Goal: Task Accomplishment & Management: Use online tool/utility

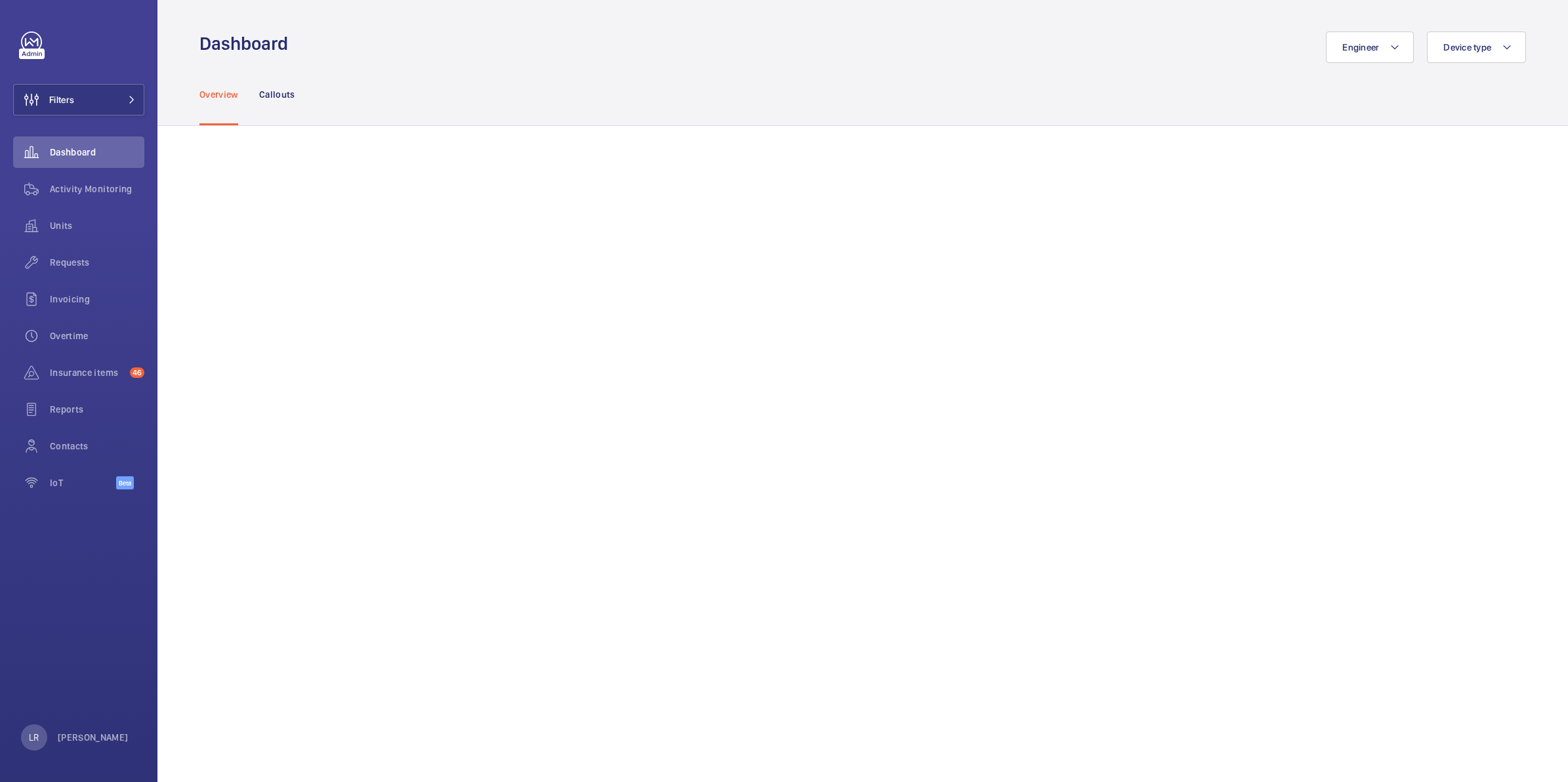
click at [1113, 61] on div "Engineer Device type" at bounding box center [910, 48] width 1230 height 32
click at [94, 267] on span "Requests" at bounding box center [96, 262] width 94 height 13
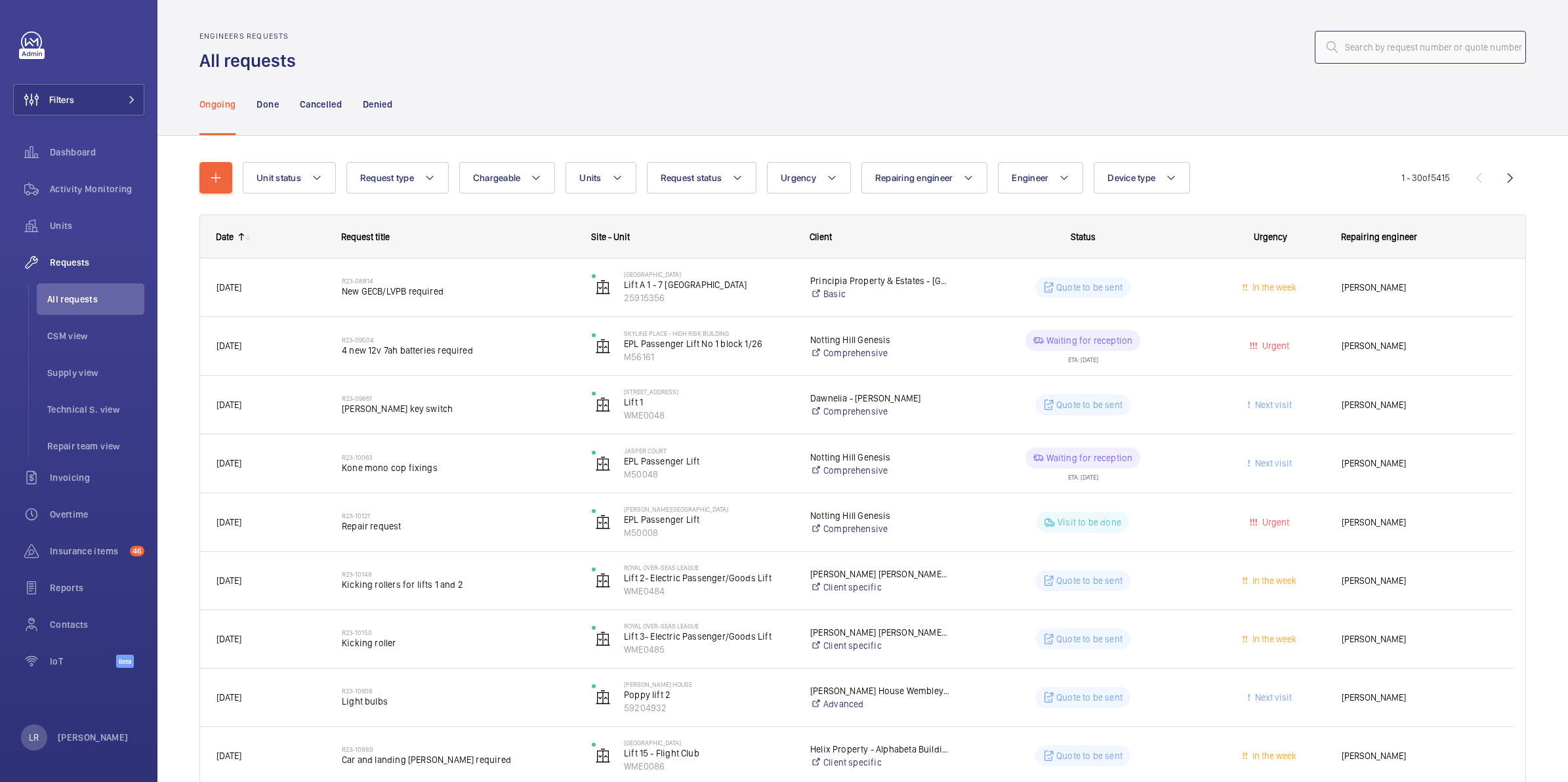
click at [1416, 38] on input "text" at bounding box center [1420, 48] width 212 height 33
click at [1447, 43] on input "text" at bounding box center [1420, 48] width 212 height 33
paste input "R25-11396"
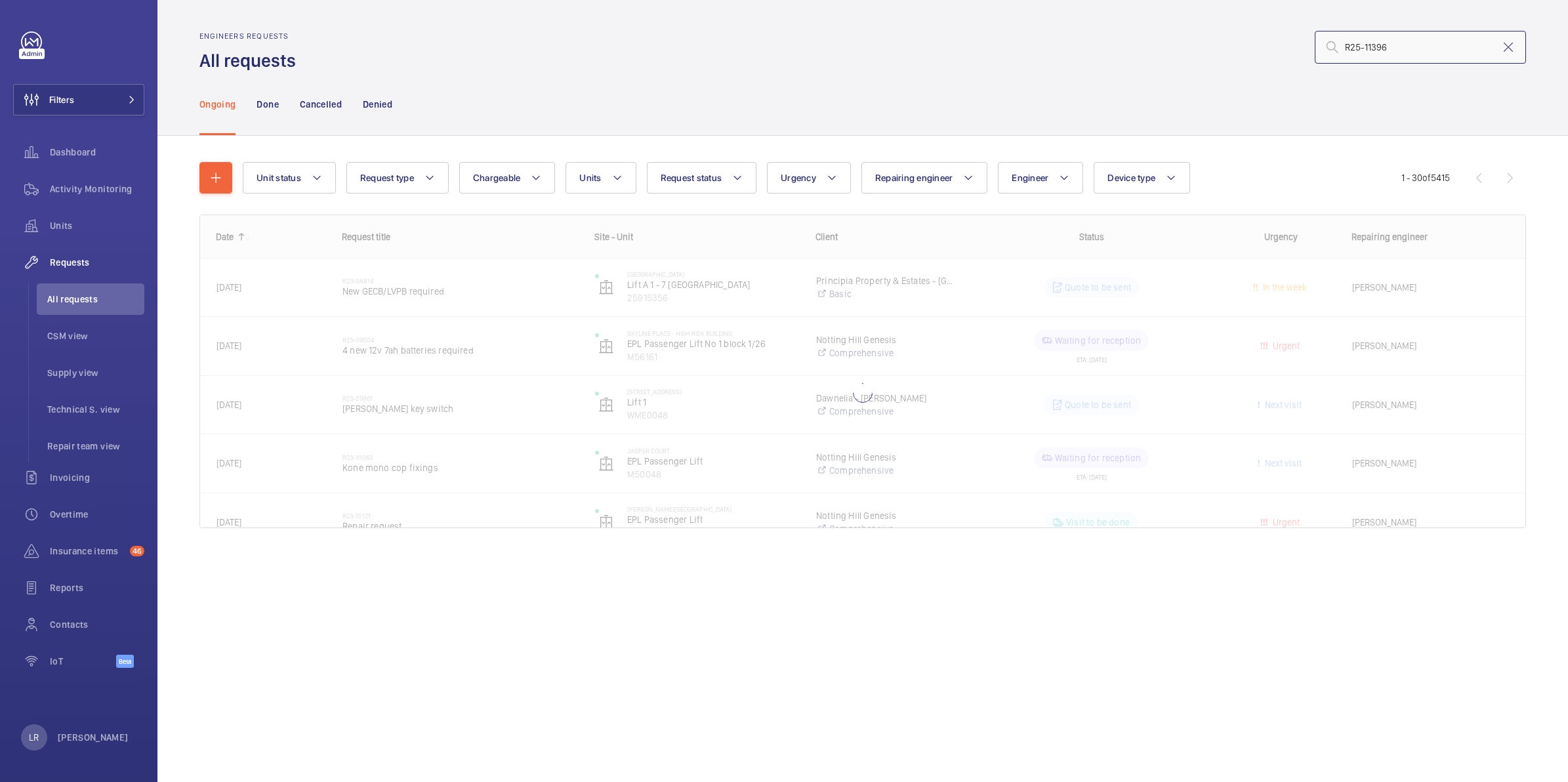
type input "R25-11396"
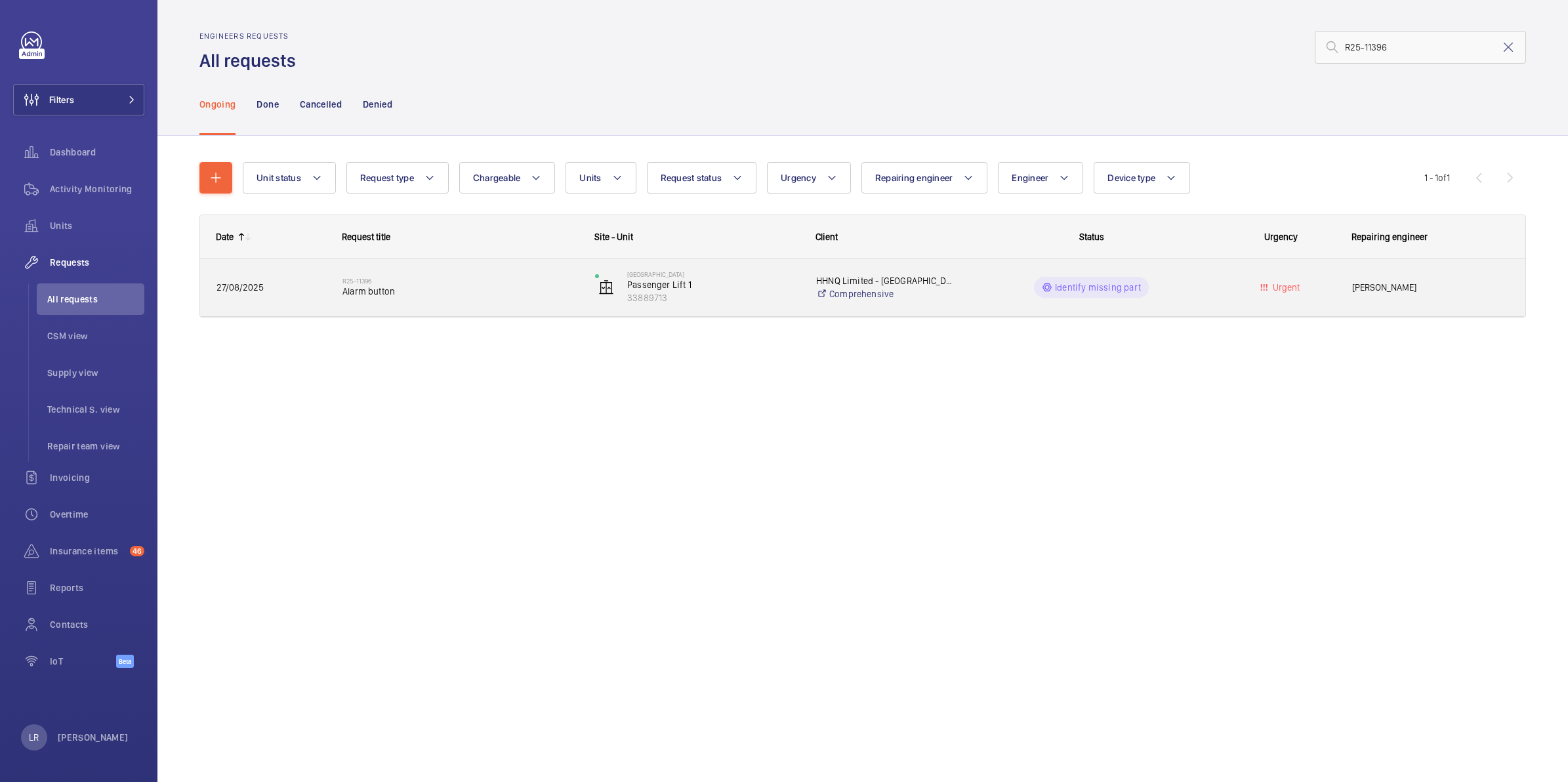
click at [382, 283] on h2 "R25-11396" at bounding box center [460, 280] width 236 height 8
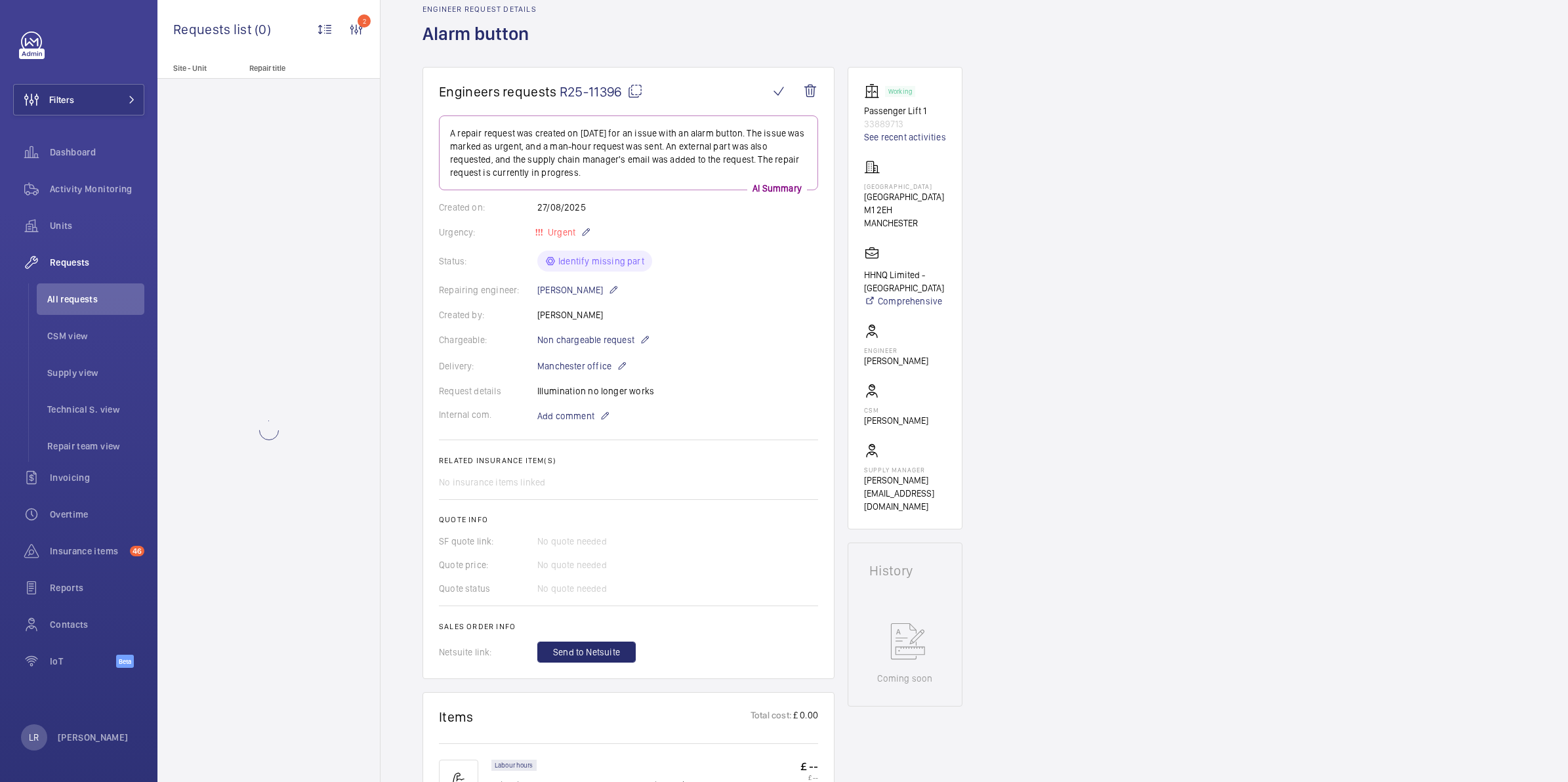
scroll to position [164, 0]
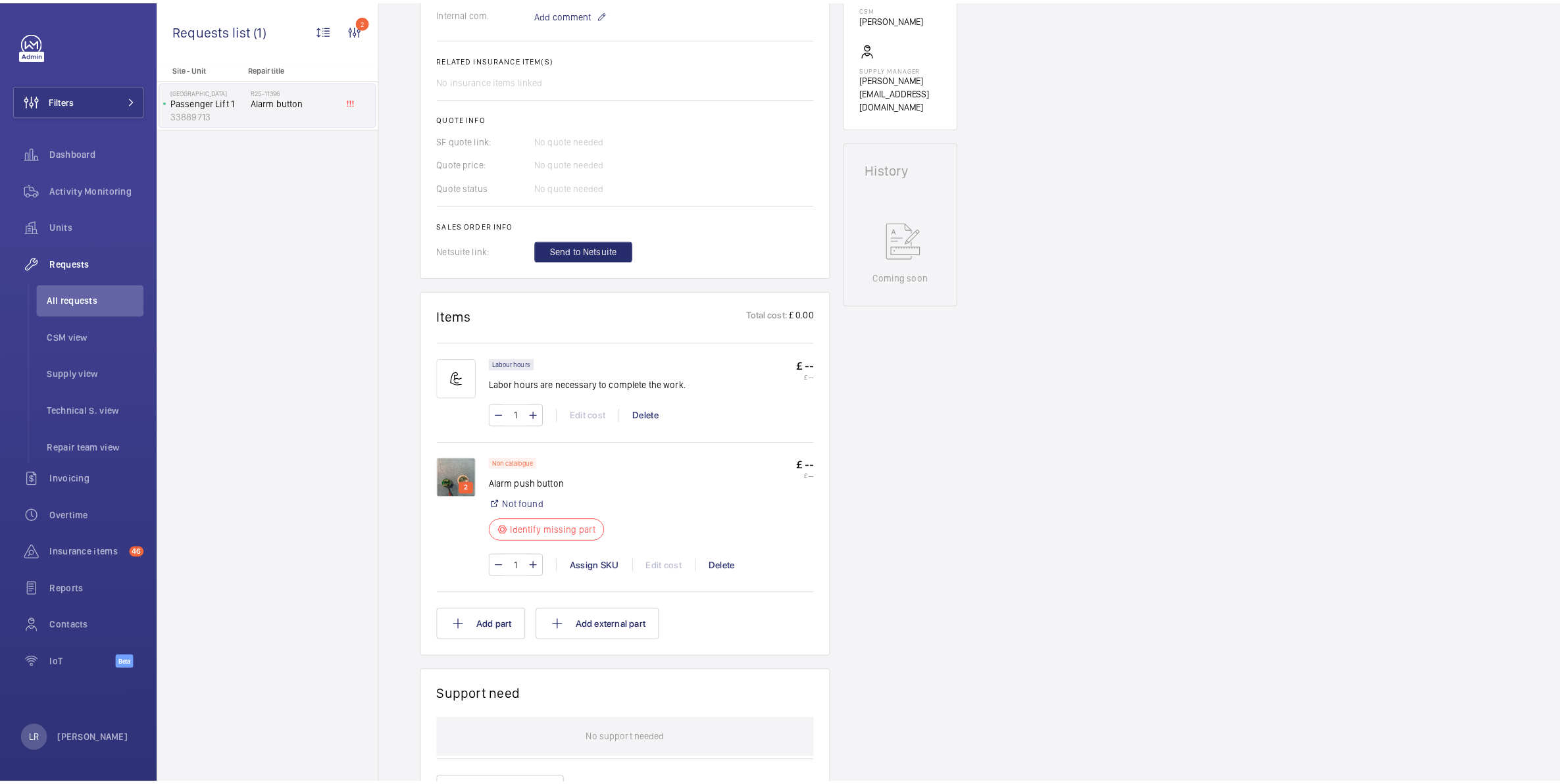
scroll to position [493, 0]
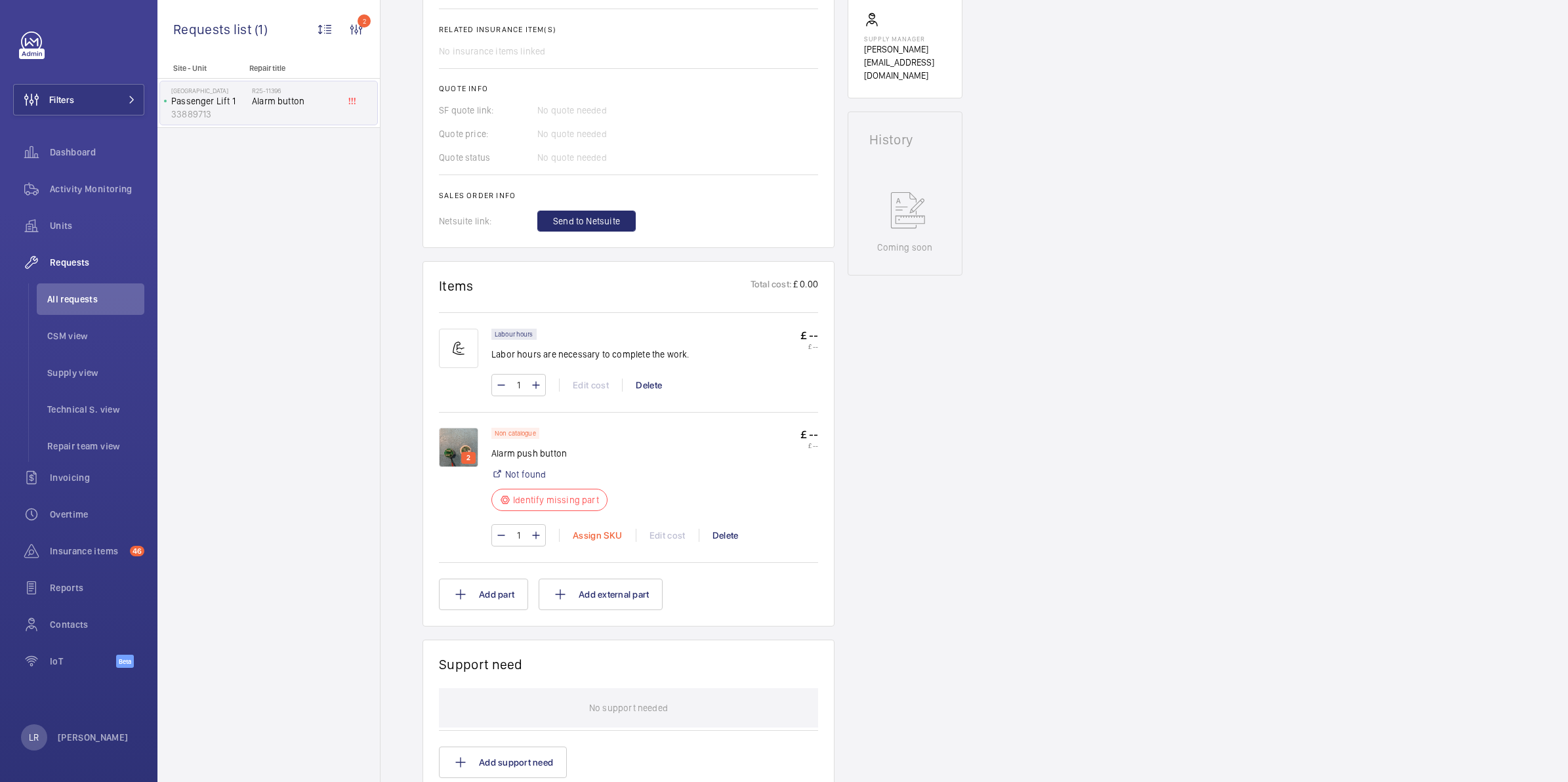
click at [604, 539] on div "Assign SKU" at bounding box center [597, 535] width 76 height 13
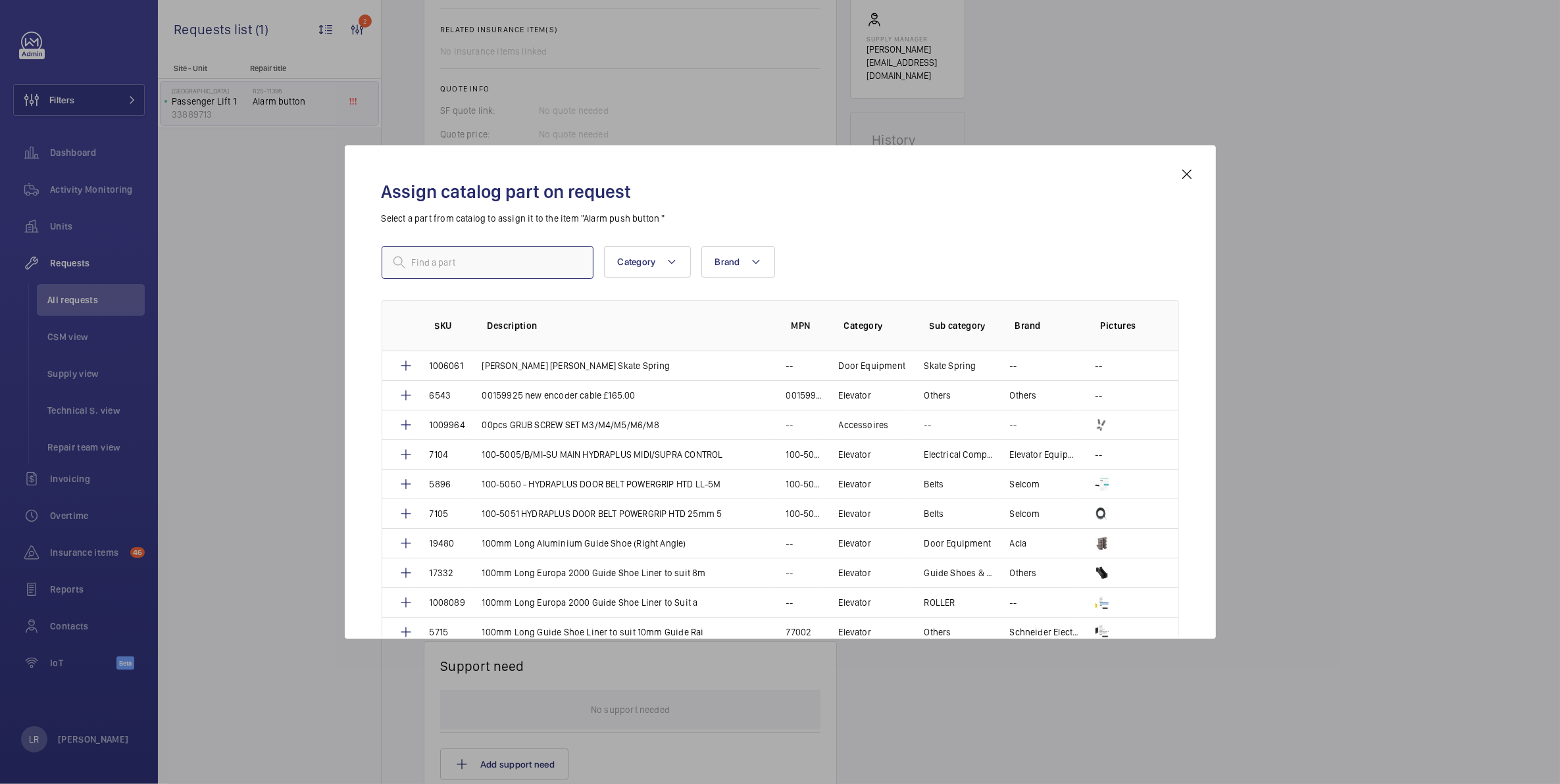
click at [473, 254] on input "text" at bounding box center [487, 262] width 212 height 33
paste input "1094483"
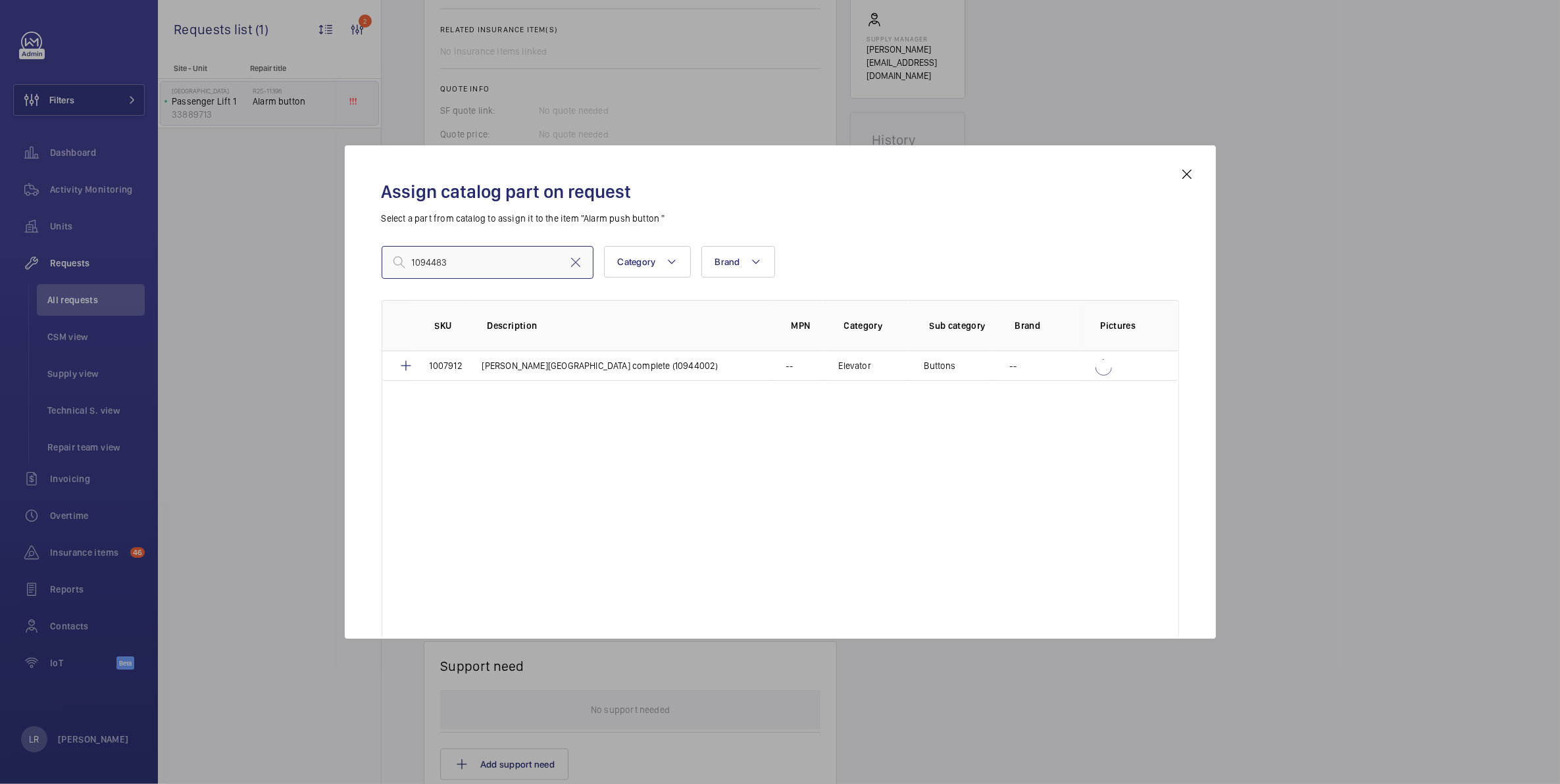
type input "1094483"
click at [578, 263] on mat-icon at bounding box center [576, 262] width 16 height 16
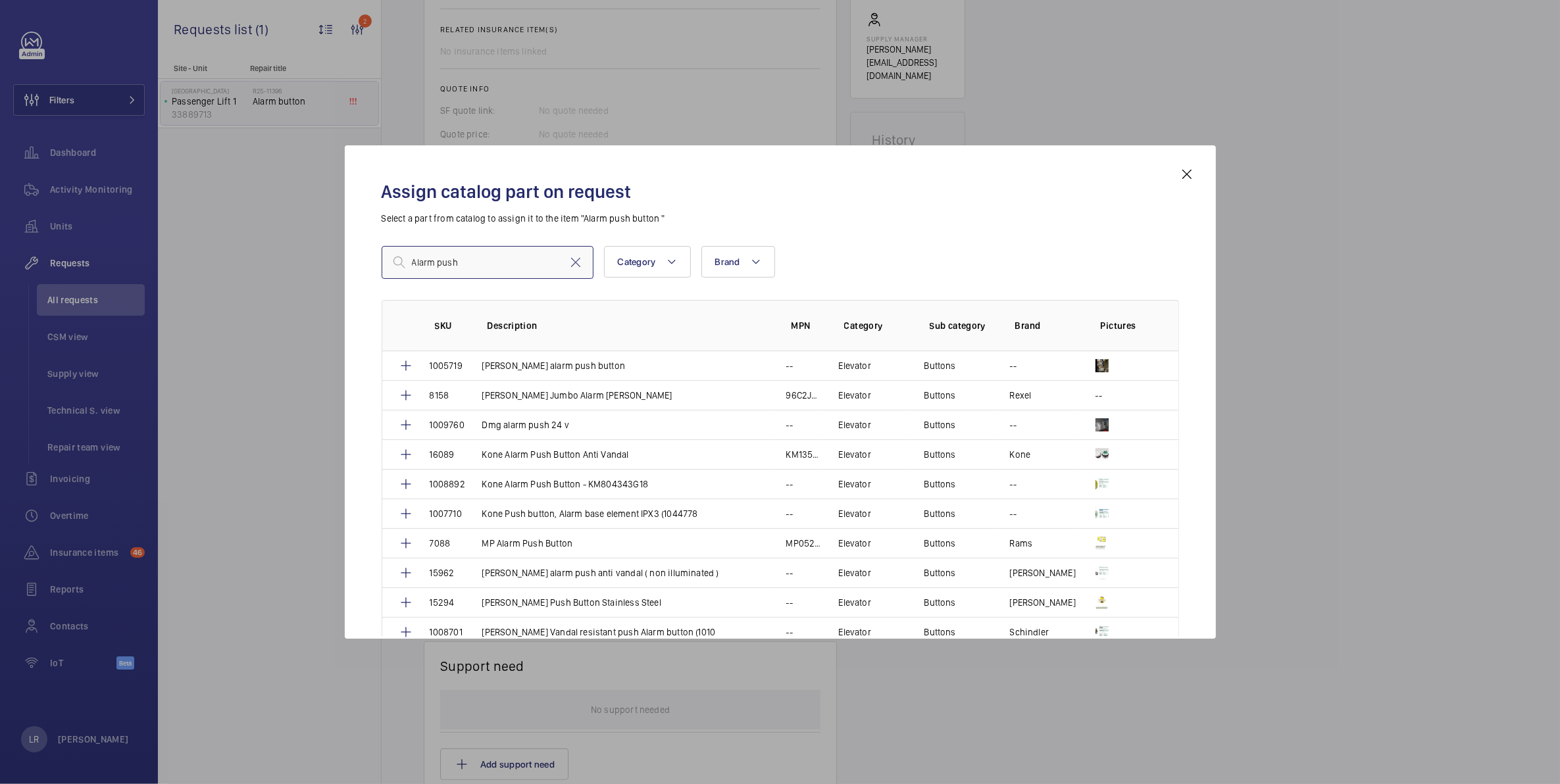
type input "Alarm push"
click at [1195, 175] on div "Assign catalog part on request Select a part from catalog to assign it to the i…" at bounding box center [780, 392] width 871 height 493
click at [1181, 175] on mat-icon at bounding box center [1186, 174] width 16 height 16
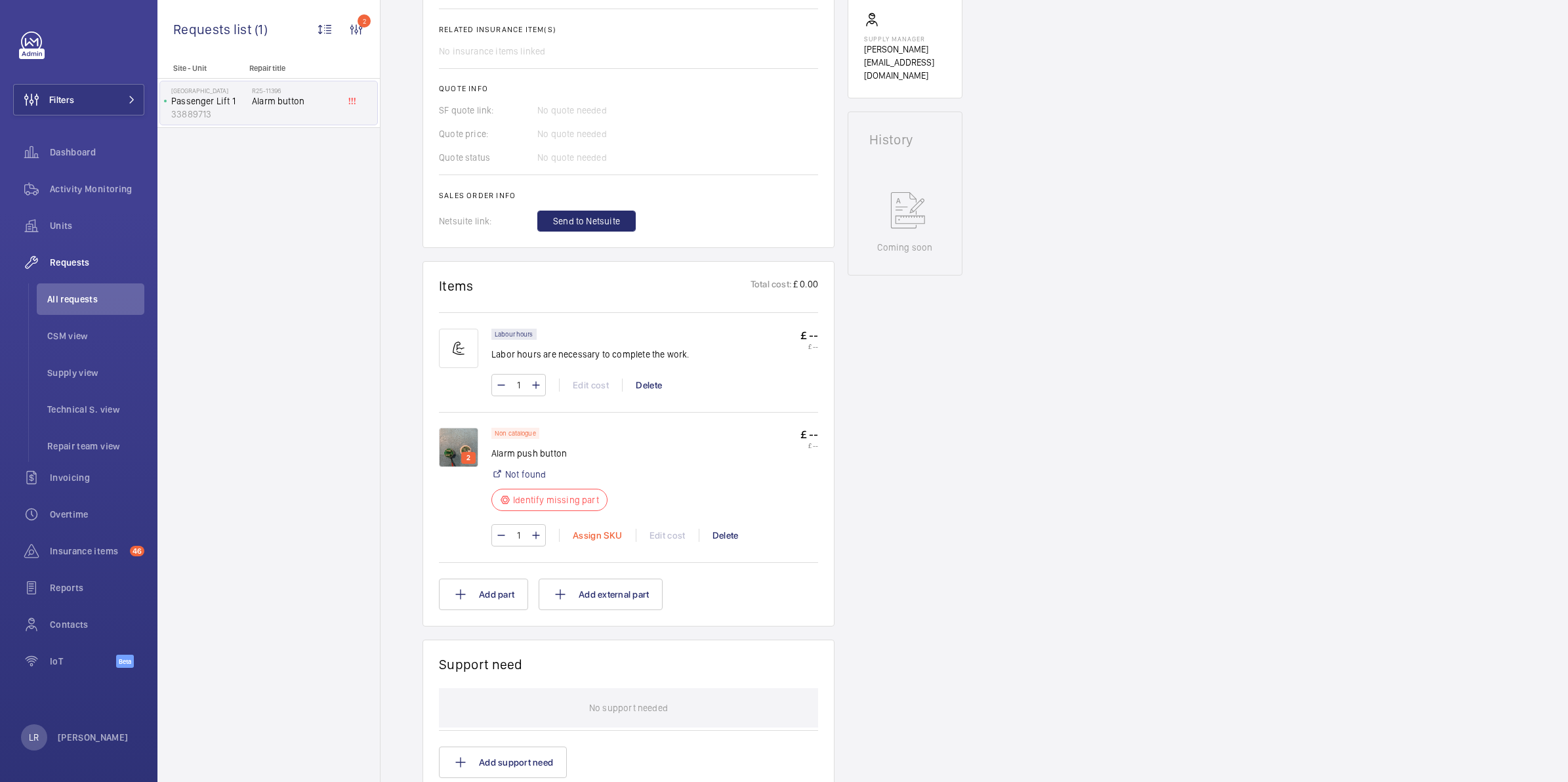
click at [586, 530] on div "Assign SKU" at bounding box center [597, 535] width 76 height 13
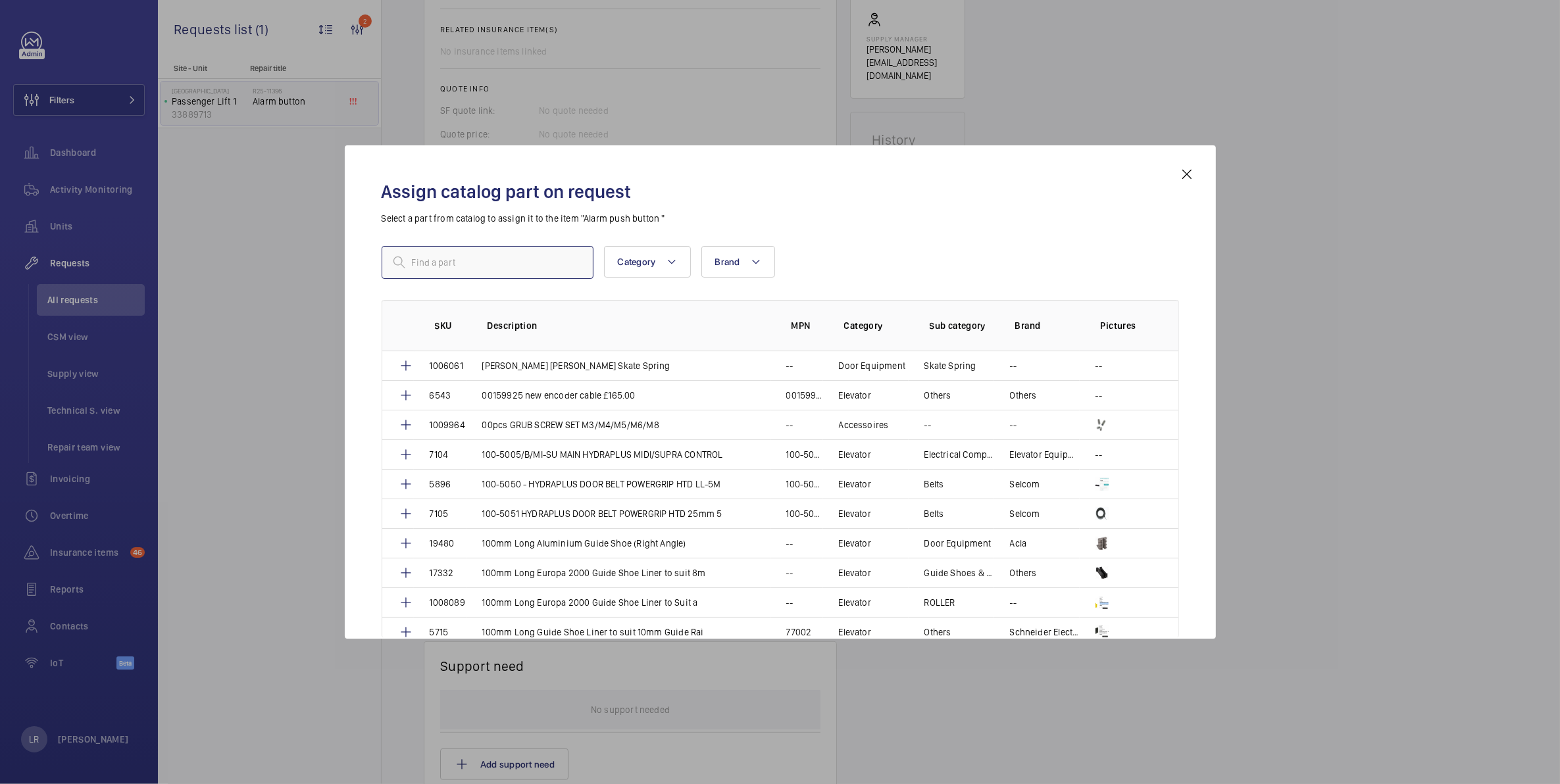
click at [471, 265] on input "text" at bounding box center [487, 262] width 212 height 33
click at [1179, 174] on mat-icon at bounding box center [1186, 174] width 16 height 16
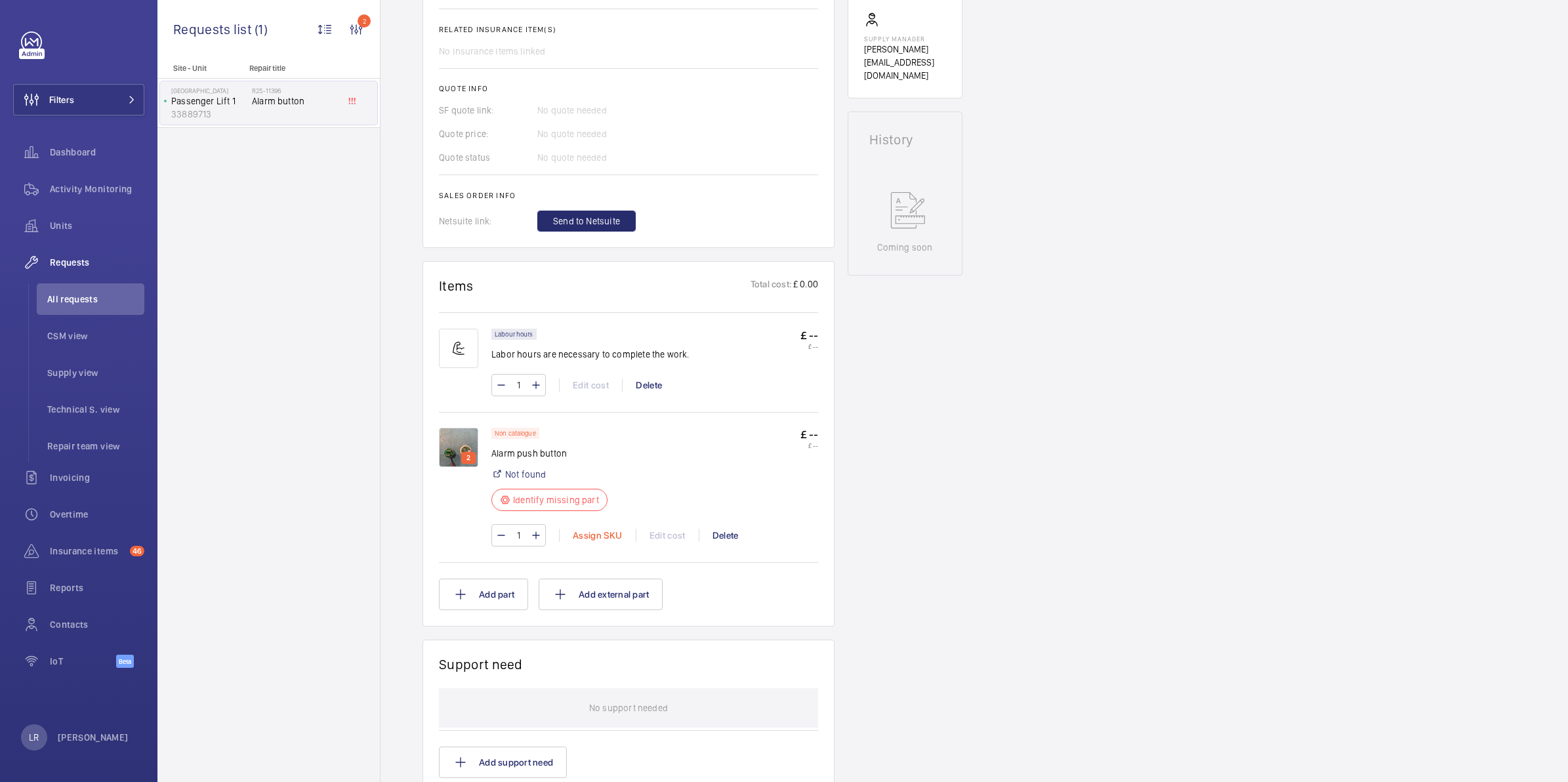
click at [601, 538] on div "Assign SKU" at bounding box center [597, 535] width 76 height 13
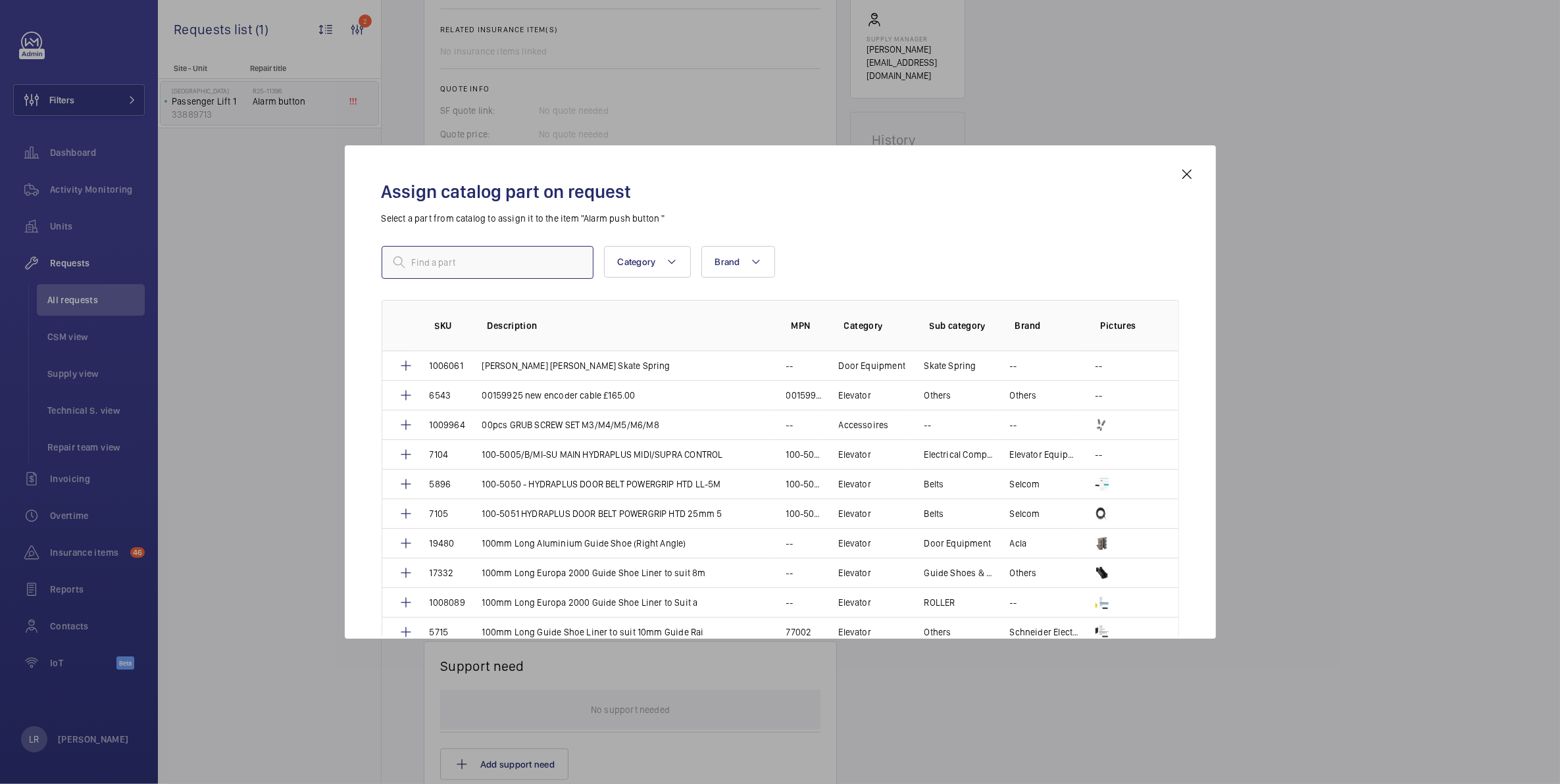
click at [542, 268] on input "text" at bounding box center [487, 262] width 212 height 33
paste input "1010141"
type input "1010141"
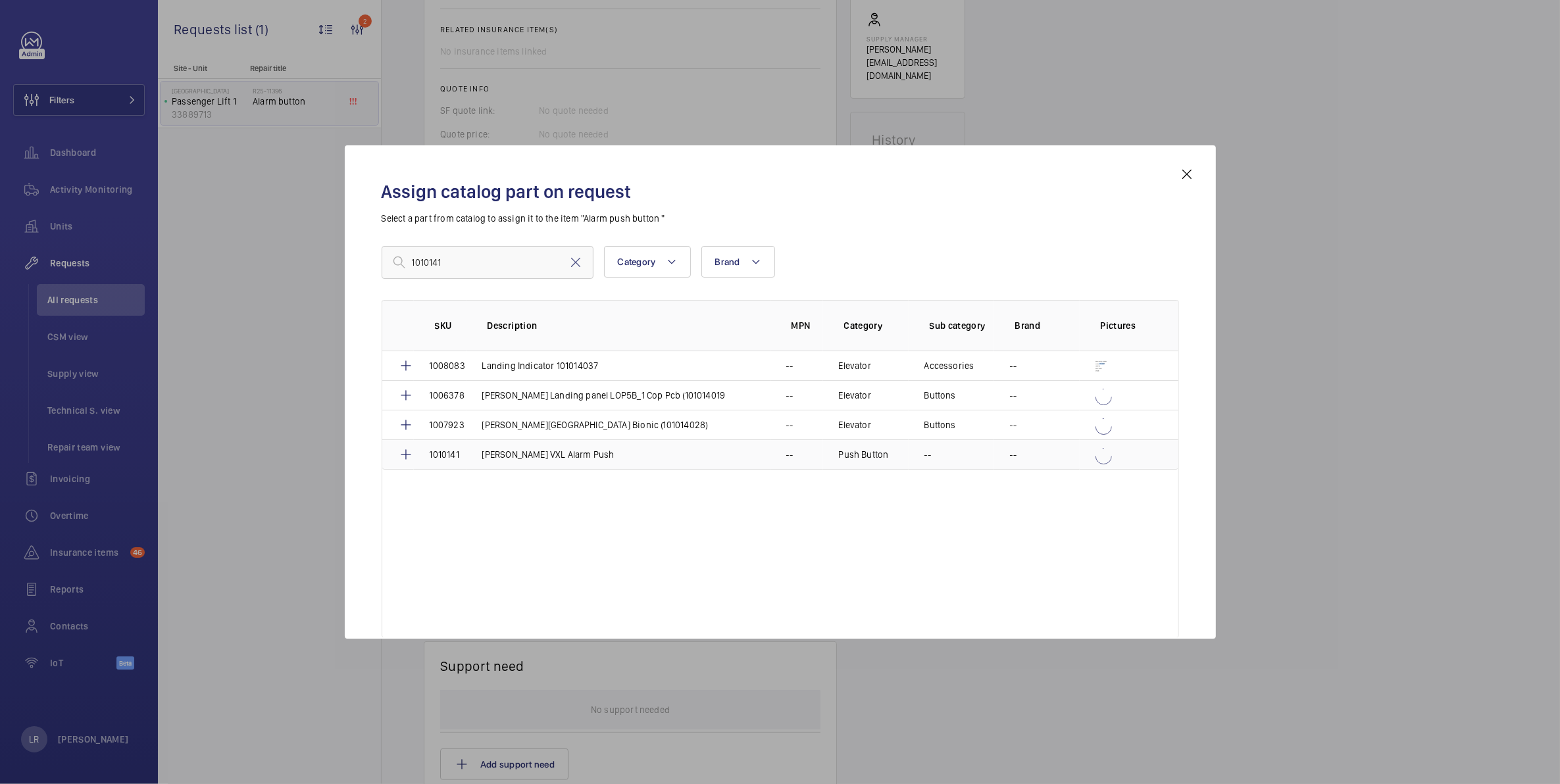
click at [593, 454] on td "[PERSON_NAME] VXL Alarm Push" at bounding box center [618, 455] width 304 height 30
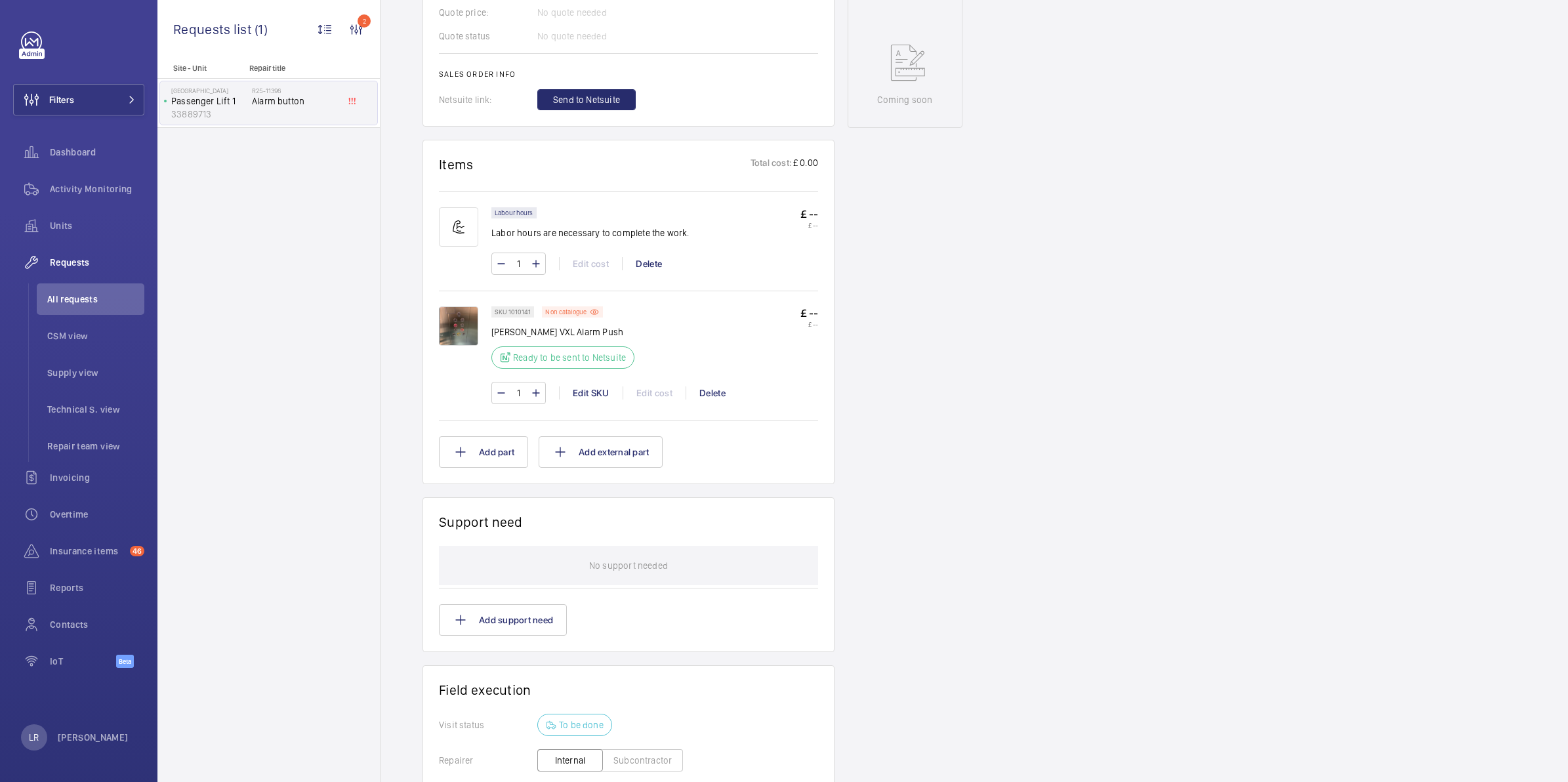
scroll to position [475, 0]
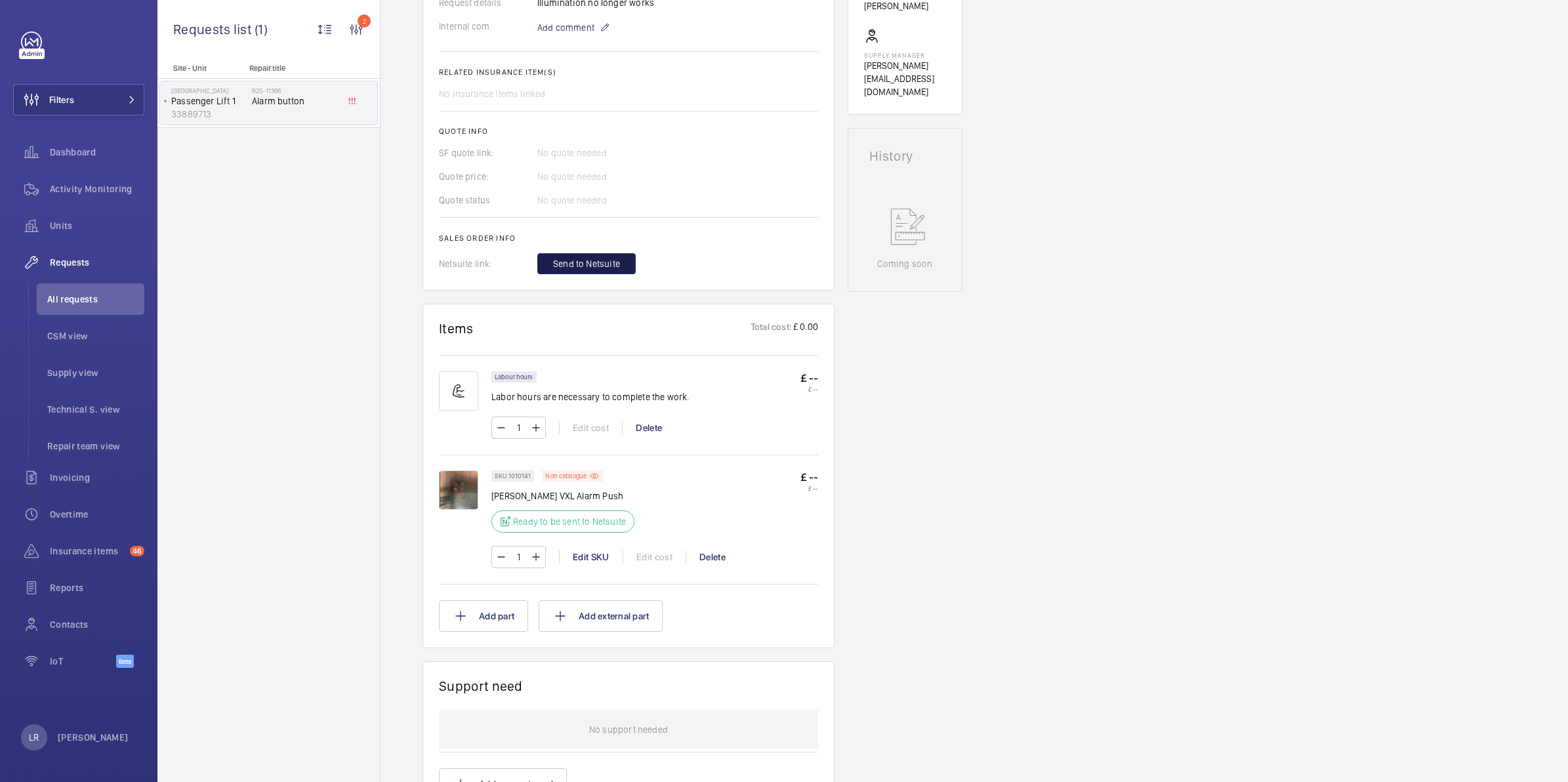
click at [588, 261] on span "Send to Netsuite" at bounding box center [586, 263] width 67 height 13
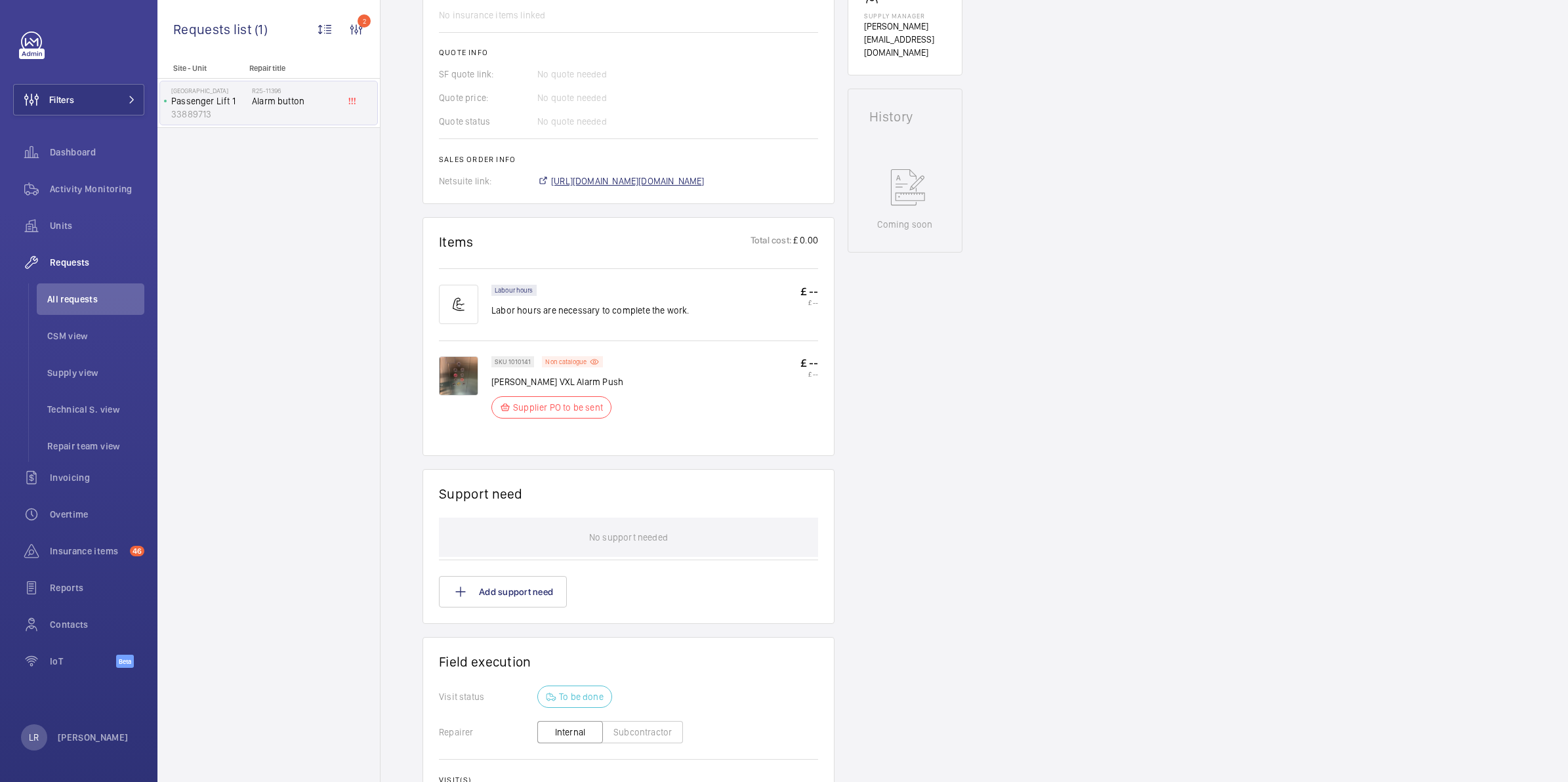
scroll to position [433, 0]
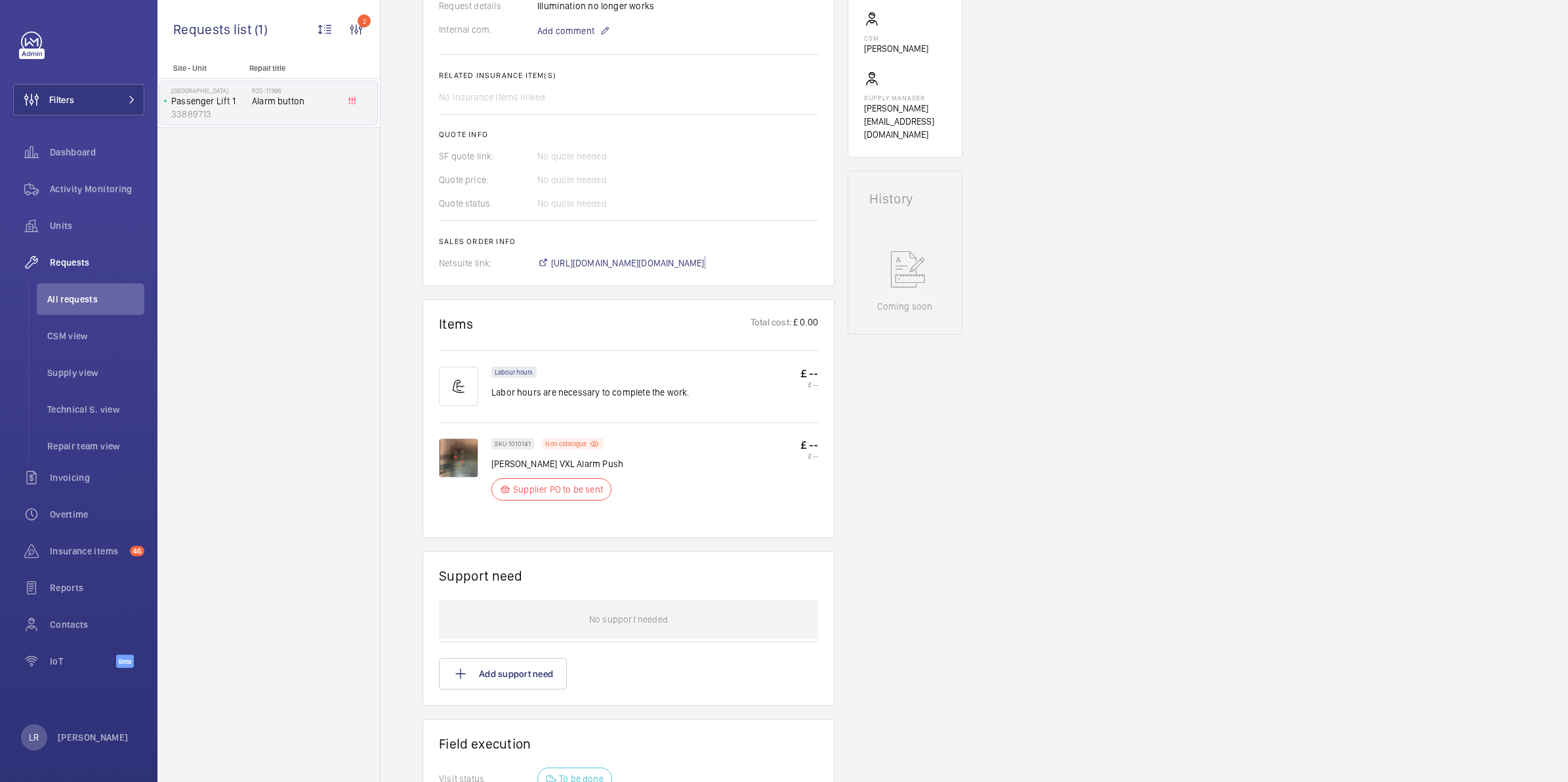
drag, startPoint x: 657, startPoint y: 276, endPoint x: 502, endPoint y: 19, distance: 300.1
click at [657, 269] on span "[URL][DOMAIN_NAME][DOMAIN_NAME]" at bounding box center [628, 263] width 154 height 13
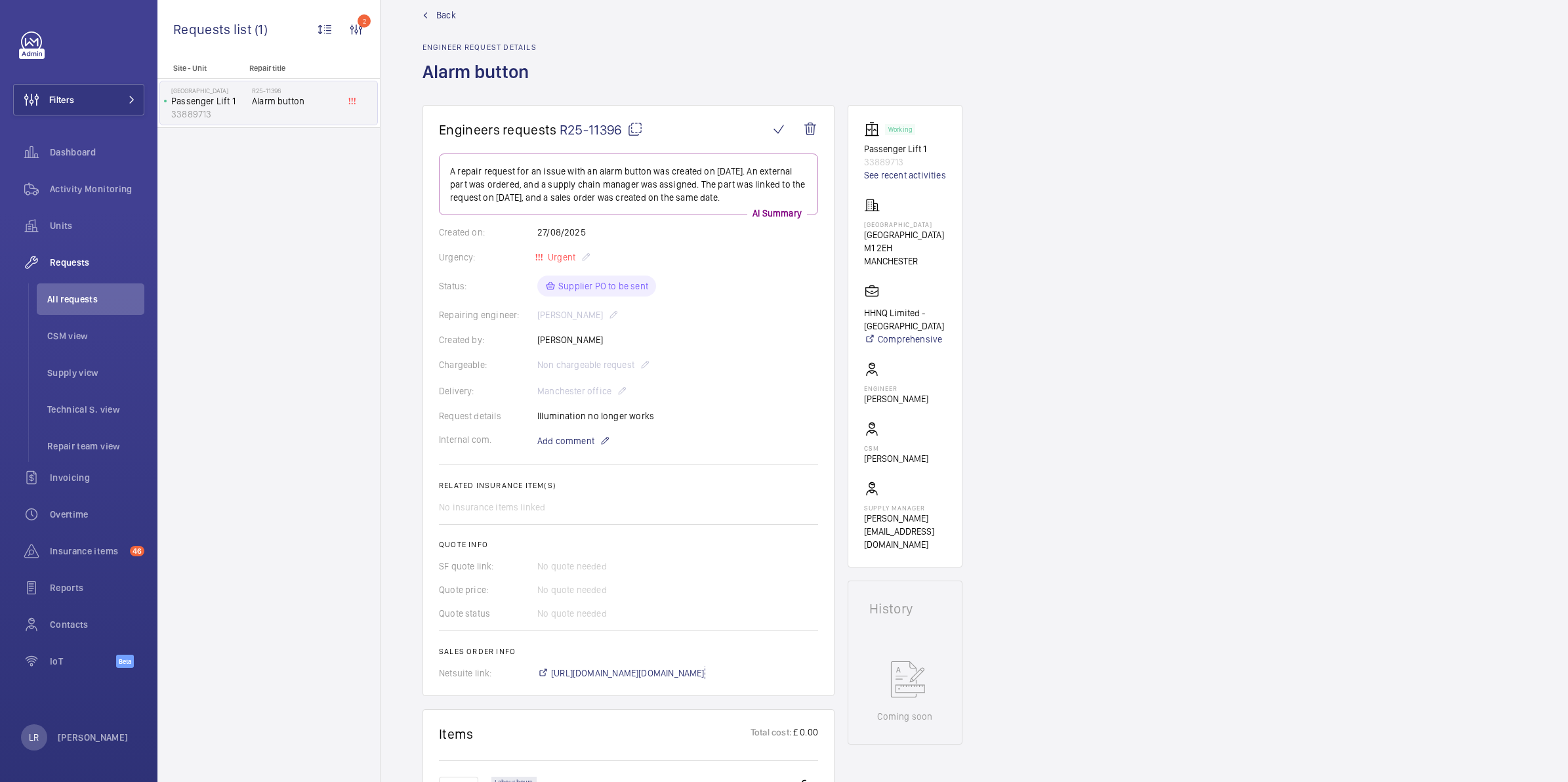
scroll to position [187, 0]
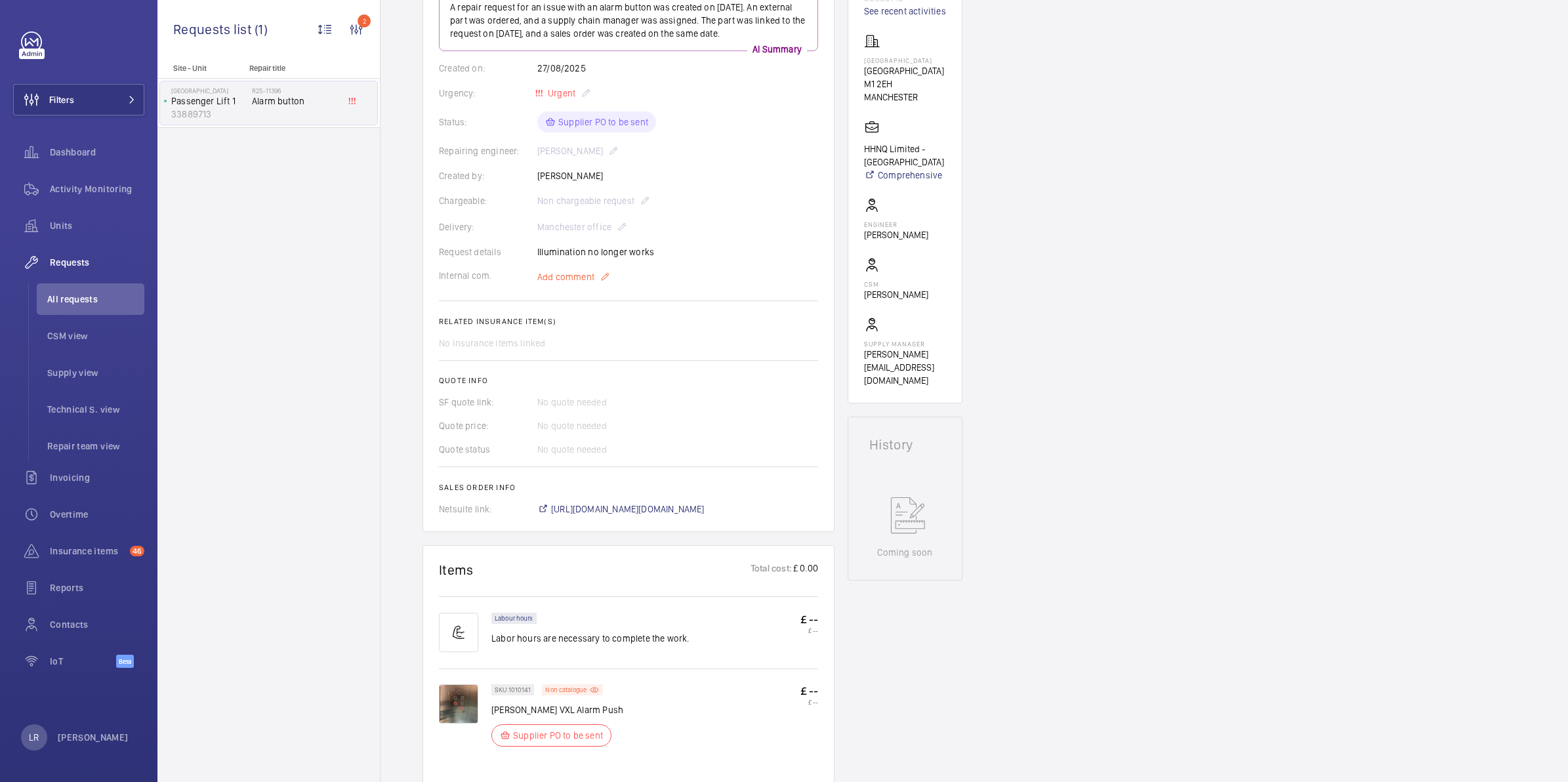
click at [602, 285] on mat-icon at bounding box center [604, 276] width 10 height 16
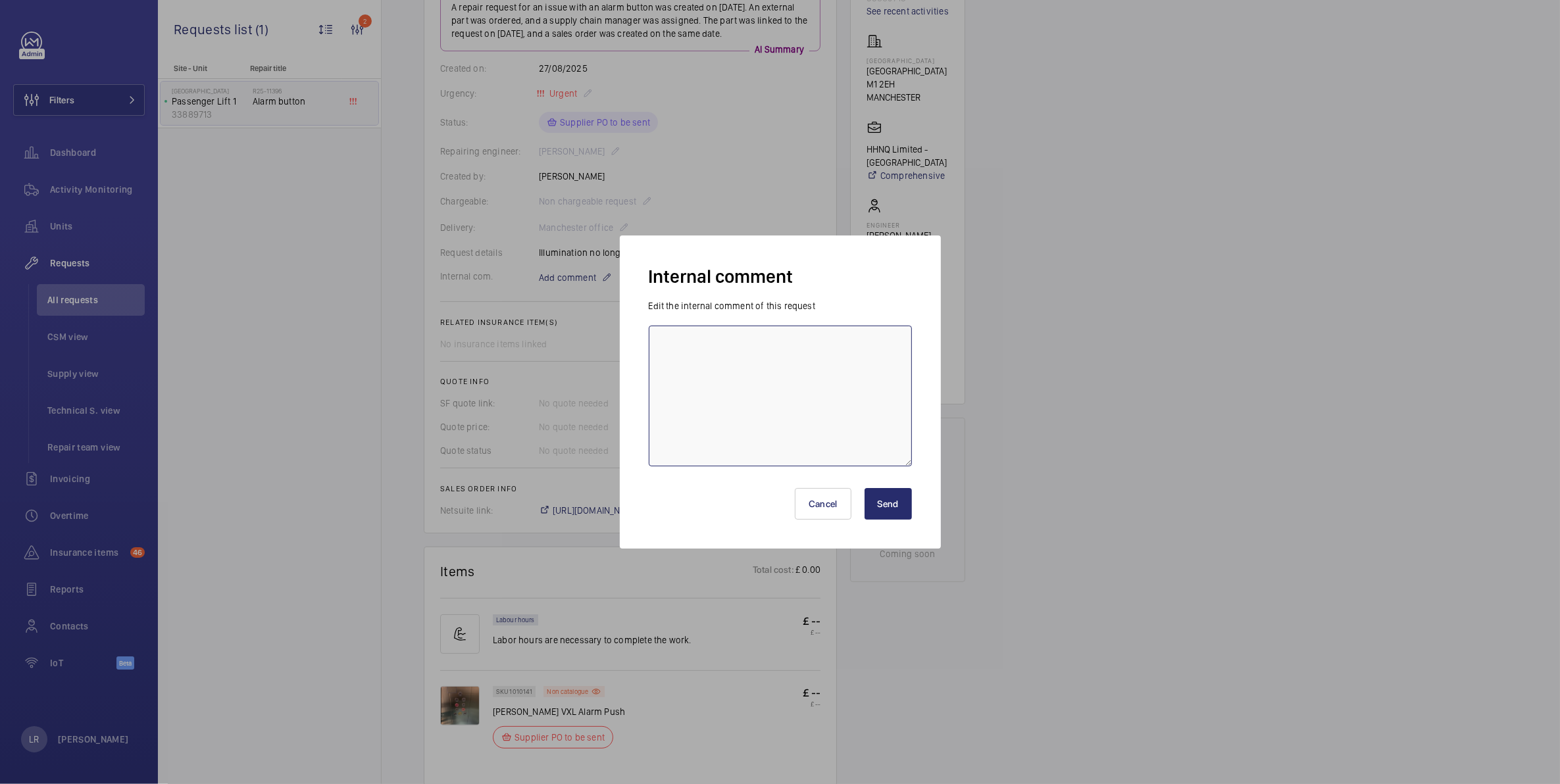
click at [768, 354] on textarea at bounding box center [780, 396] width 263 height 141
type textarea "Parts ordered ETA 1 week"
click at [888, 505] on button "Send" at bounding box center [888, 504] width 48 height 32
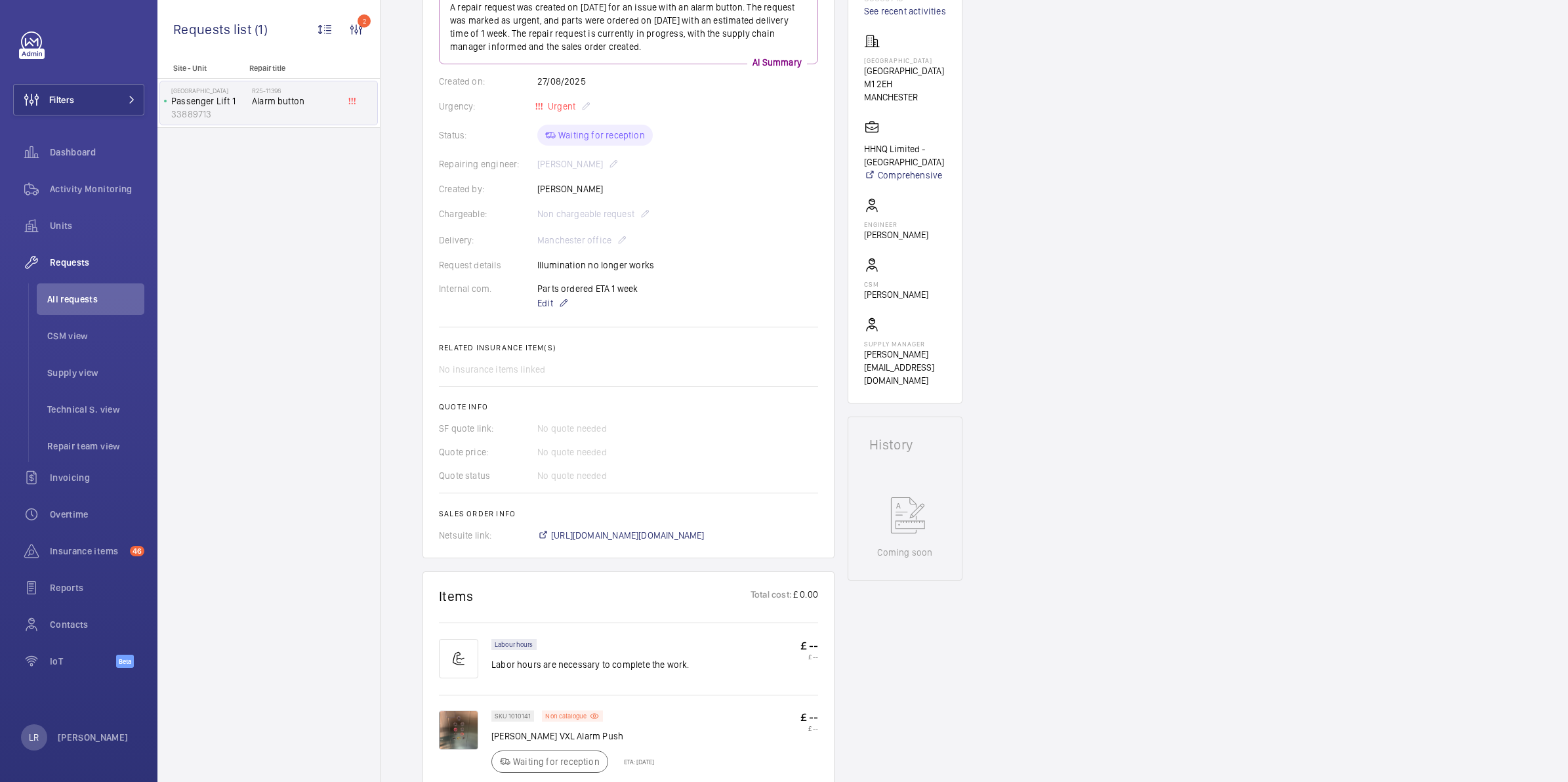
scroll to position [351, 0]
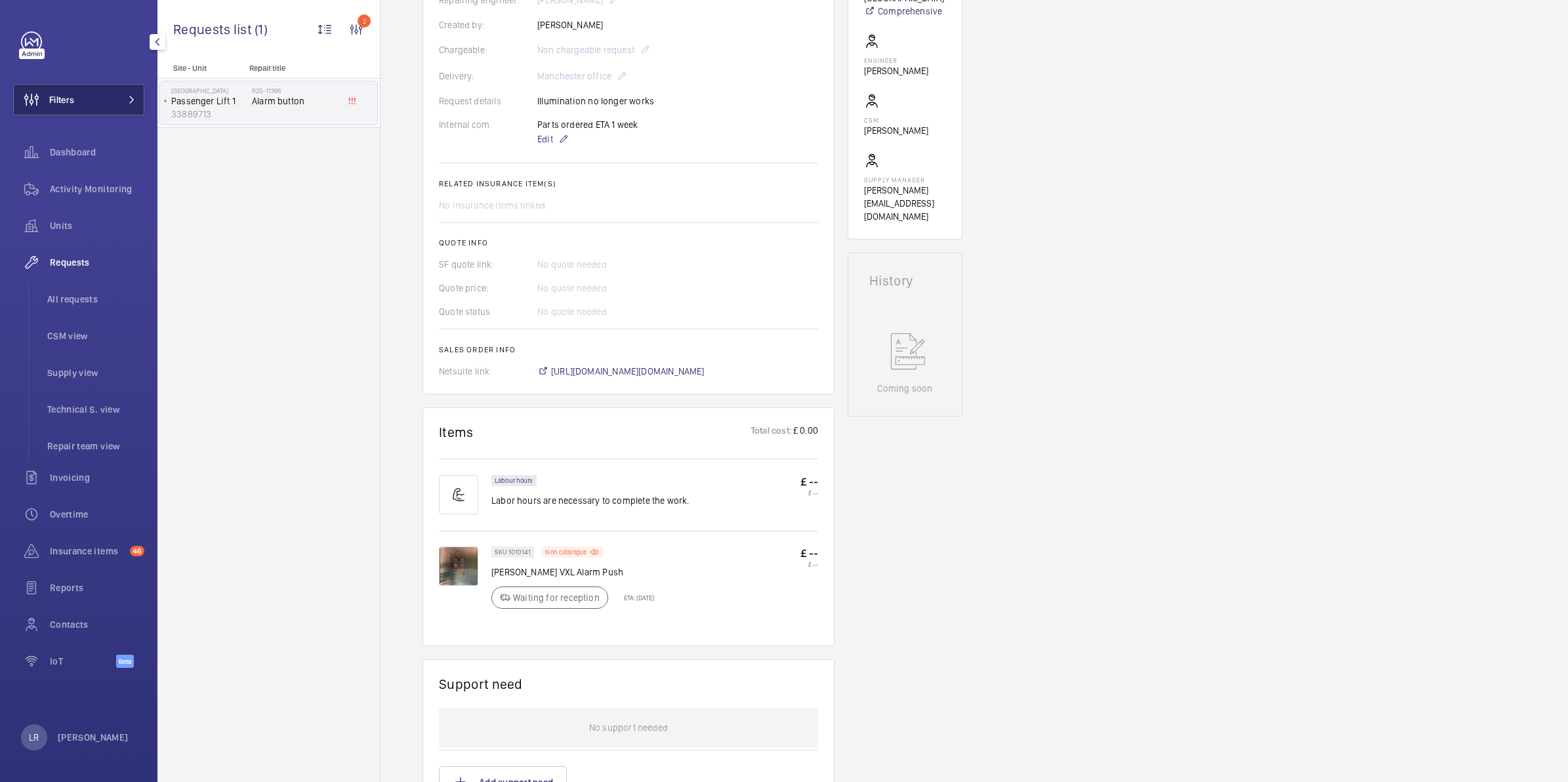
click at [108, 106] on button "Filters" at bounding box center [79, 100] width 131 height 32
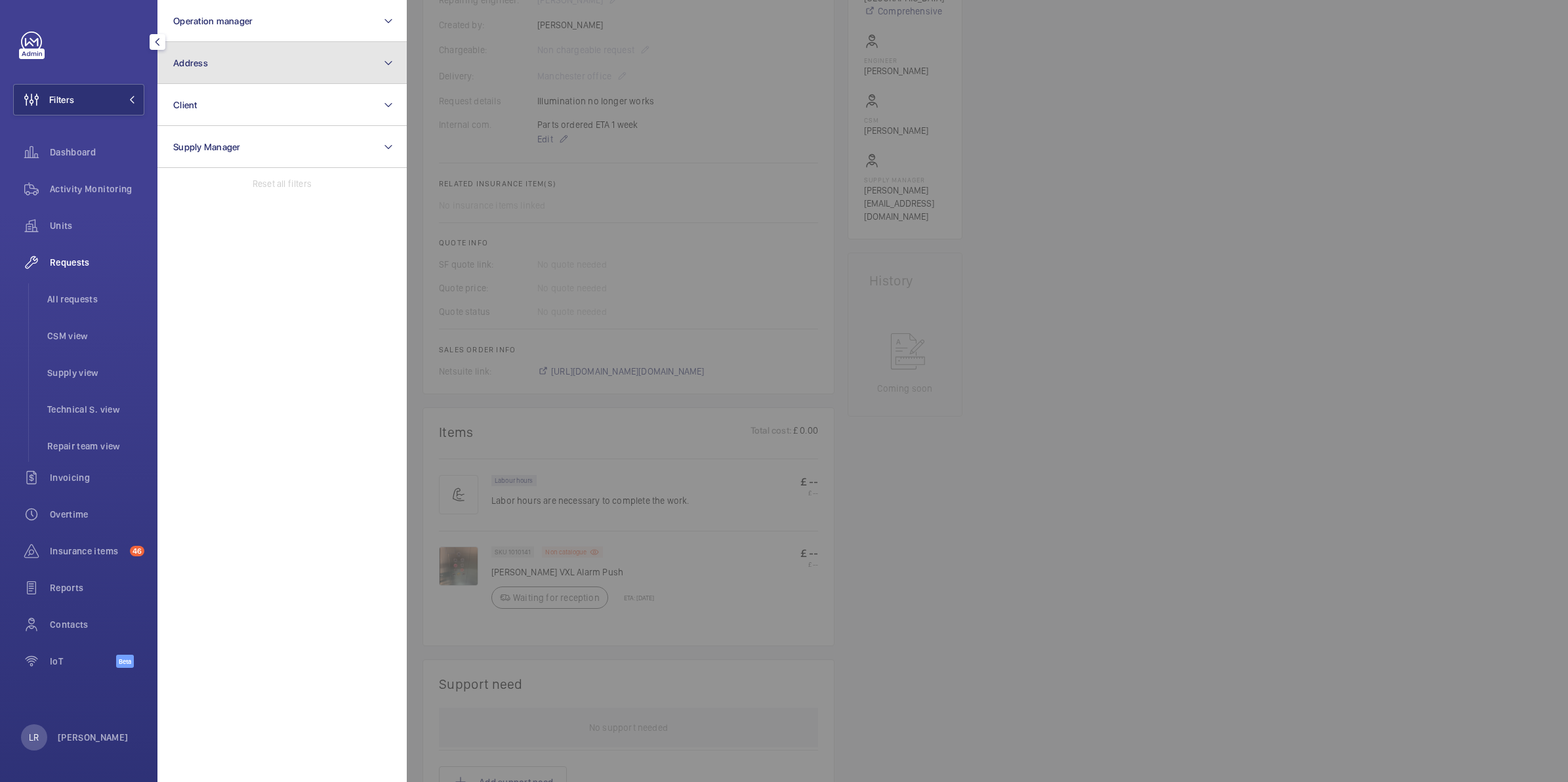
click at [217, 67] on button "Address" at bounding box center [282, 63] width 249 height 42
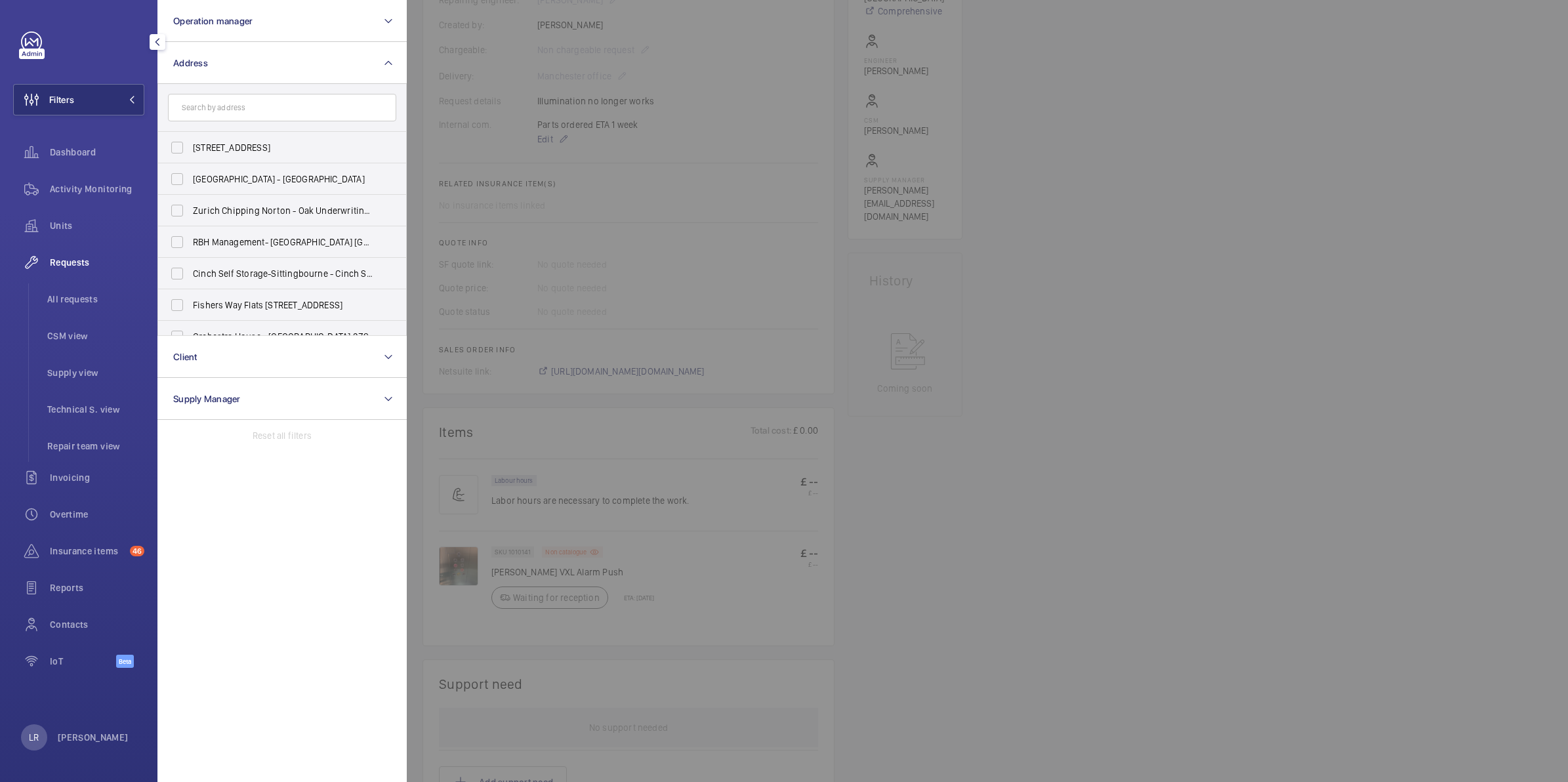
click at [243, 103] on input "text" at bounding box center [282, 107] width 228 height 28
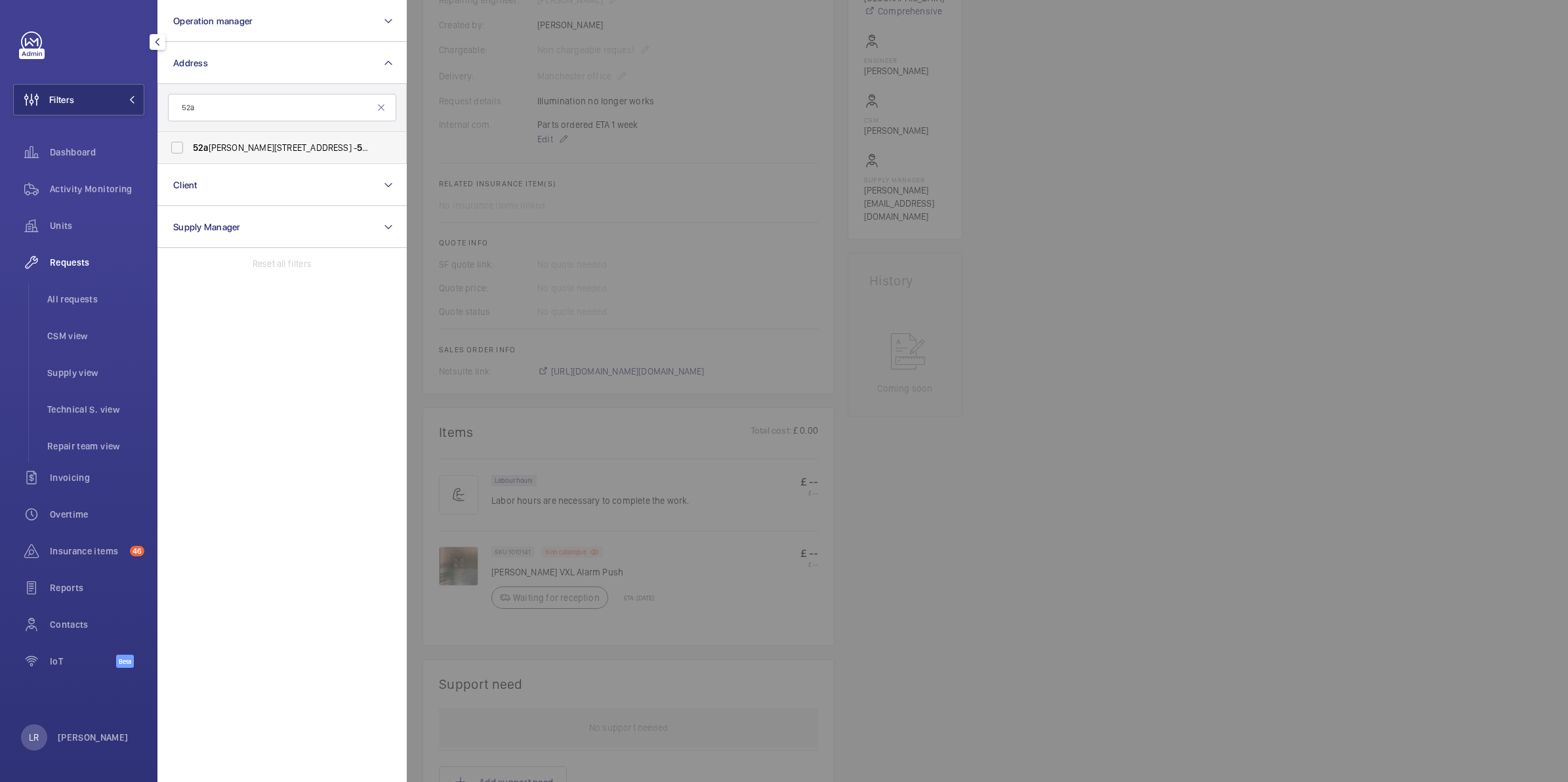
type input "52a"
click at [175, 143] on label "[STREET_ADDRESS][PERSON_NAME][PERSON_NAME]" at bounding box center [271, 147] width 228 height 32
click at [175, 143] on input "[STREET_ADDRESS][PERSON_NAME][PERSON_NAME]" at bounding box center [177, 147] width 26 height 26
checkbox input "true"
click at [82, 548] on span "Insurance items" at bounding box center [87, 551] width 75 height 13
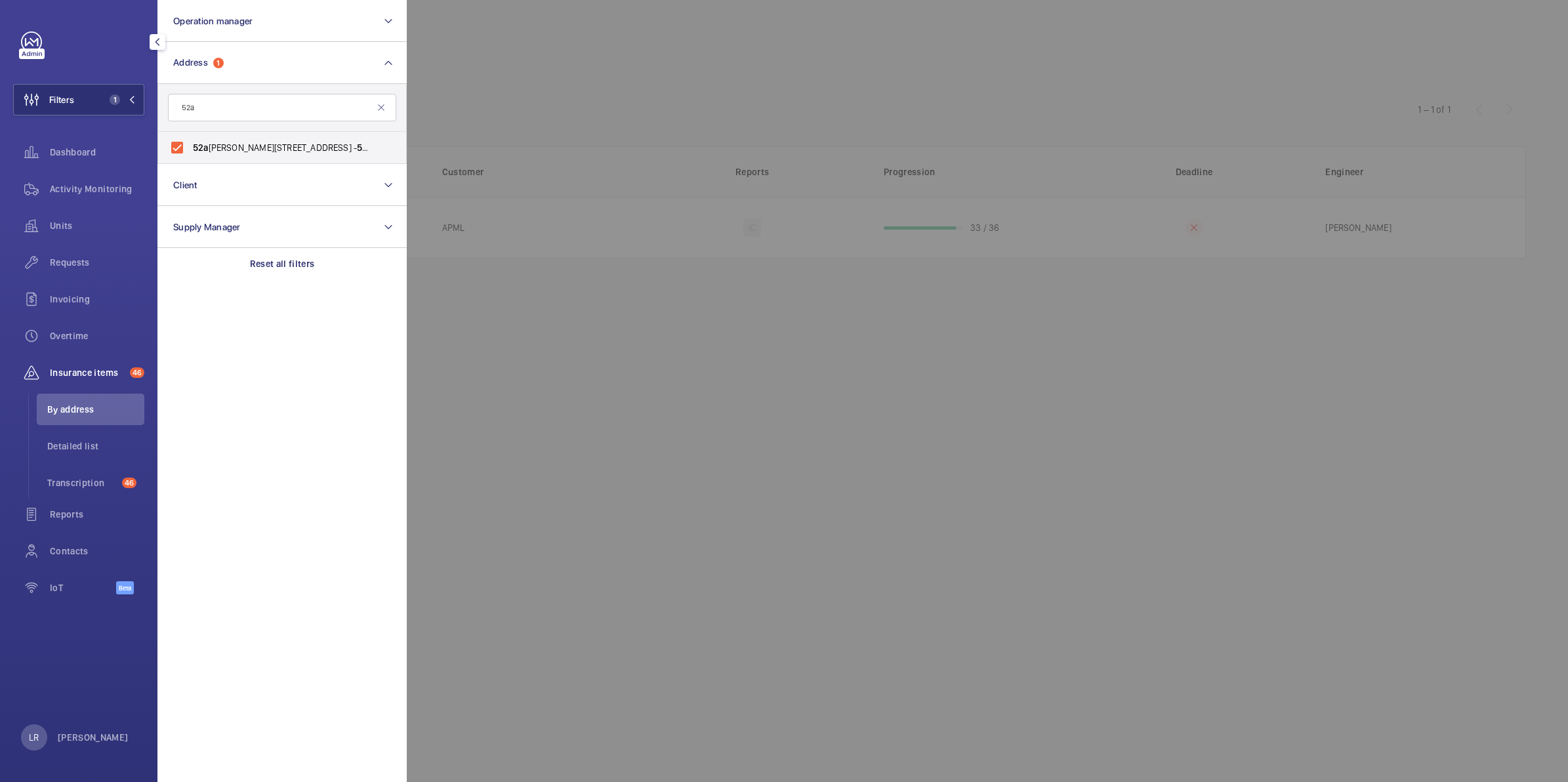
click at [492, 343] on div at bounding box center [1190, 391] width 1568 height 782
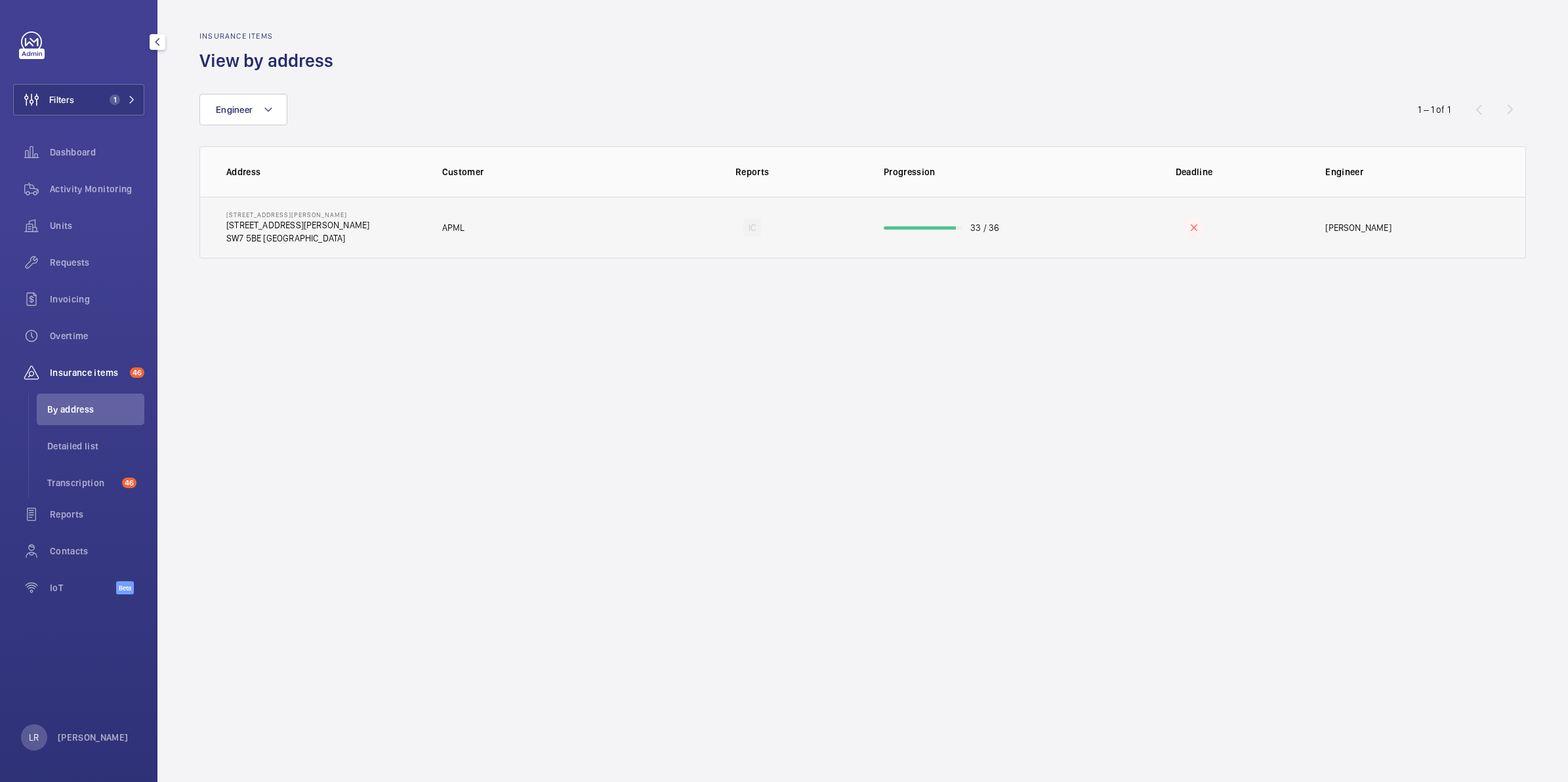
click at [409, 225] on td "[STREET_ADDRESS][GEOGRAPHIC_DATA][PERSON_NAME][STREET_ADDRESS][PERSON_NAME]" at bounding box center [310, 228] width 221 height 62
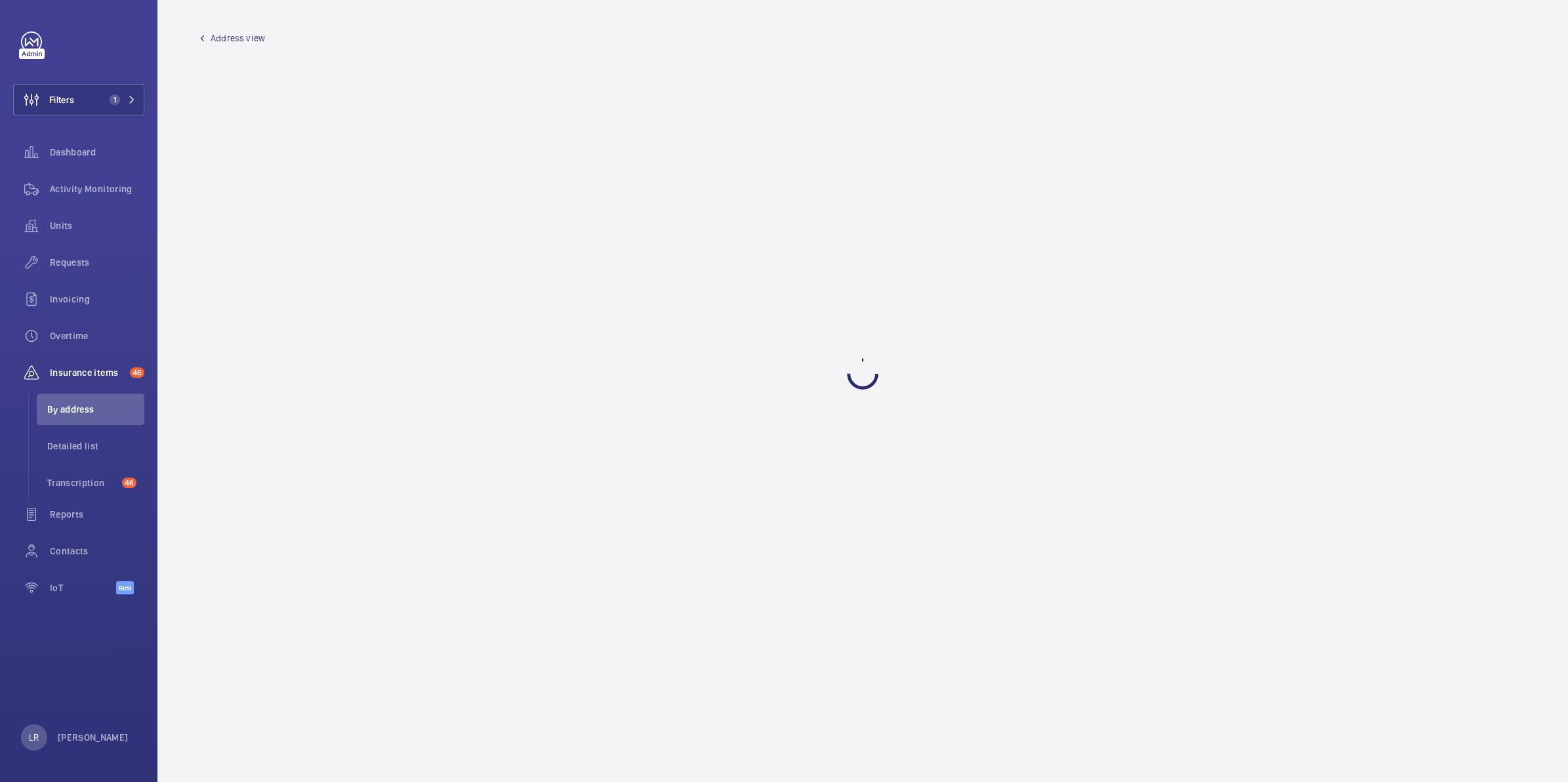
click at [207, 37] on link "Address view" at bounding box center [231, 38] width 65 height 13
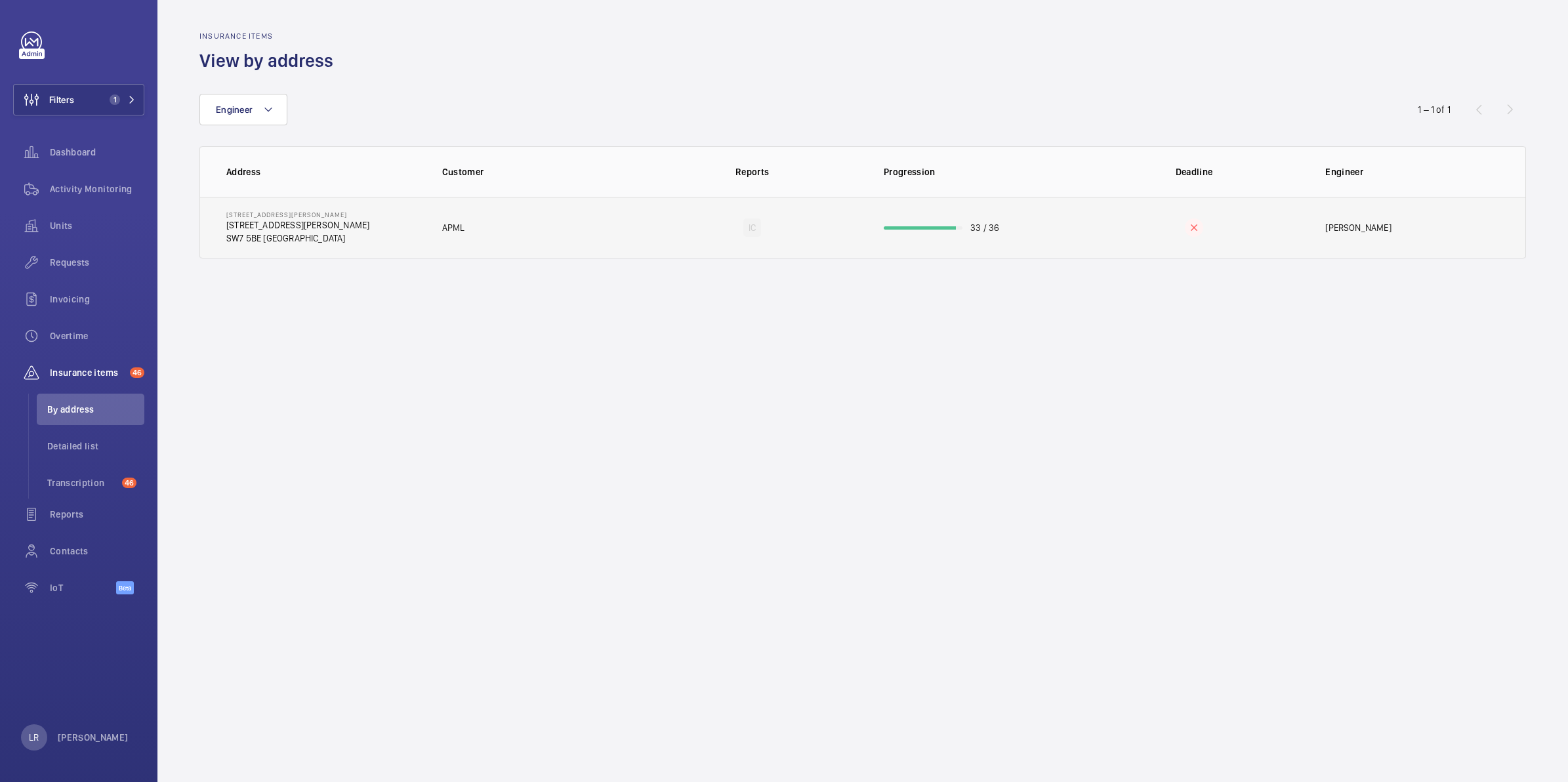
click at [276, 236] on p "SW7 5BE [GEOGRAPHIC_DATA]" at bounding box center [298, 238] width 143 height 13
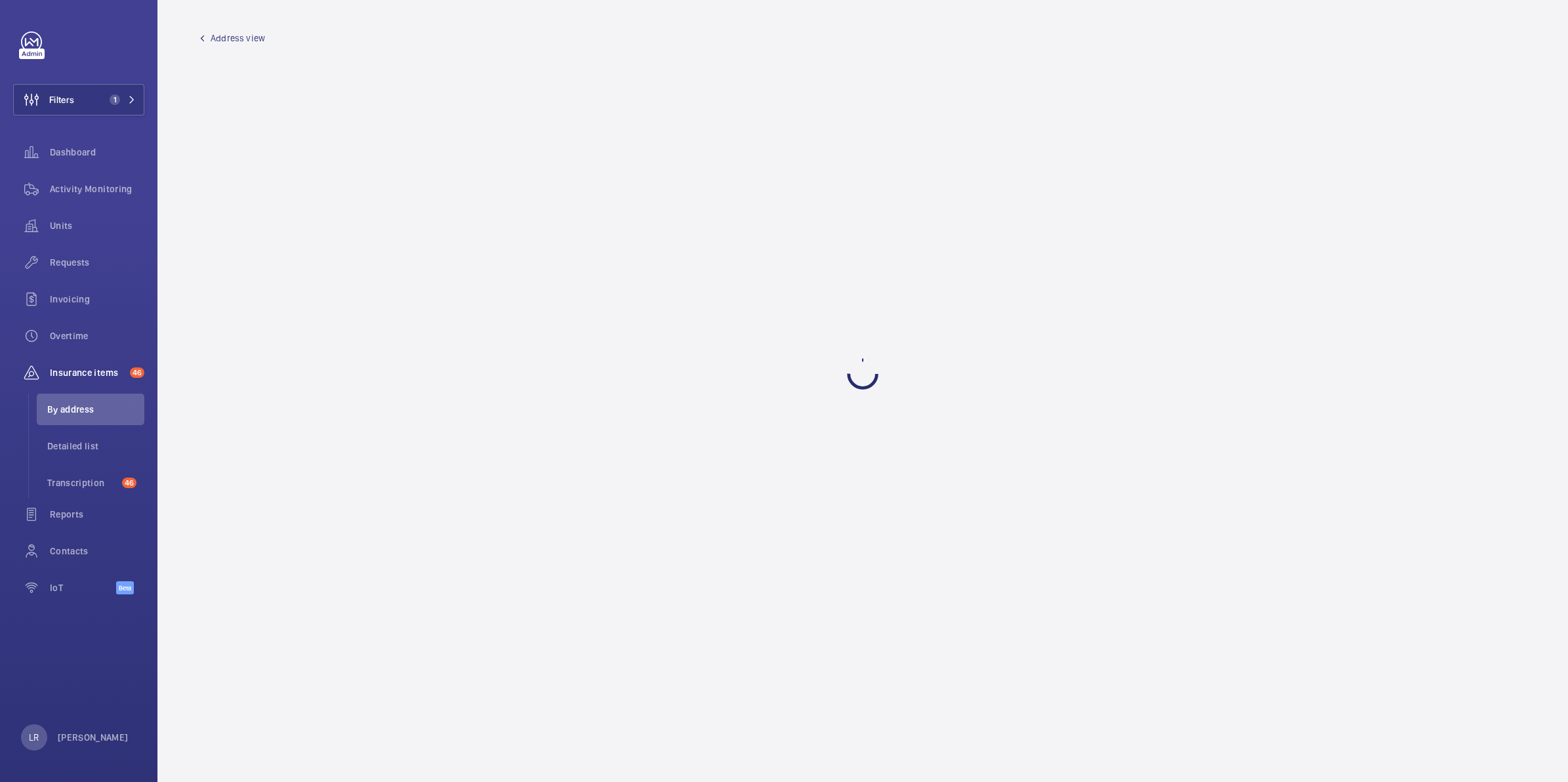
click at [220, 43] on span "Address view" at bounding box center [238, 38] width 54 height 13
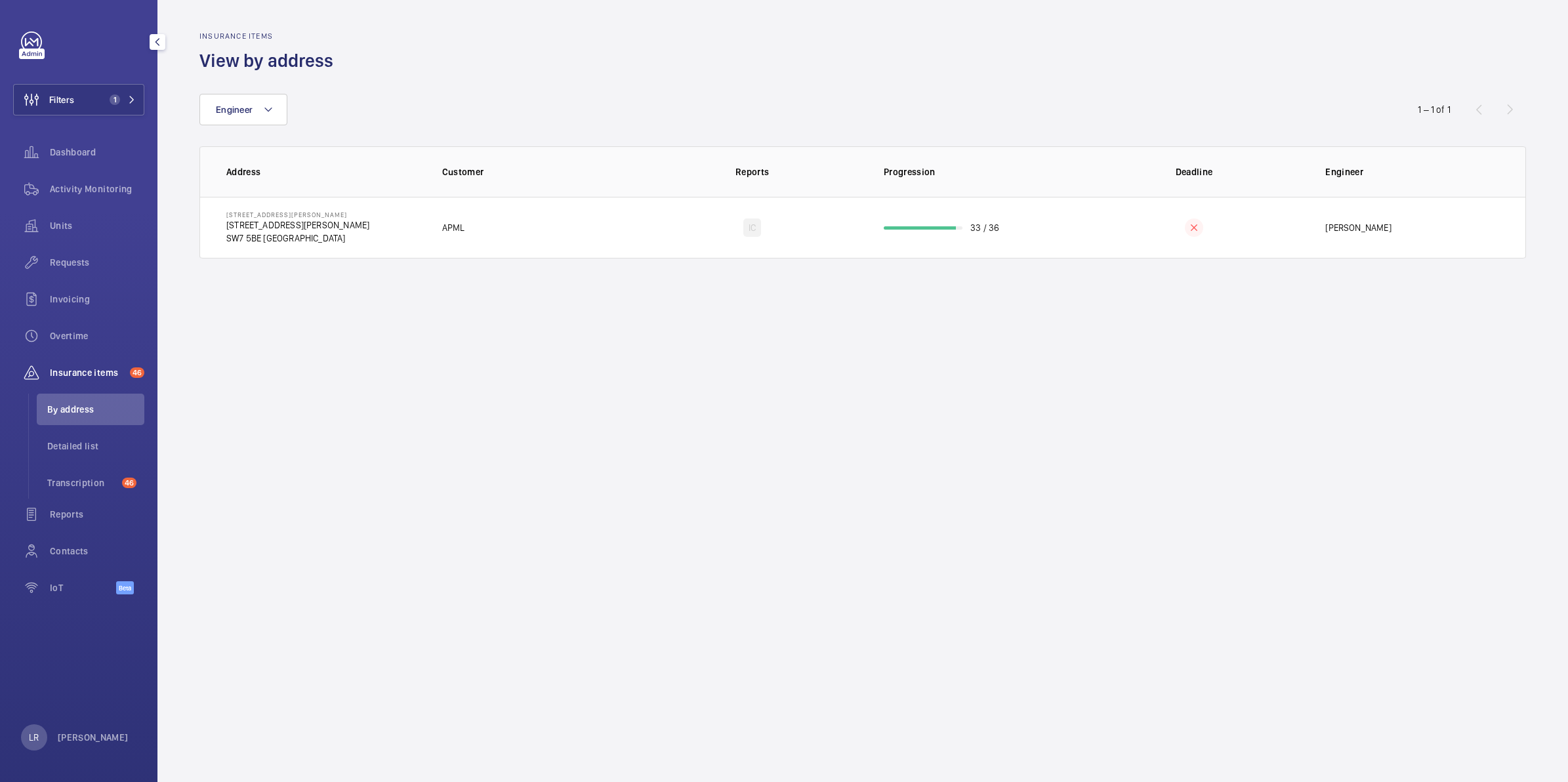
click at [125, 432] on li "Detailed list" at bounding box center [90, 446] width 107 height 32
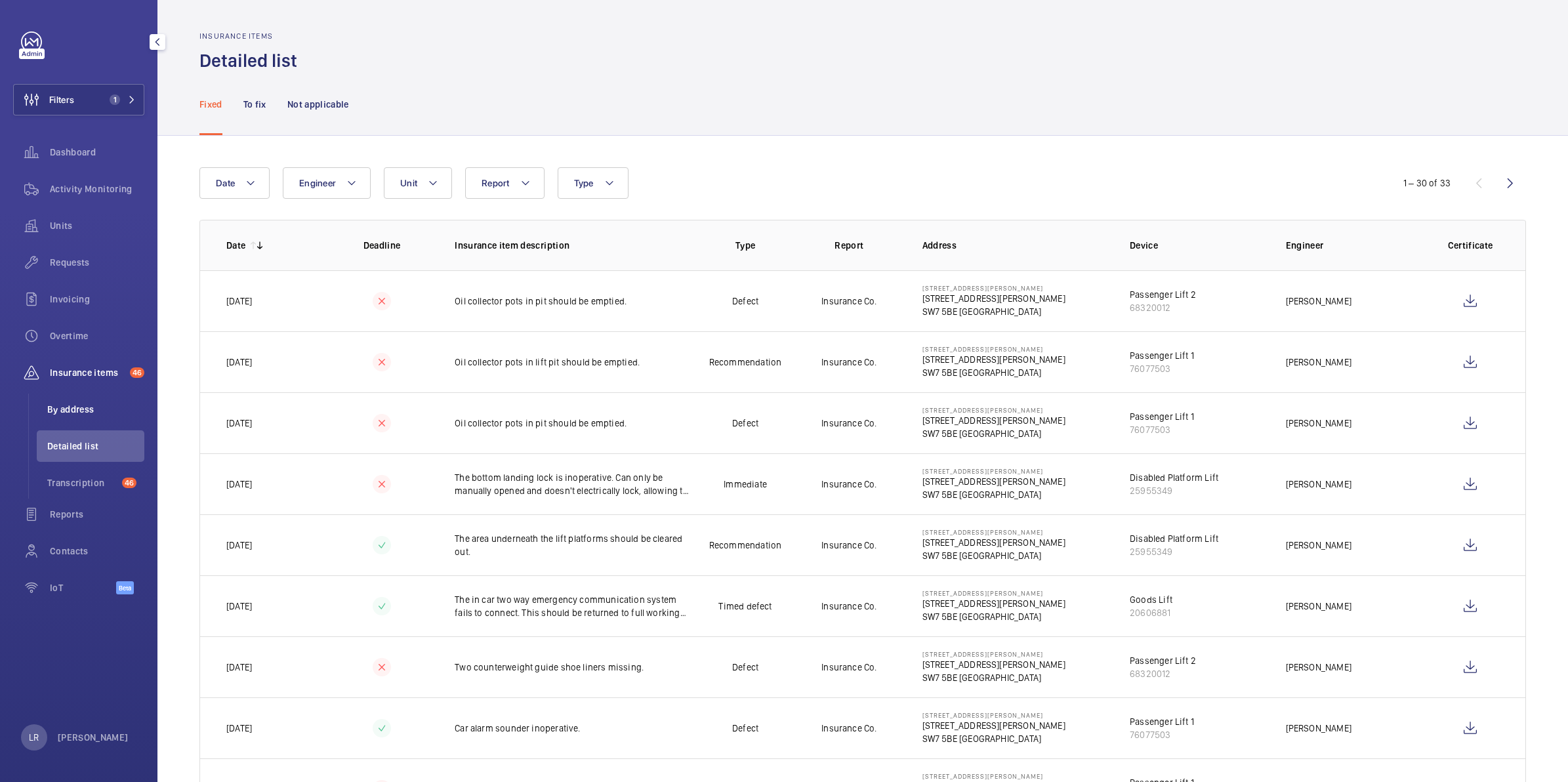
click at [103, 407] on span "By address" at bounding box center [96, 409] width 97 height 13
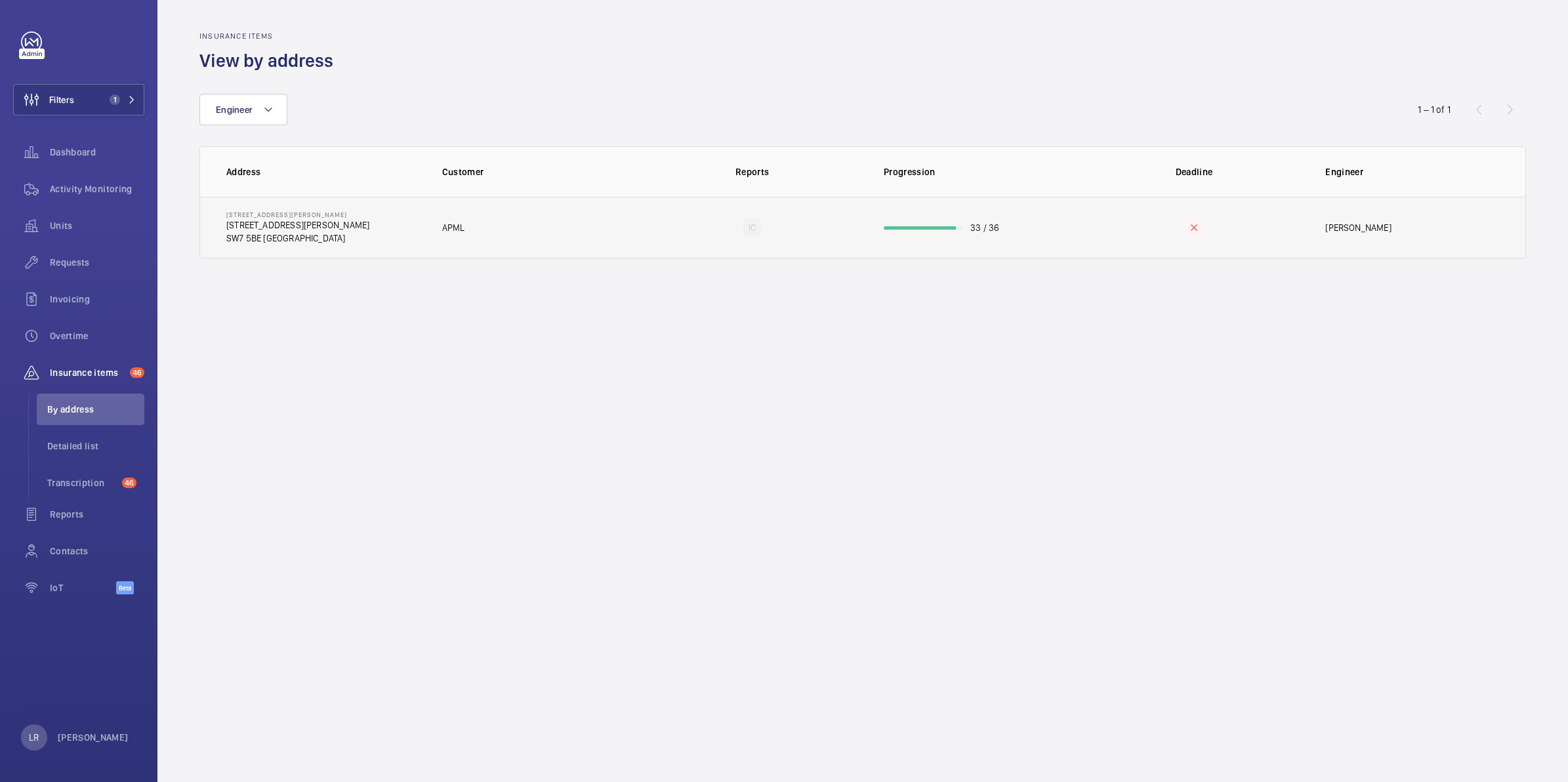
click at [276, 229] on p "[STREET_ADDRESS][PERSON_NAME]" at bounding box center [298, 225] width 143 height 13
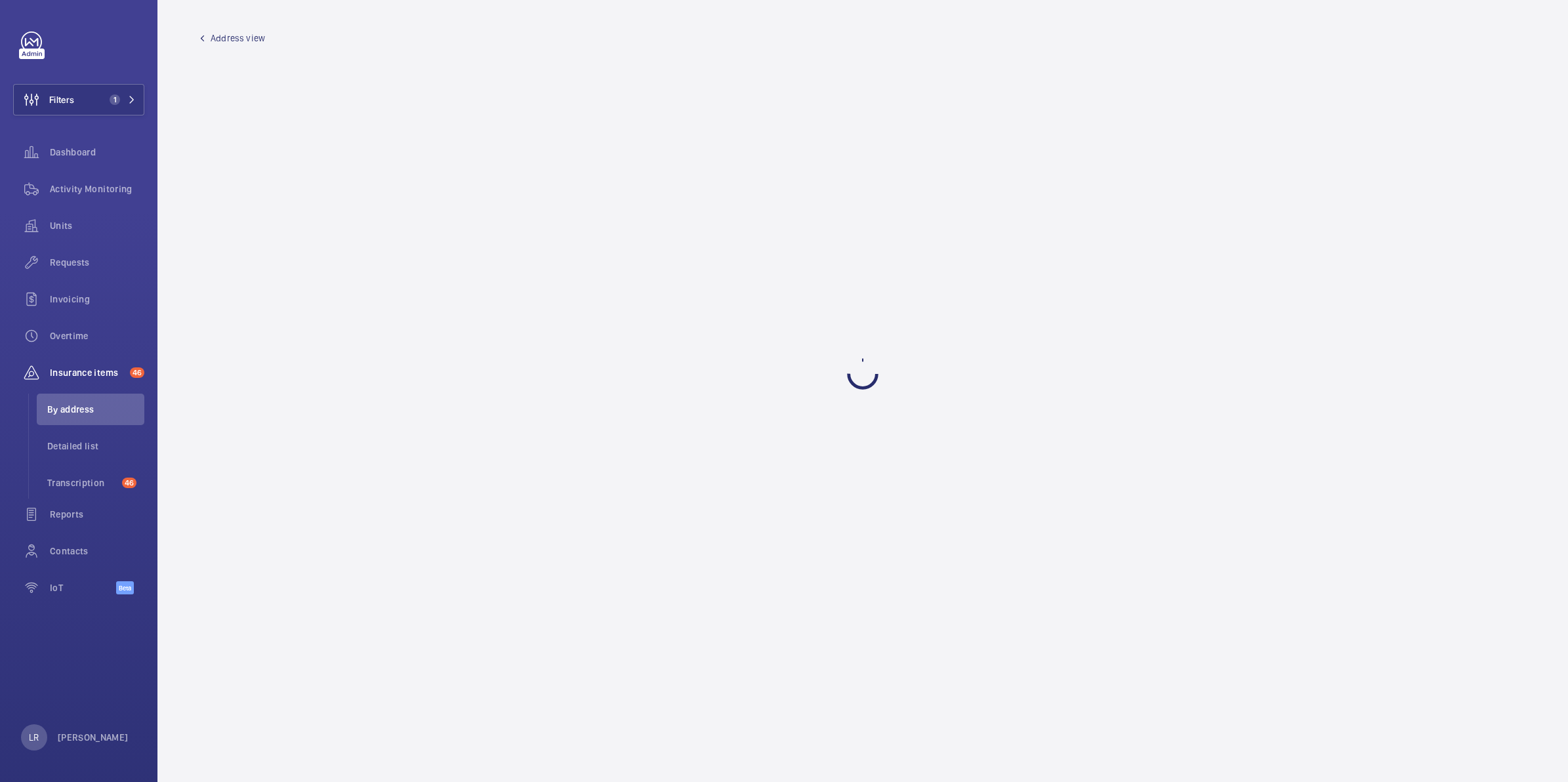
click at [220, 34] on span "Address view" at bounding box center [238, 38] width 54 height 13
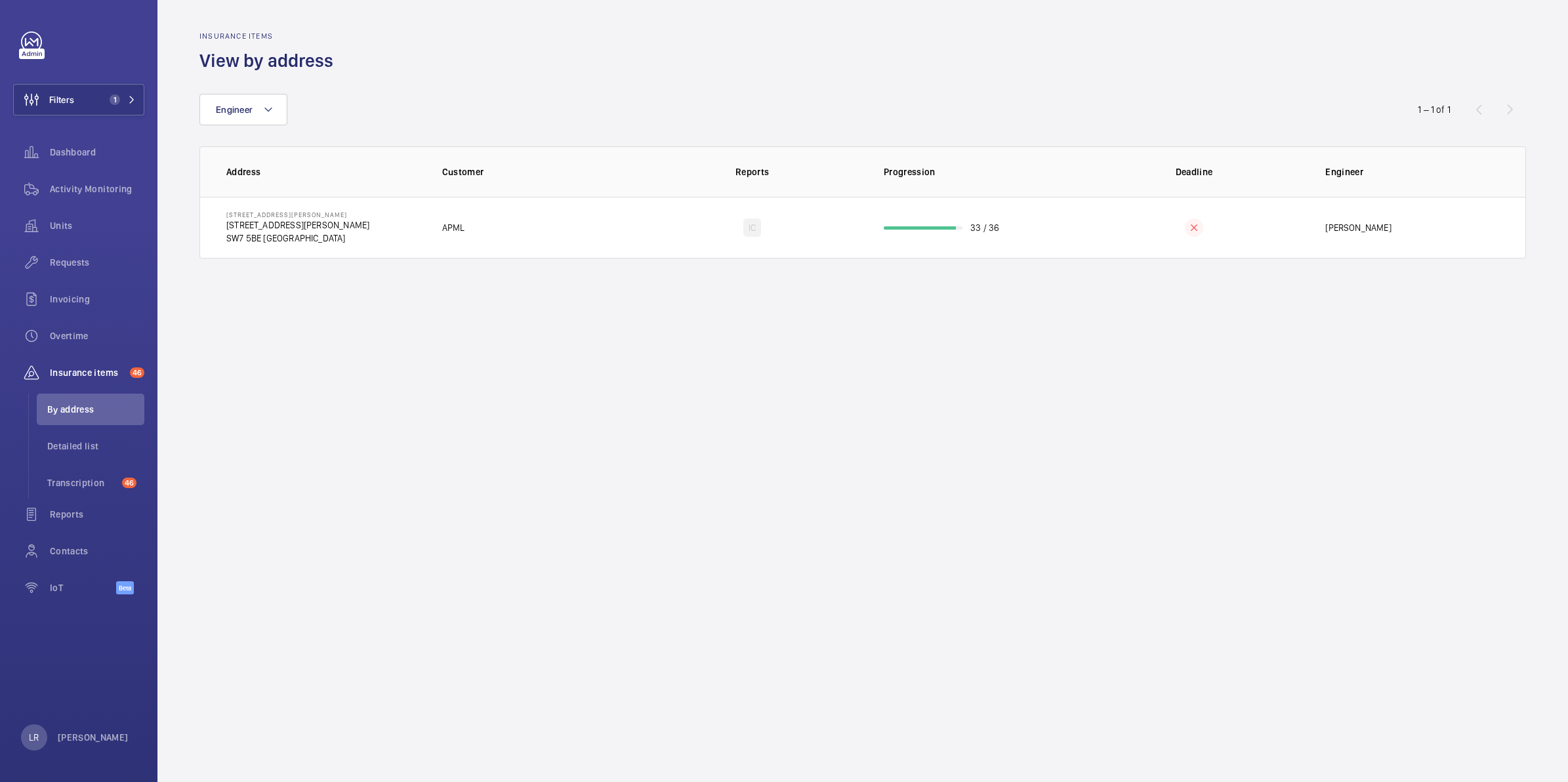
click at [389, 96] on div "Engineer" at bounding box center [783, 110] width 1169 height 32
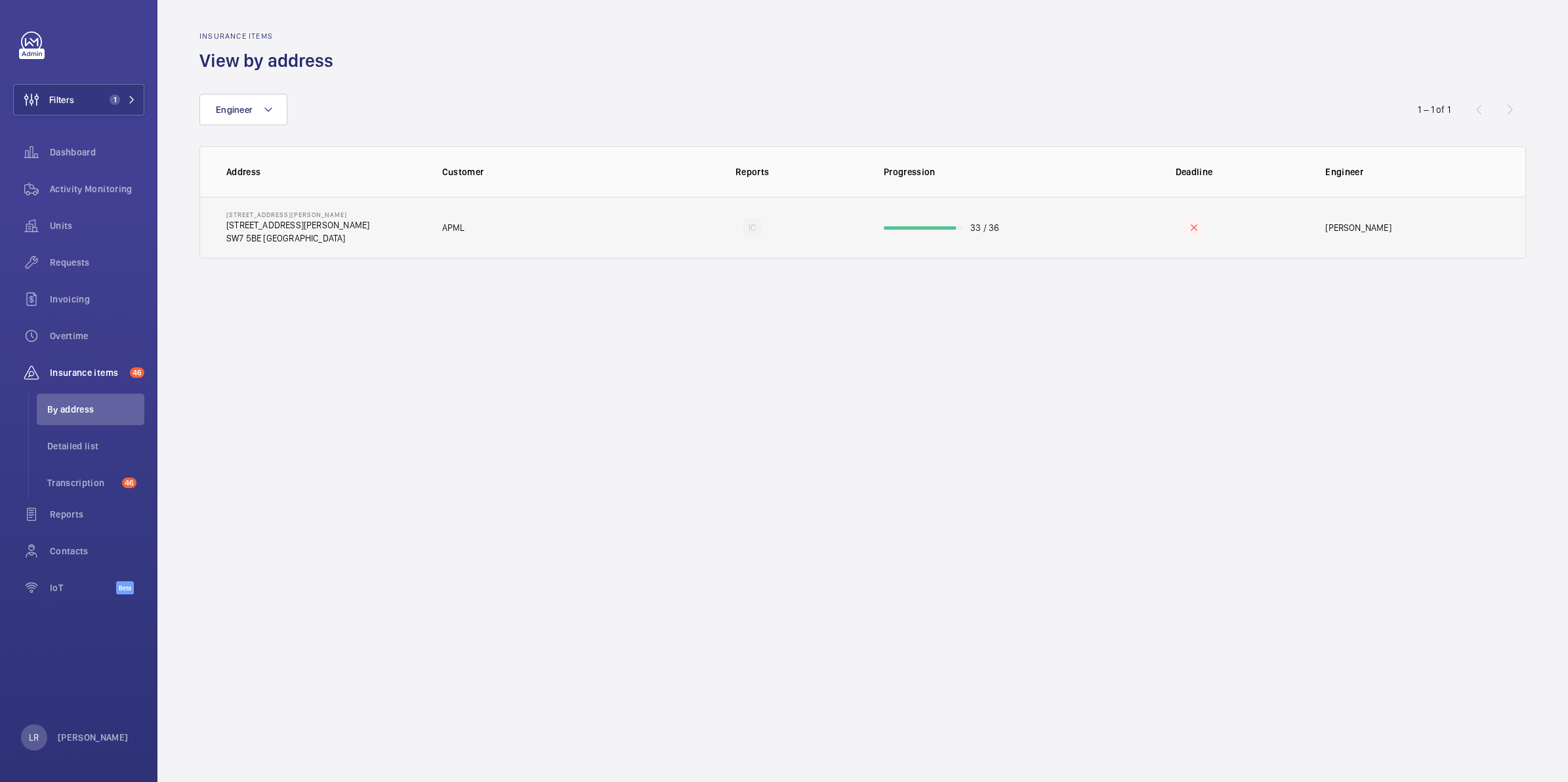
click at [457, 240] on td "APML" at bounding box center [531, 228] width 221 height 62
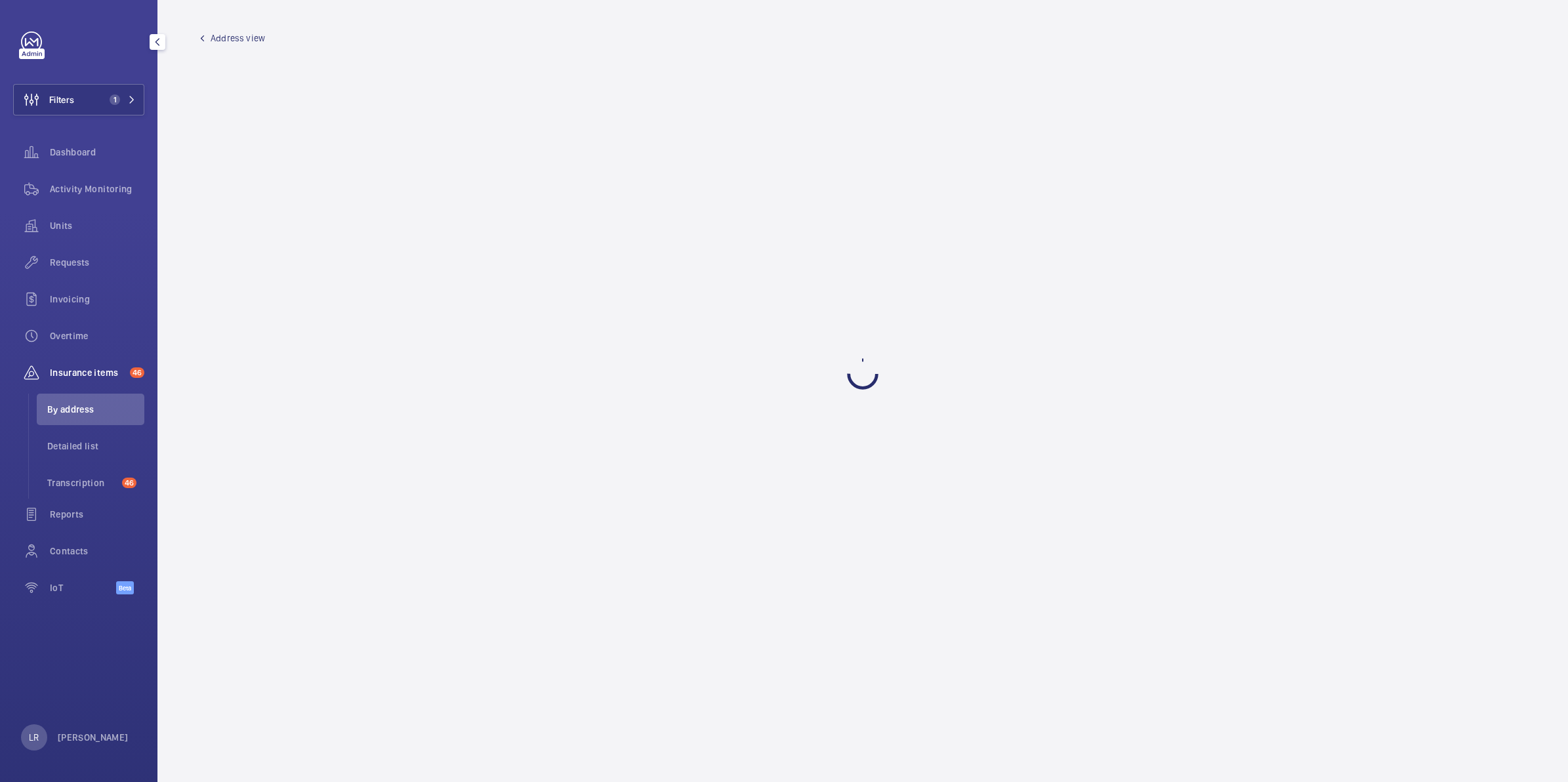
click at [89, 264] on span "Requests" at bounding box center [96, 262] width 94 height 13
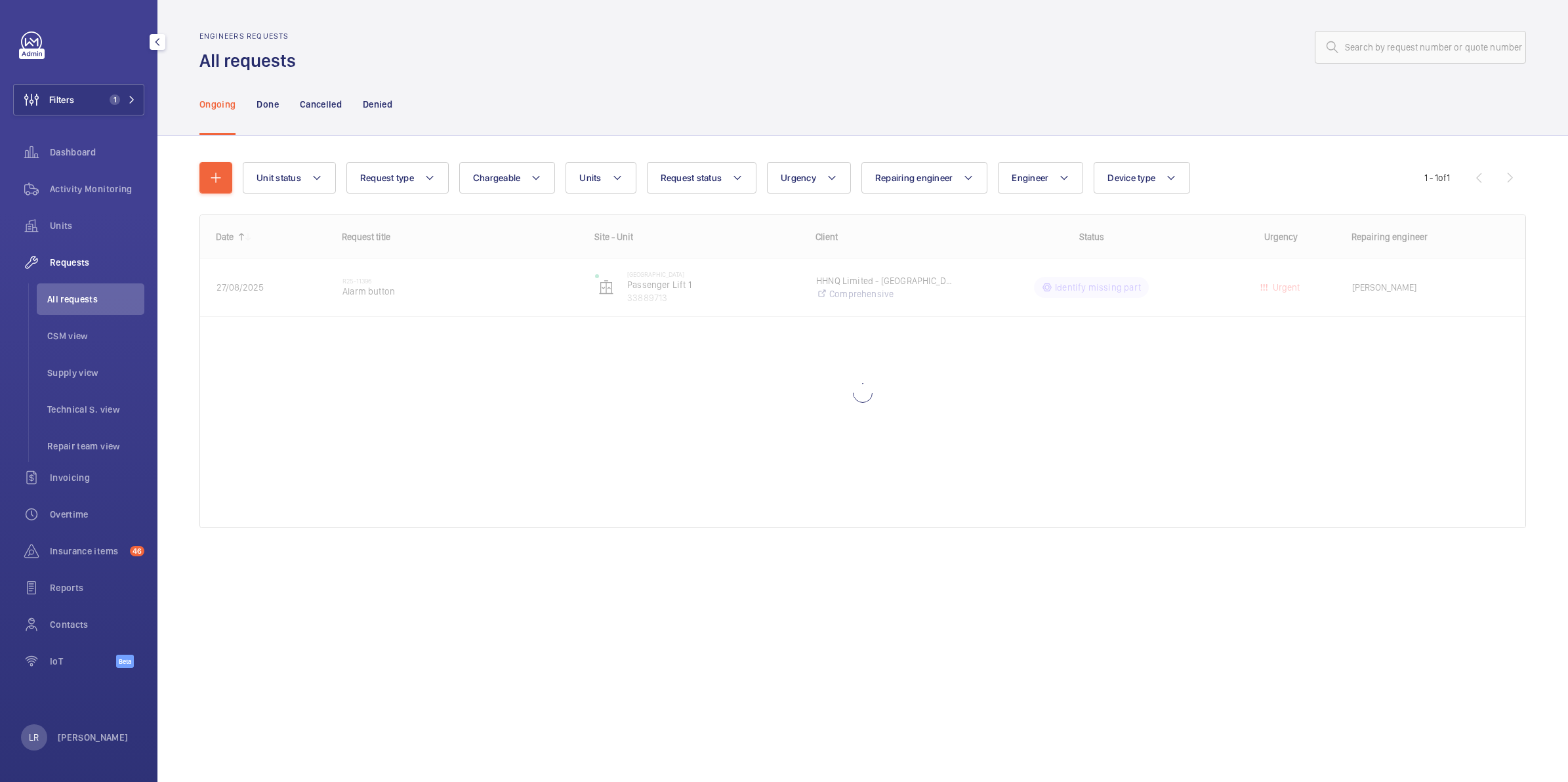
click at [106, 305] on span "All requests" at bounding box center [96, 299] width 97 height 13
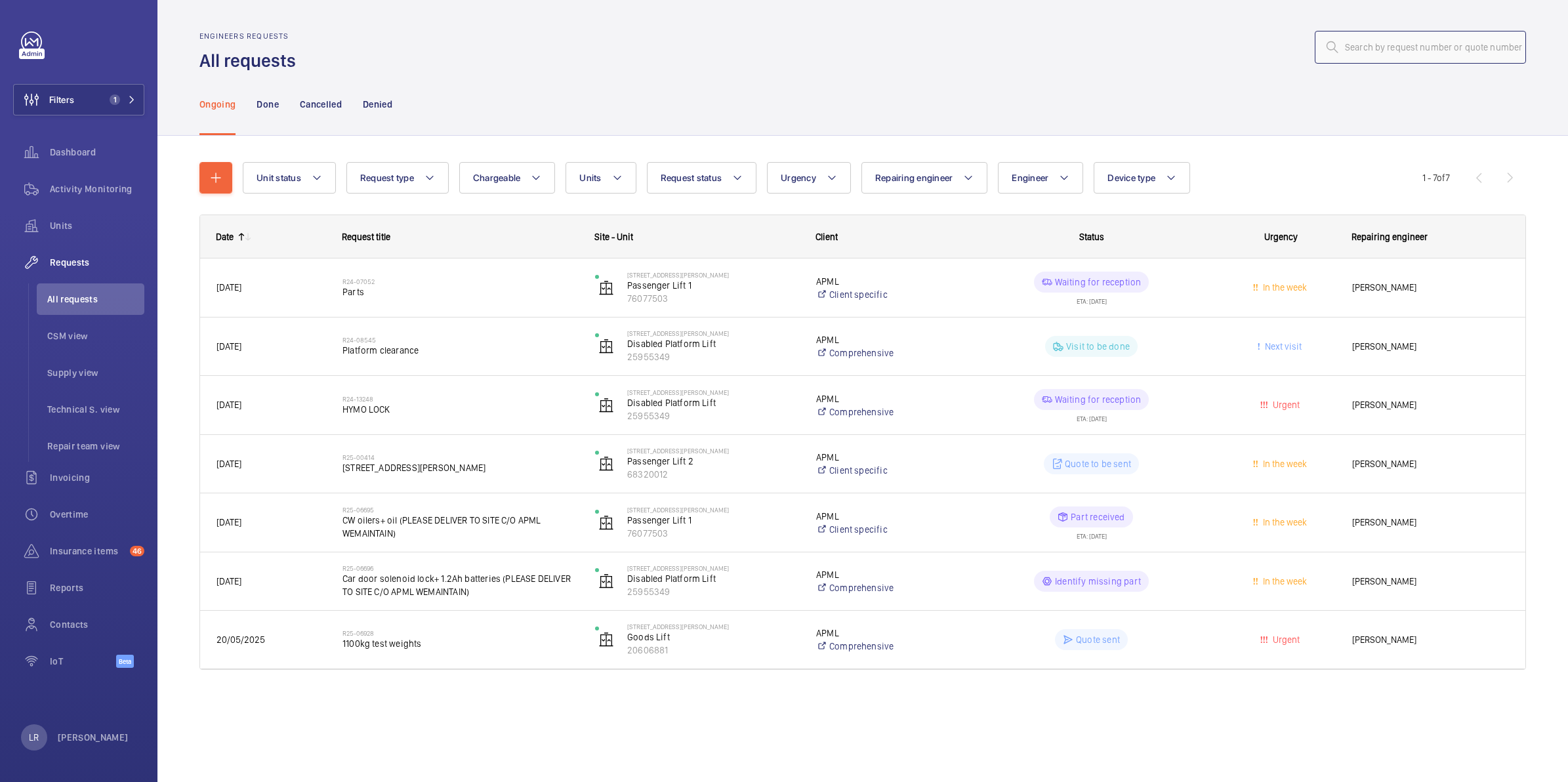
click at [1463, 44] on input "text" at bounding box center [1420, 48] width 212 height 33
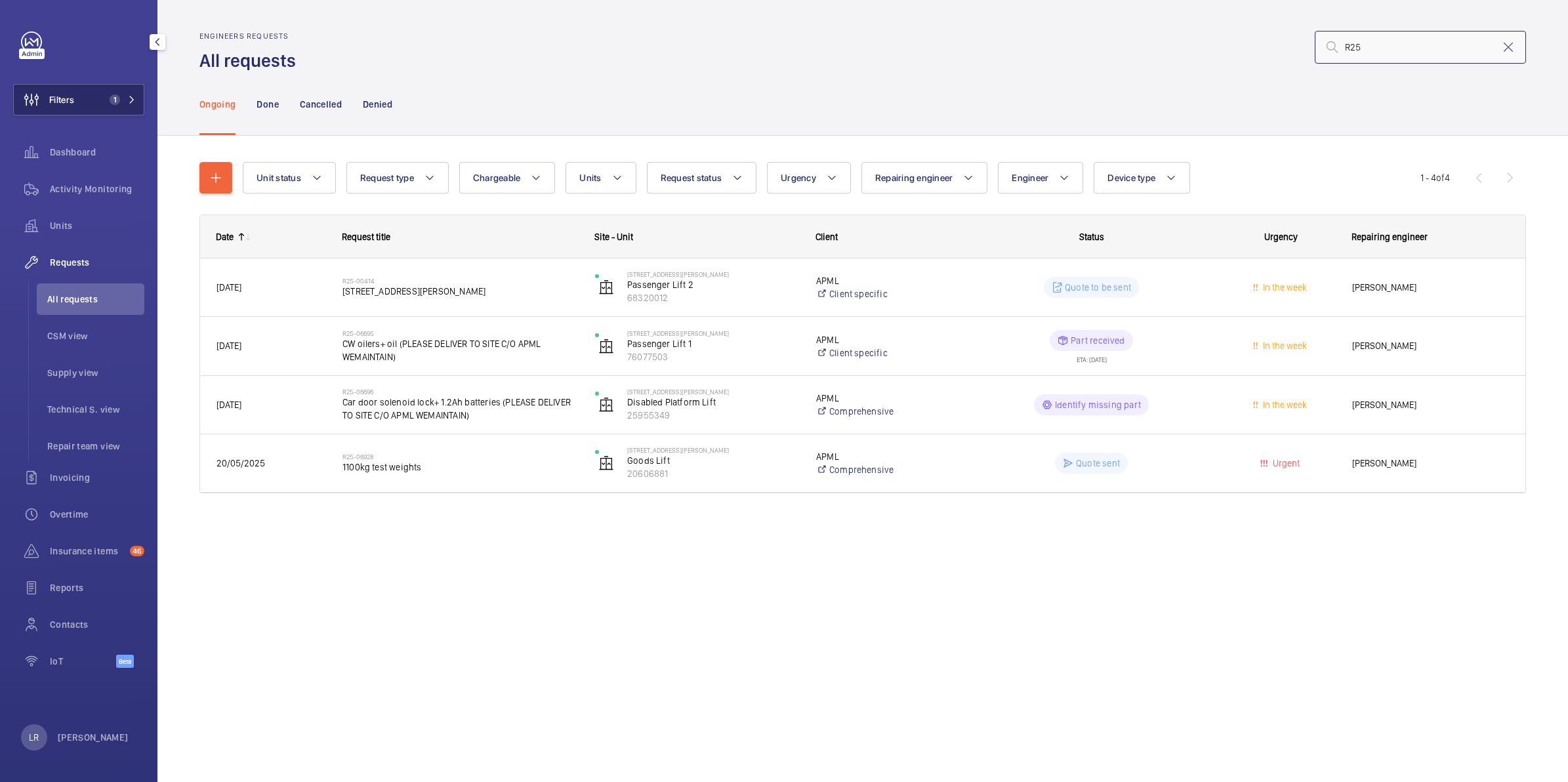
type input "R25"
click at [130, 96] on mat-icon at bounding box center [132, 99] width 8 height 8
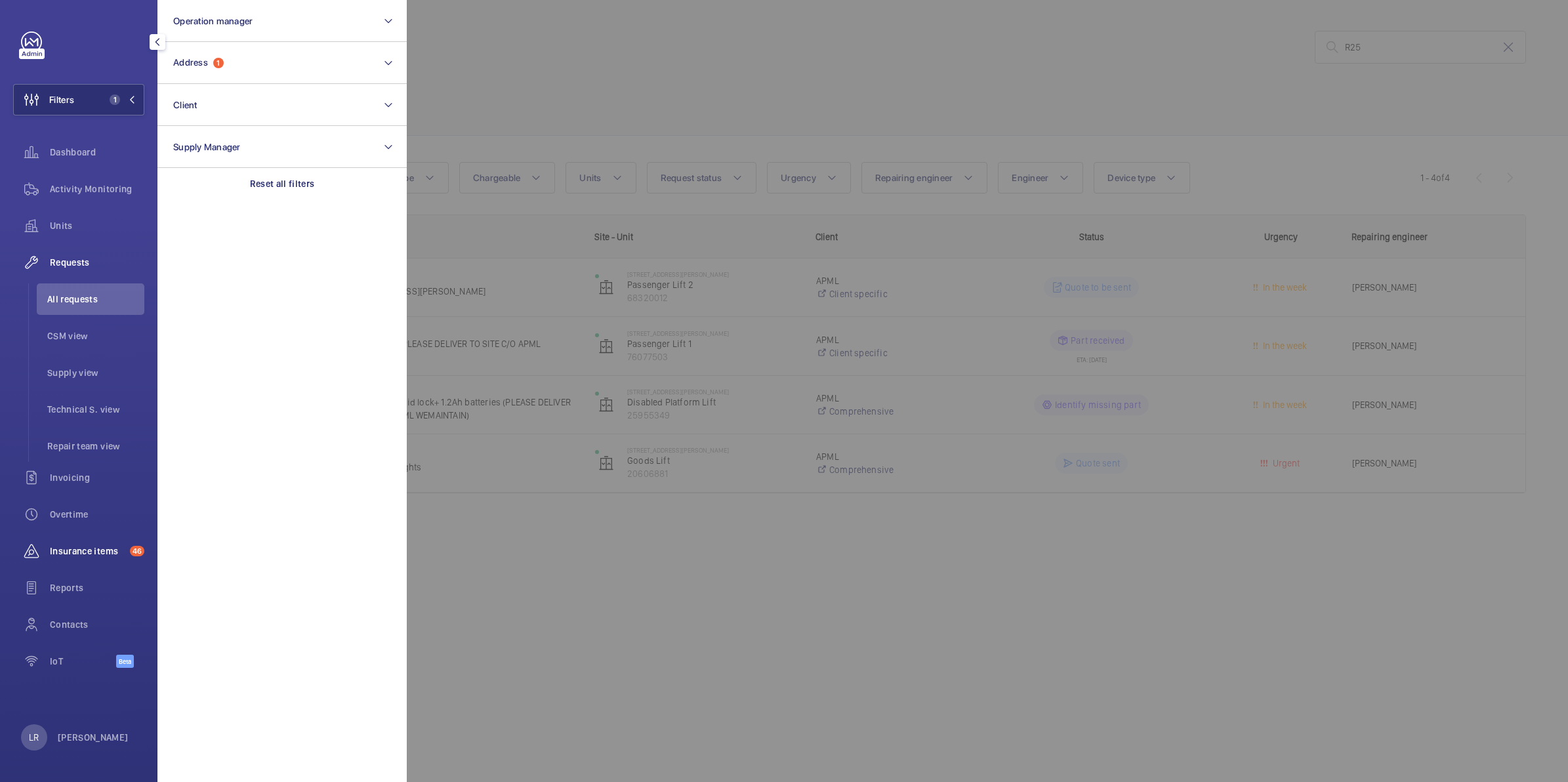
drag, startPoint x: 79, startPoint y: 542, endPoint x: 82, endPoint y: 536, distance: 6.7
click at [79, 542] on div "Insurance items 46" at bounding box center [79, 551] width 131 height 32
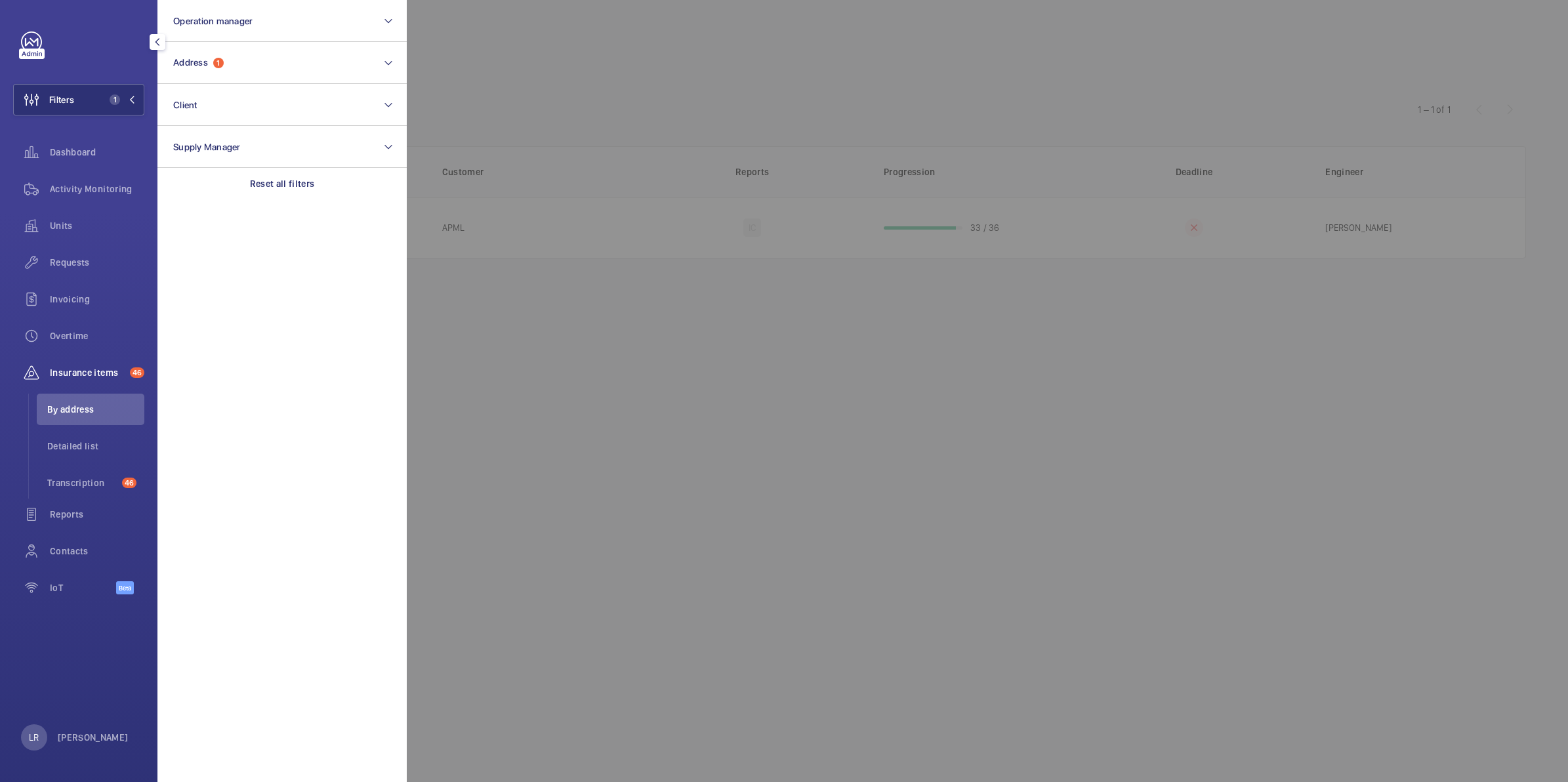
click at [668, 267] on div at bounding box center [1190, 391] width 1568 height 782
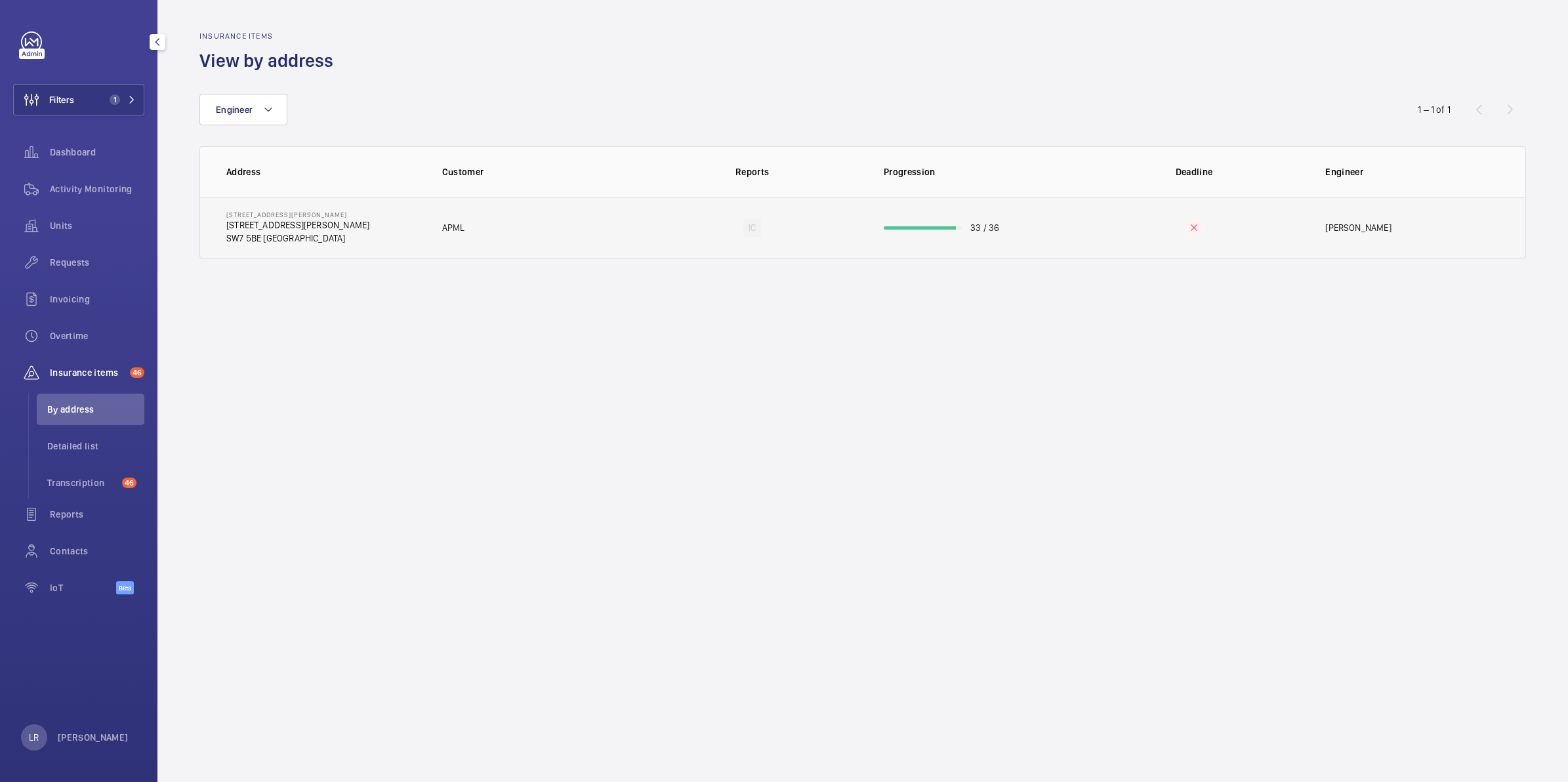
click at [467, 240] on td "APML" at bounding box center [531, 228] width 221 height 62
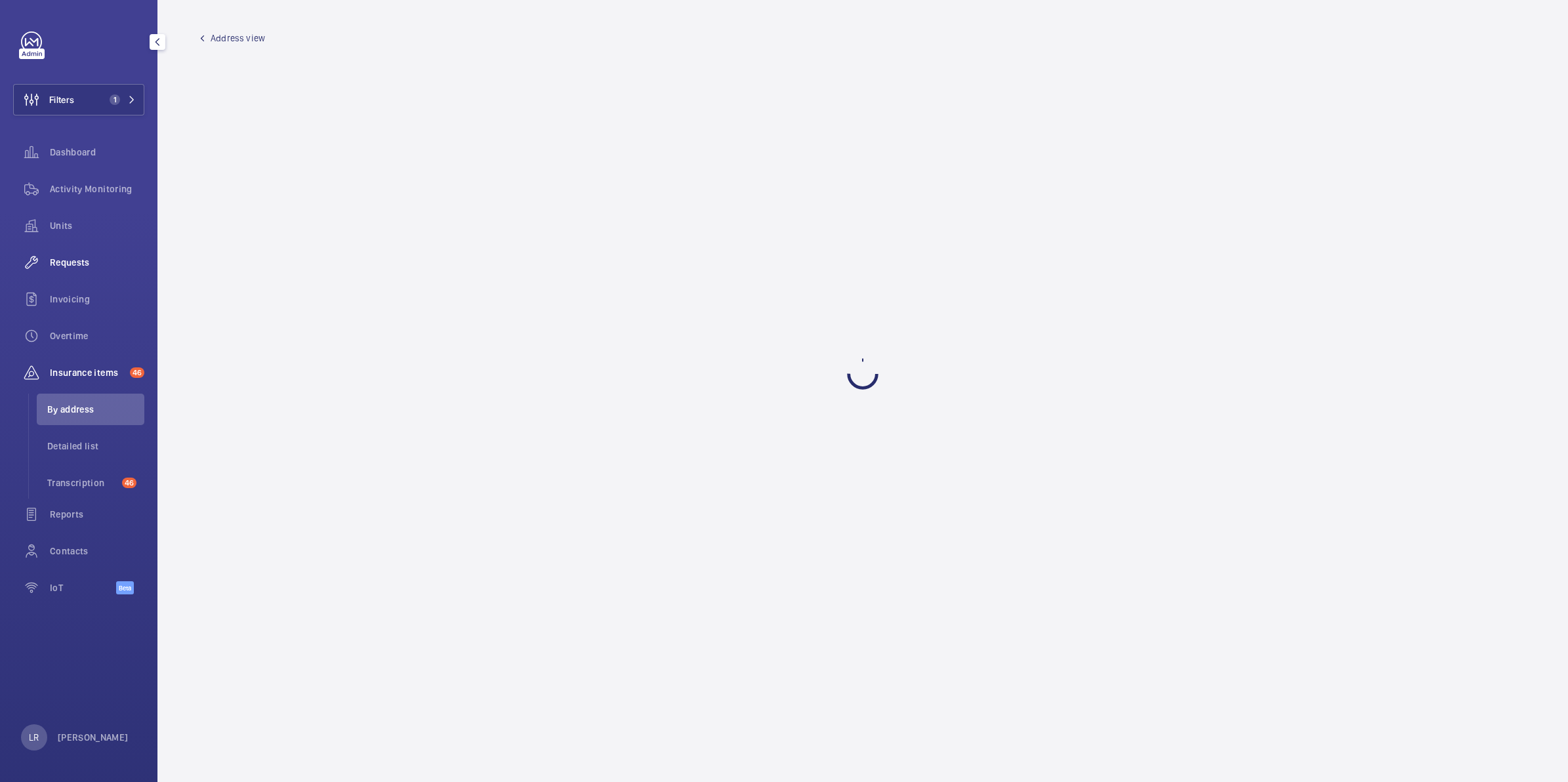
click at [92, 261] on span "Requests" at bounding box center [96, 262] width 94 height 13
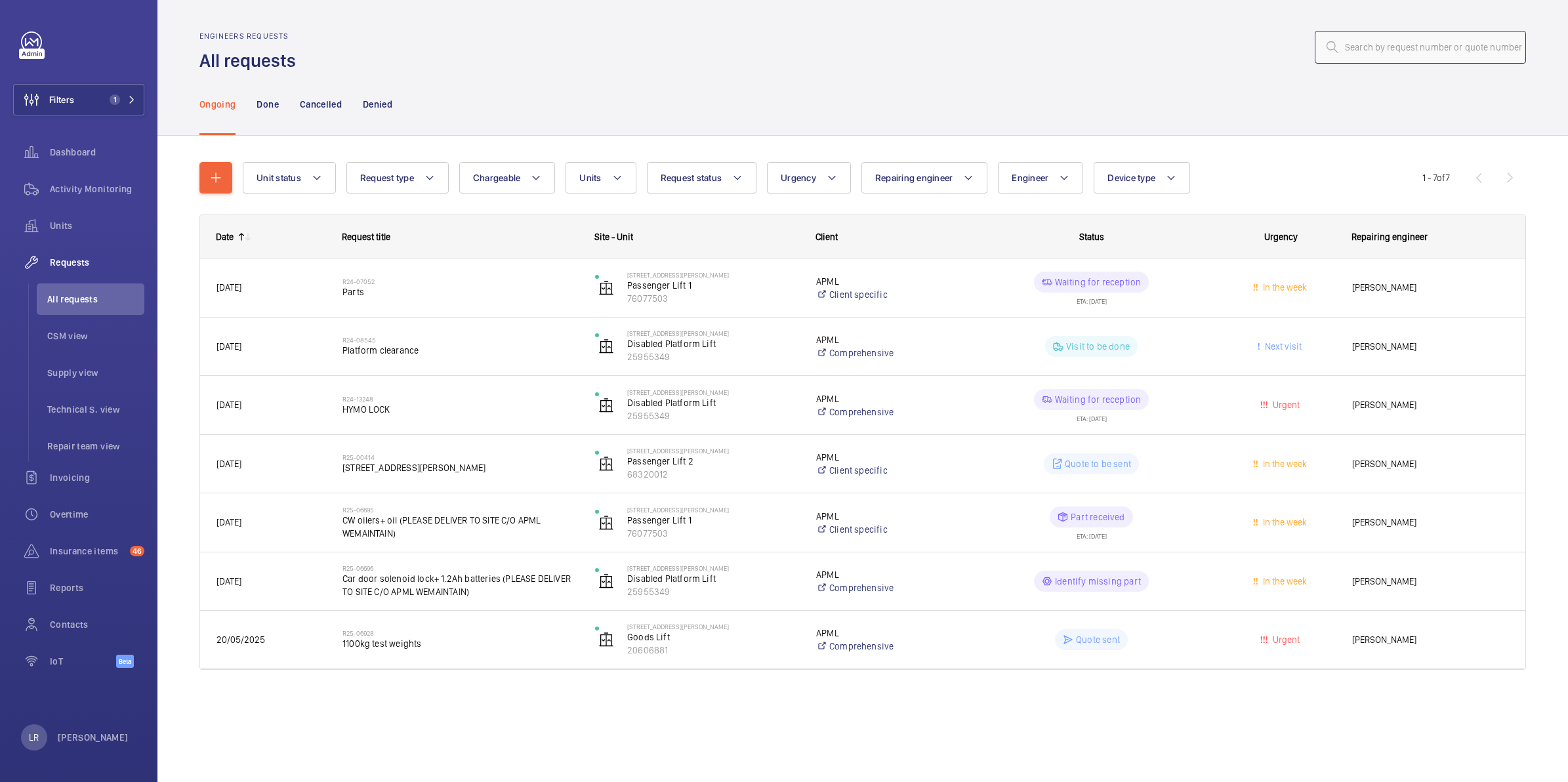
click at [1385, 53] on input "text" at bounding box center [1420, 48] width 212 height 33
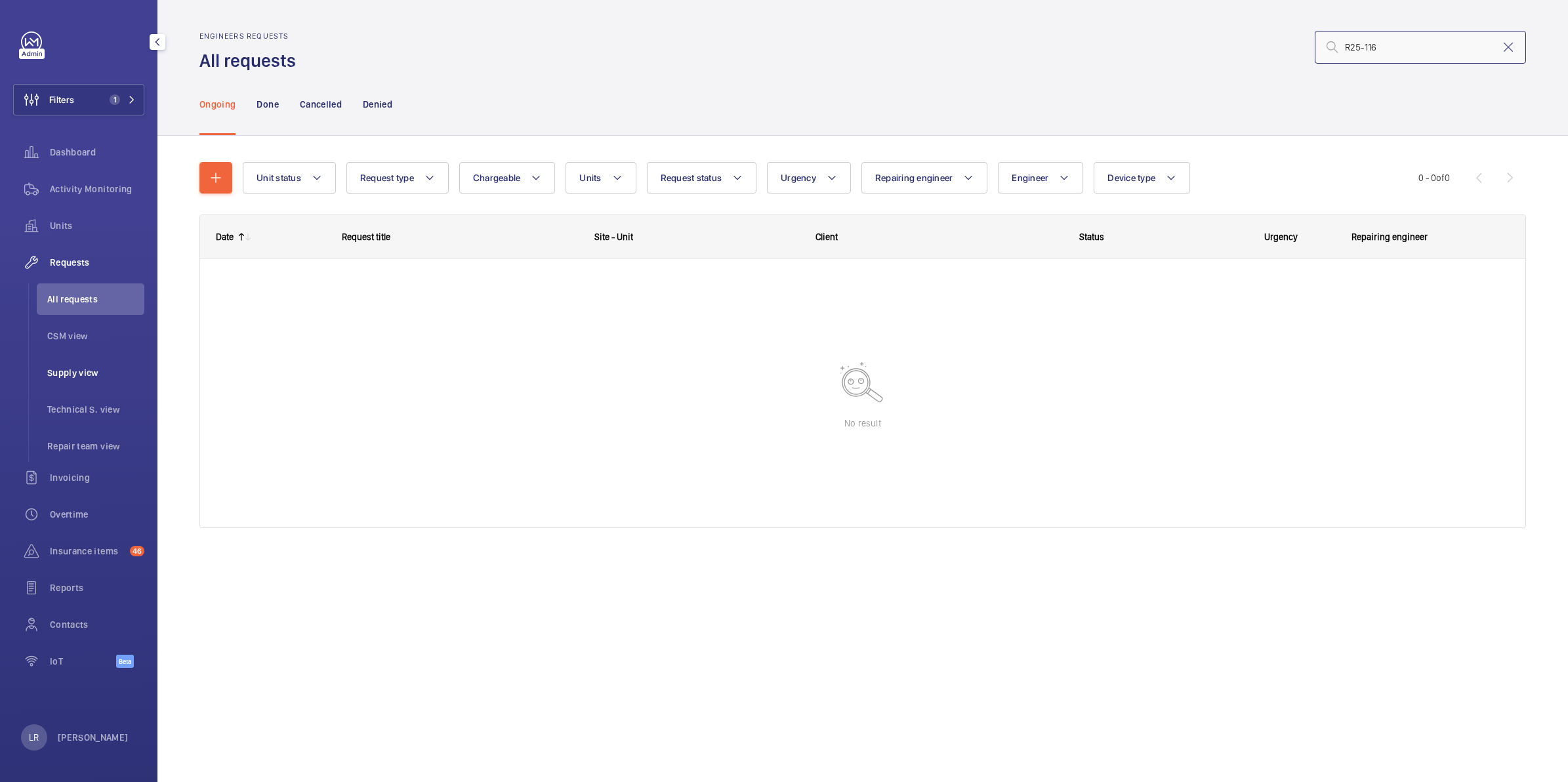
type input "R25-116"
click at [103, 378] on span "Supply view" at bounding box center [96, 372] width 97 height 13
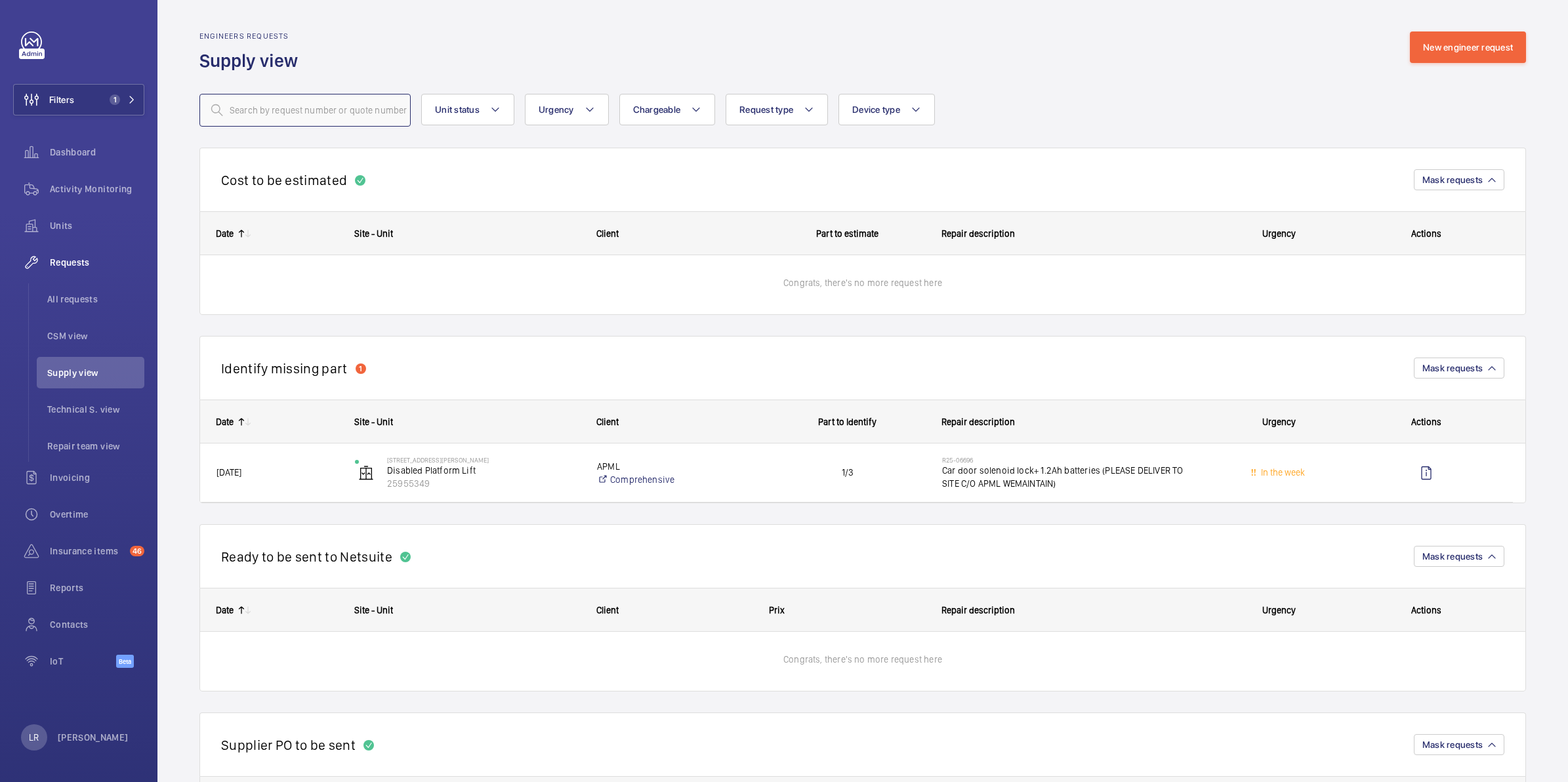
click at [300, 113] on input "text" at bounding box center [305, 110] width 212 height 33
type input "6"
click at [92, 298] on span "All requests" at bounding box center [96, 299] width 97 height 13
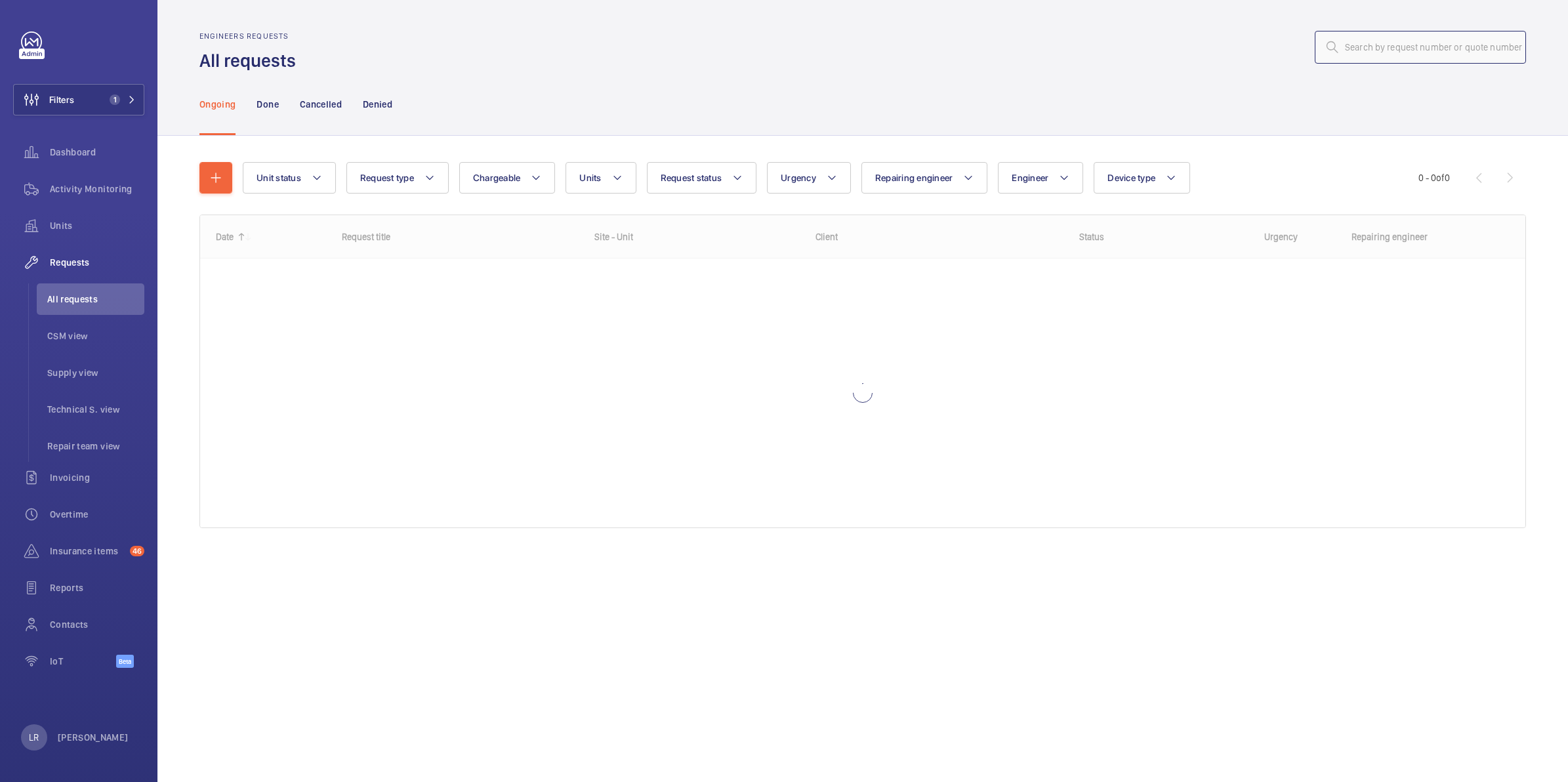
click at [1388, 41] on input "text" at bounding box center [1420, 48] width 212 height 33
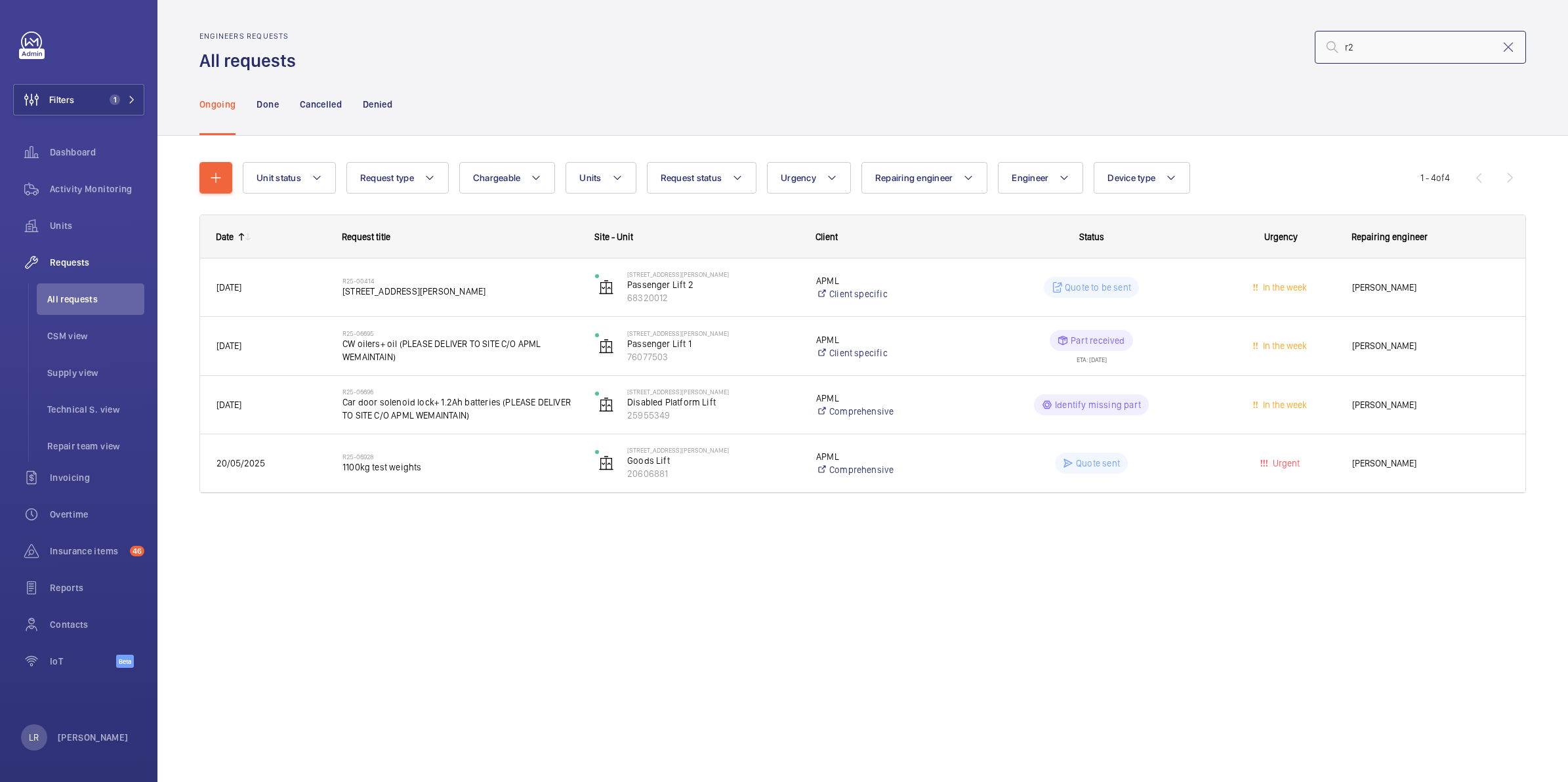
type input "r"
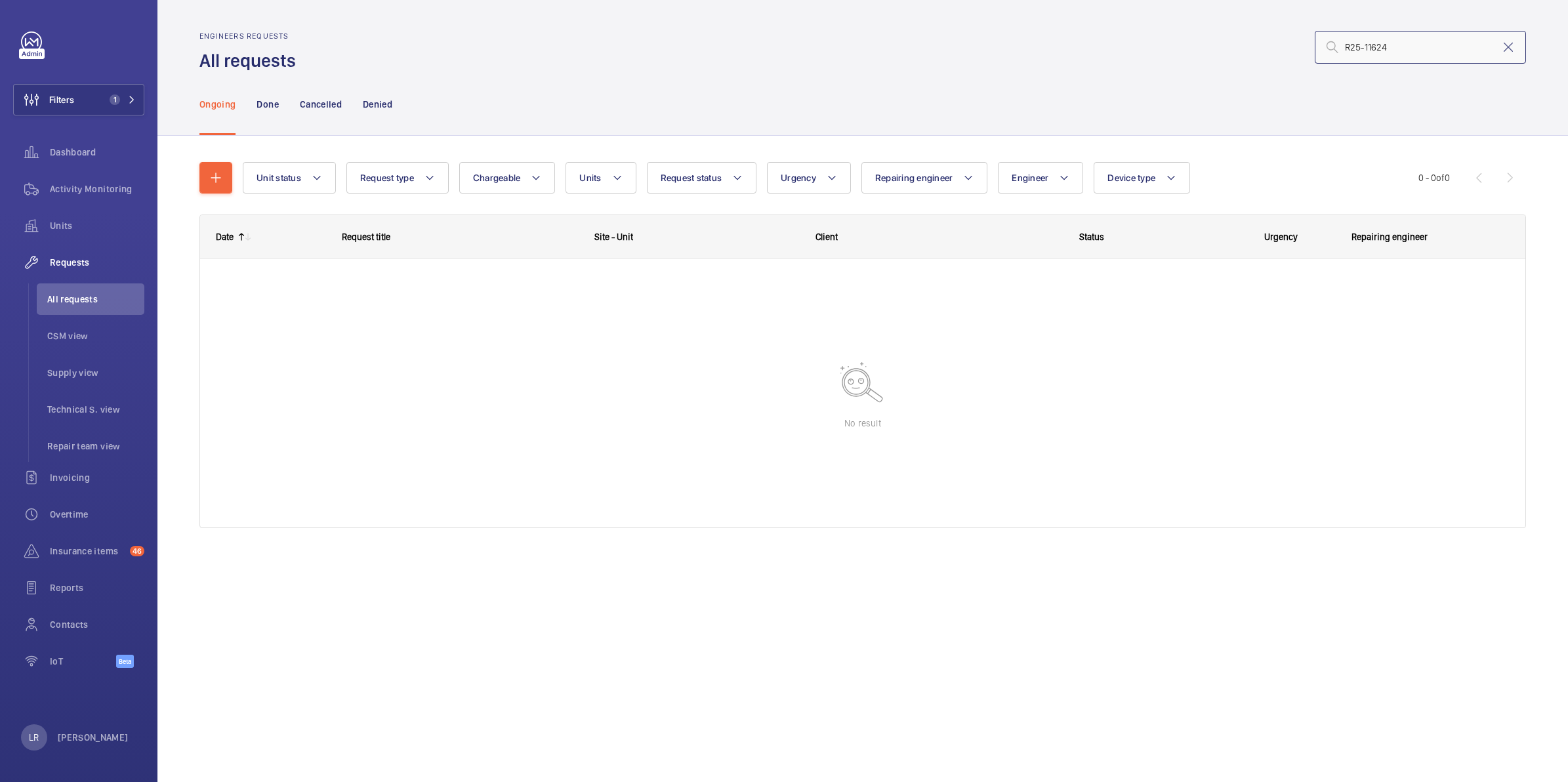
type input "R25-11624"
click at [132, 93] on button "Filters 1" at bounding box center [79, 100] width 131 height 32
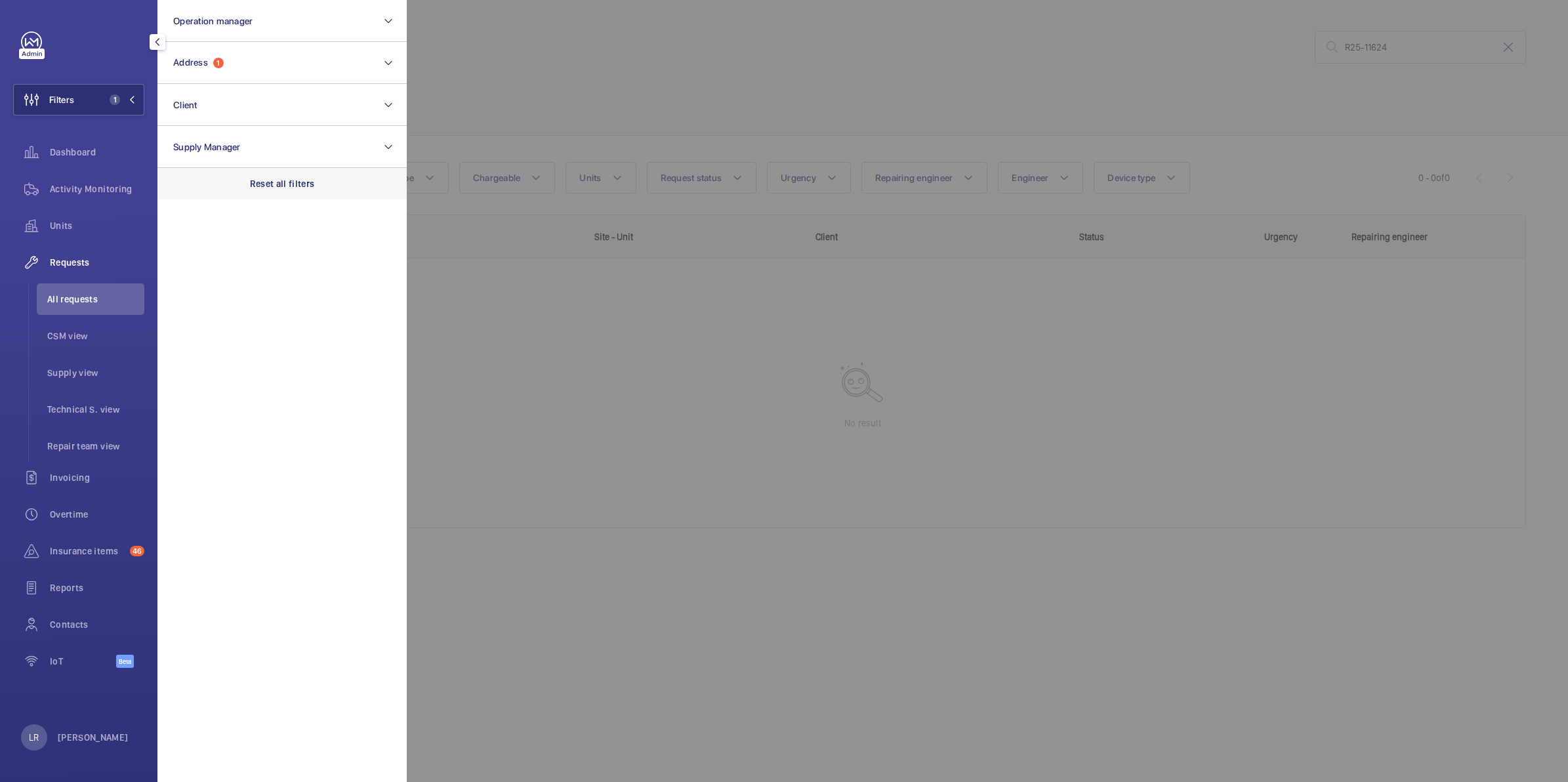
click at [291, 178] on p "Reset all filters" at bounding box center [282, 183] width 65 height 13
click at [654, 81] on div at bounding box center [1190, 391] width 1568 height 782
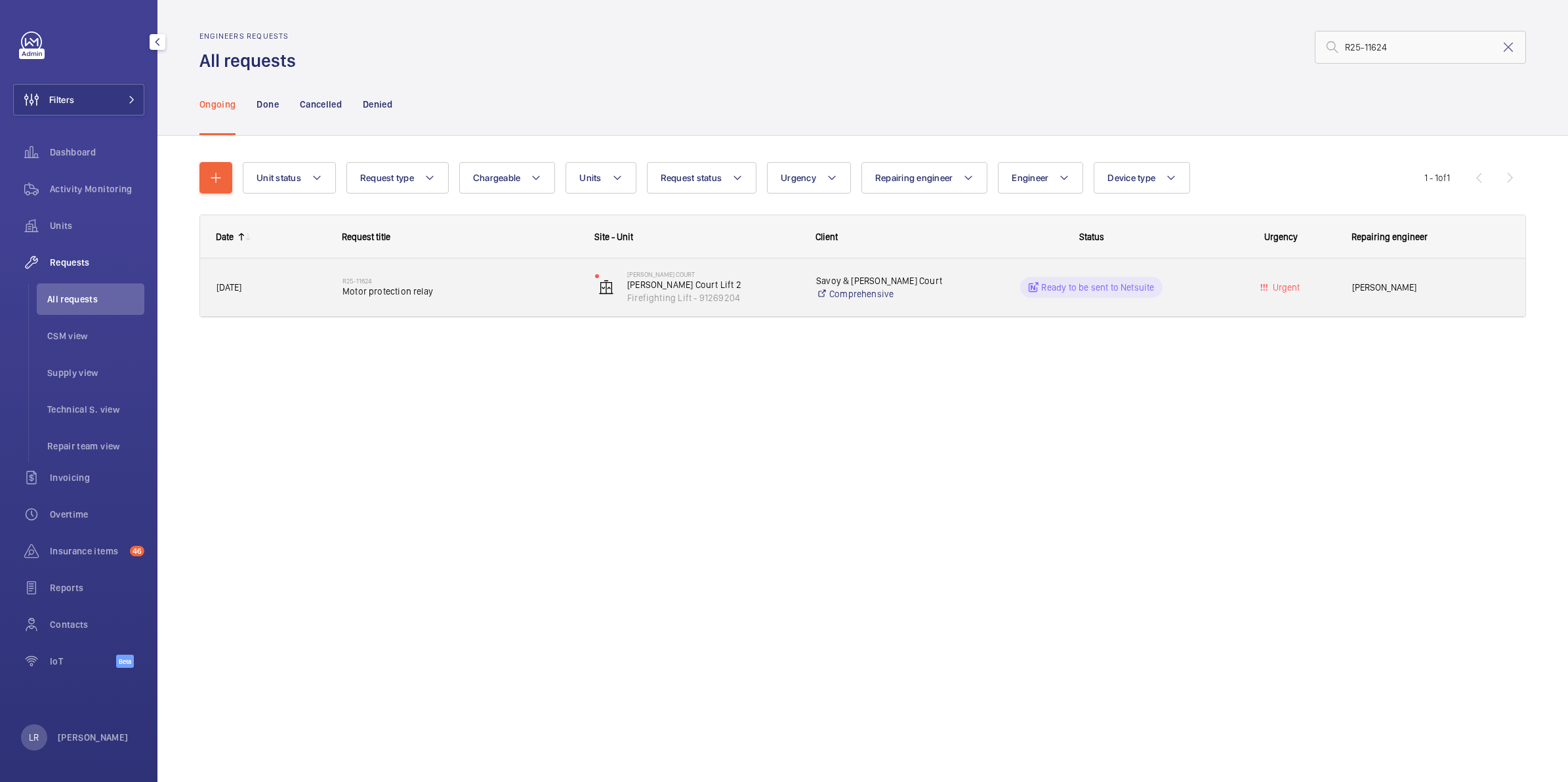
click at [454, 299] on div "R25-11624 Motor protection relay" at bounding box center [460, 287] width 236 height 38
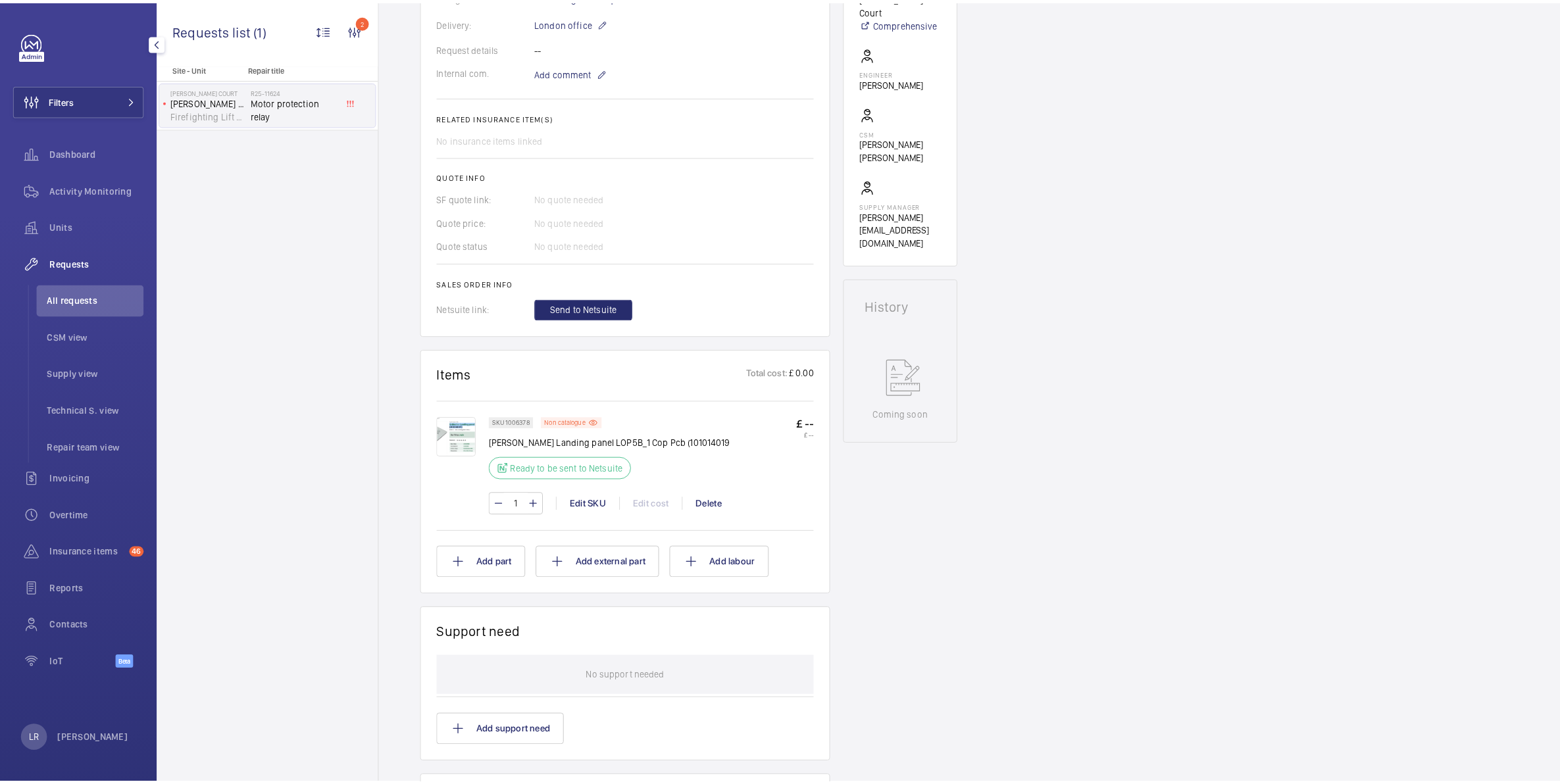
scroll to position [411, 0]
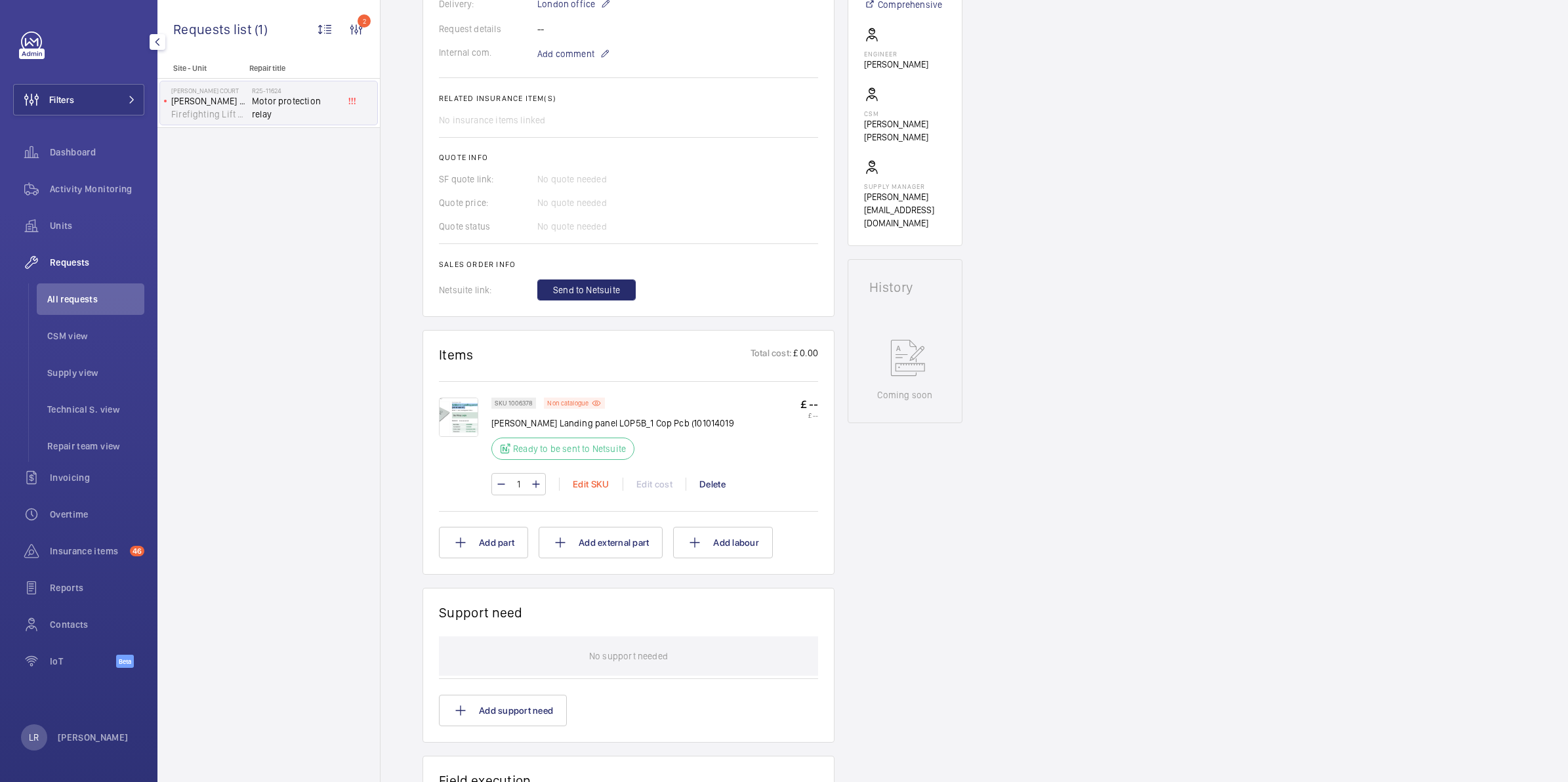
click at [586, 491] on div "Edit SKU" at bounding box center [590, 484] width 63 height 13
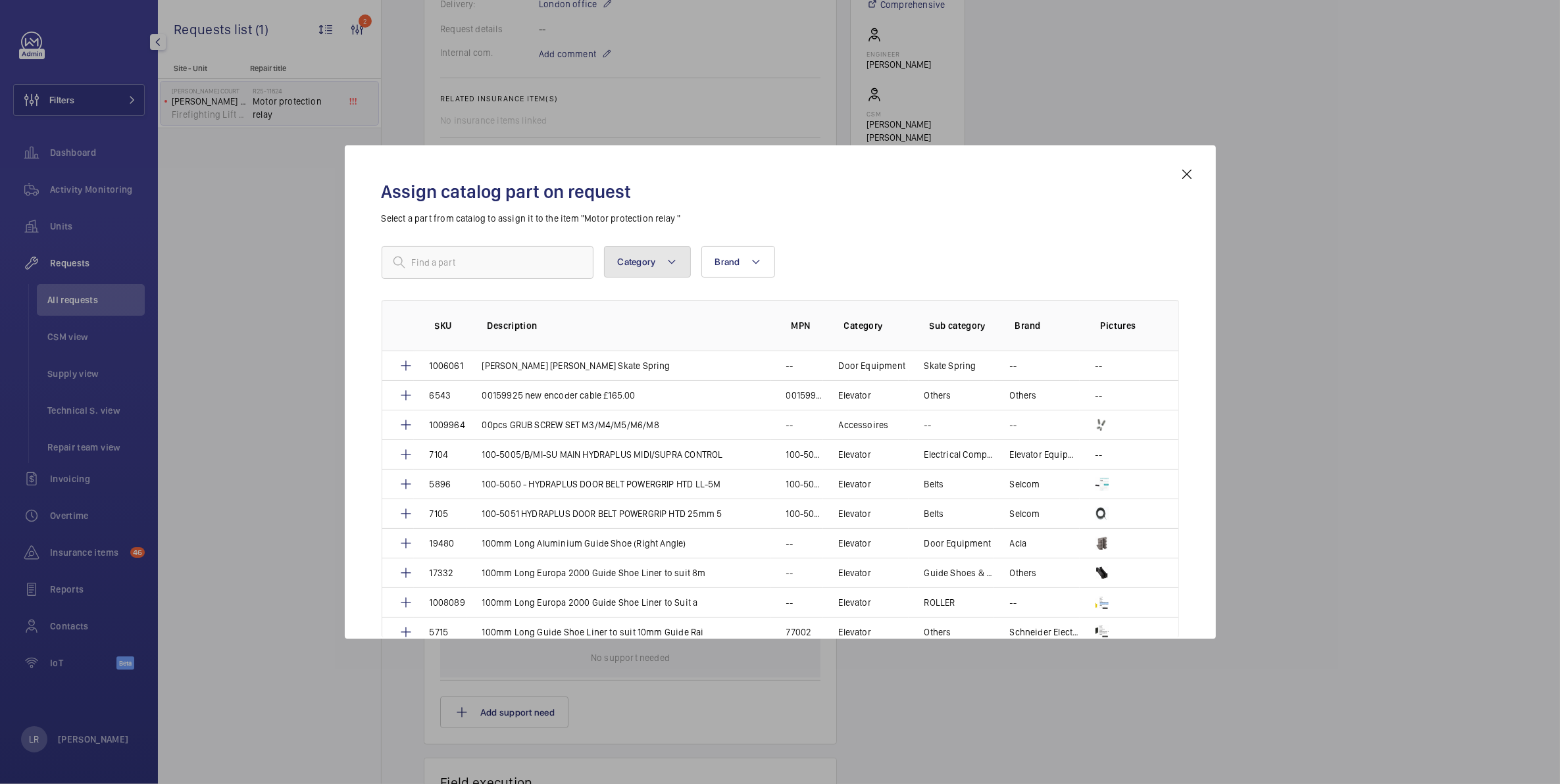
click at [643, 267] on span "Category" at bounding box center [636, 261] width 38 height 10
type input "CONT"
click at [620, 376] on label "Cont roller" at bounding box center [719, 381] width 229 height 32
click at [620, 376] on input "Cont roller" at bounding box center [624, 381] width 26 height 26
checkbox input "true"
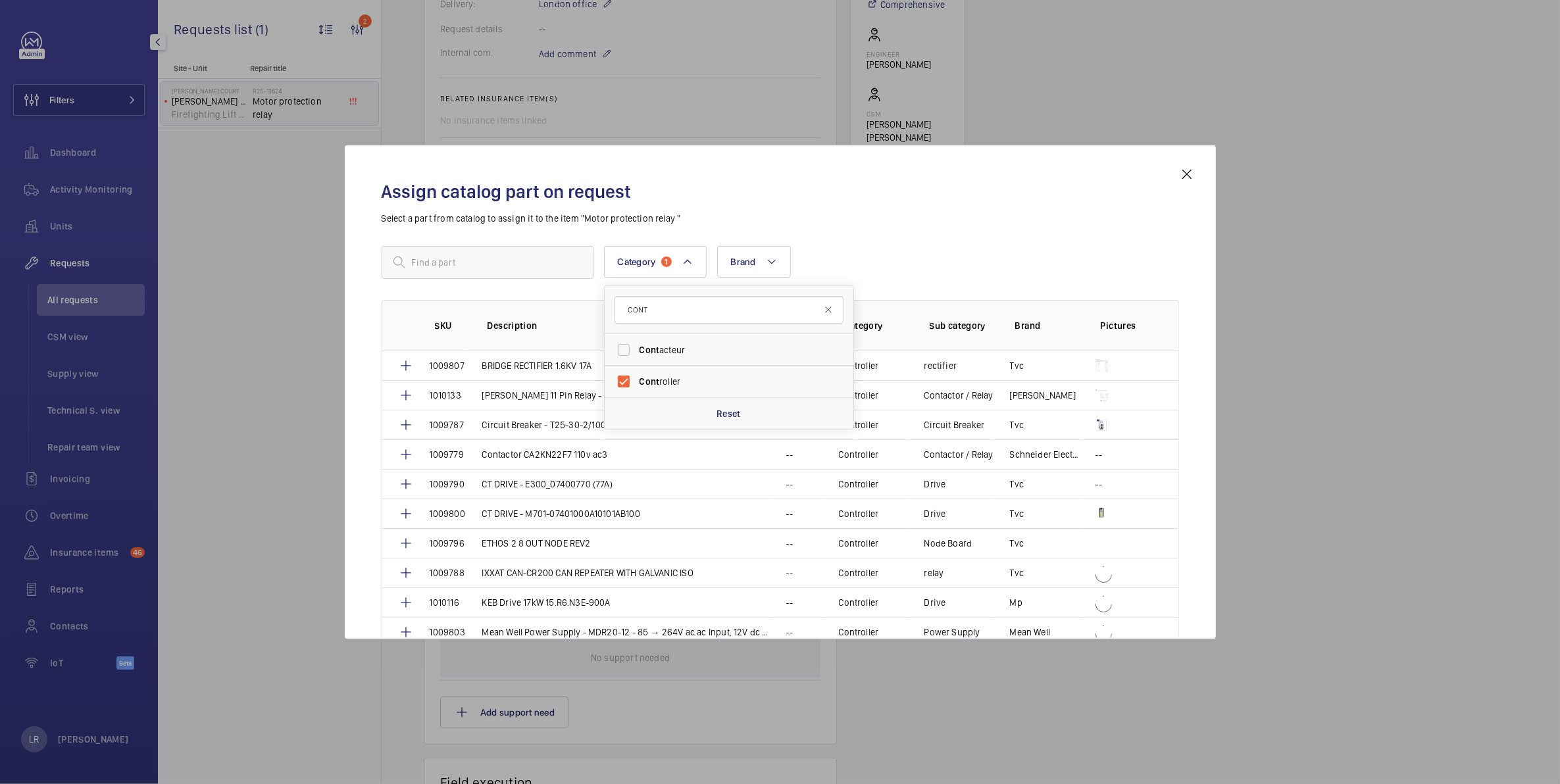
click at [852, 198] on h2 "Assign catalog part on request" at bounding box center [780, 191] width 797 height 24
click at [543, 262] on input "text" at bounding box center [487, 262] width 212 height 33
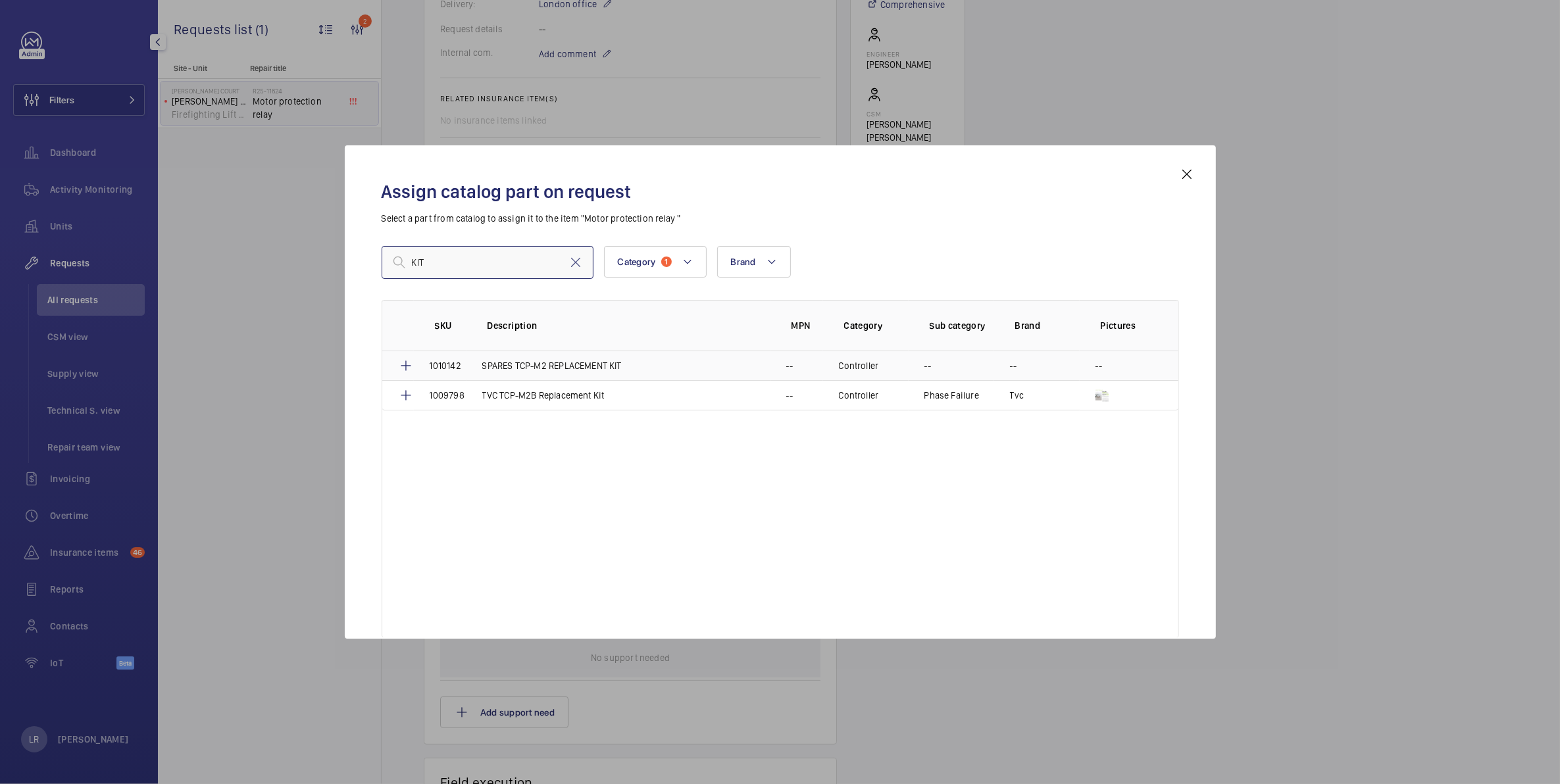
type input "KIT"
drag, startPoint x: 484, startPoint y: 358, endPoint x: 635, endPoint y: 360, distance: 151.0
click at [635, 360] on td "SPARES TCP-M2 REPLACEMENT KIT" at bounding box center [618, 365] width 304 height 29
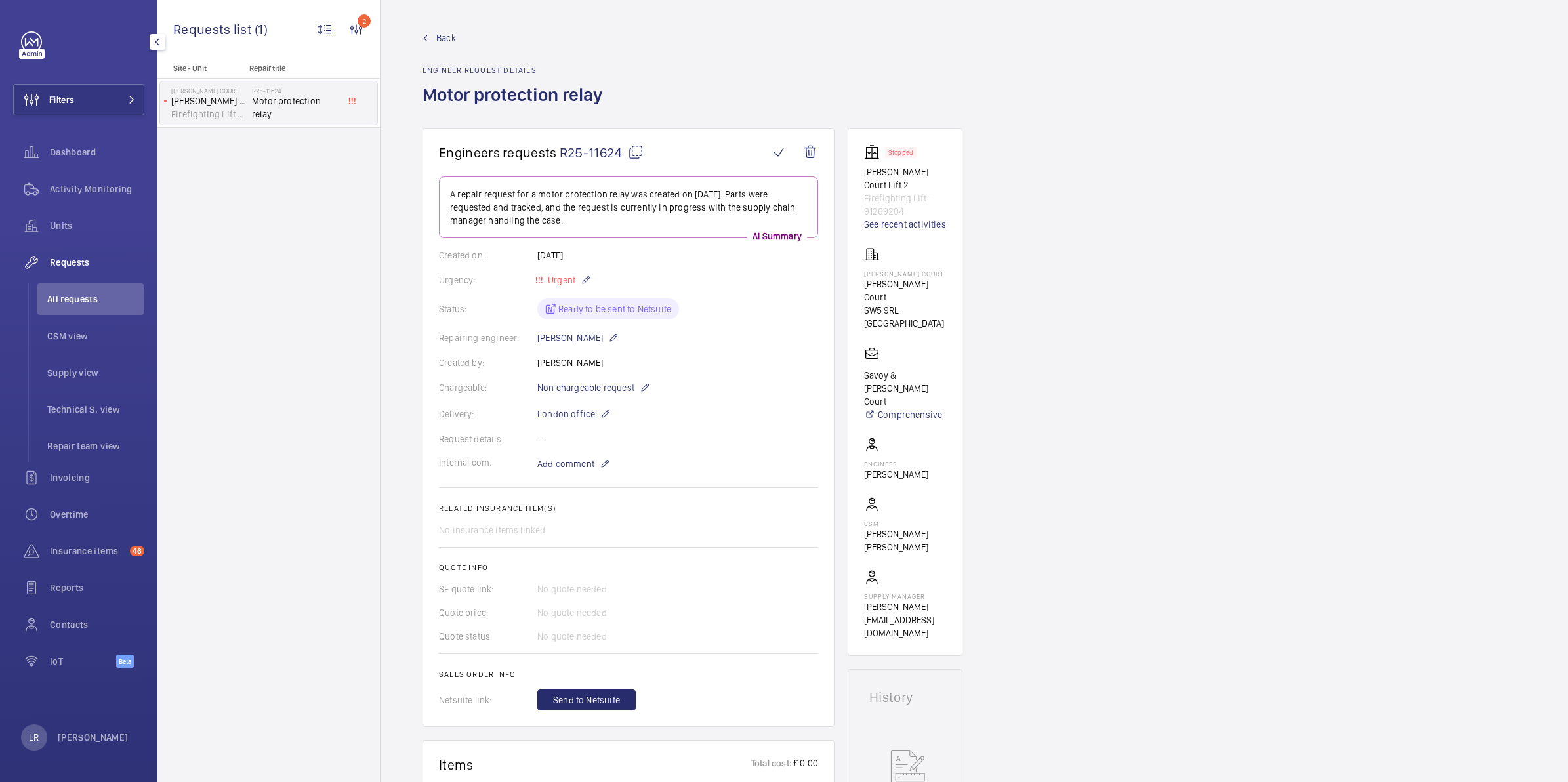
scroll to position [410, 0]
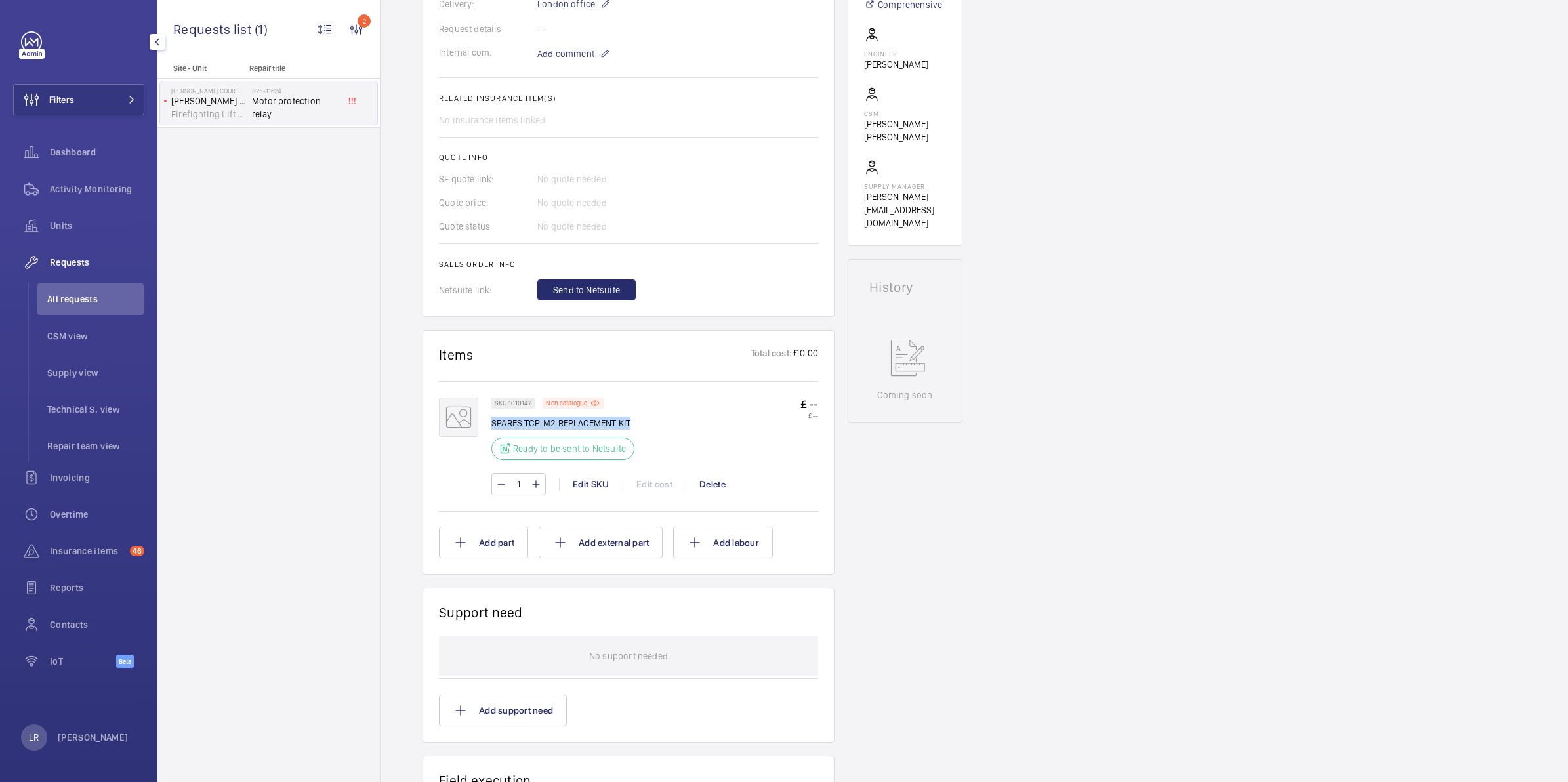
drag, startPoint x: 638, startPoint y: 417, endPoint x: 493, endPoint y: 422, distance: 145.1
click at [493, 422] on p "SPARES TCP-M2 REPLACEMENT KIT" at bounding box center [566, 423] width 151 height 13
copy p "SPARES TCP-M2 REPLACEMENT KIT"
click at [1277, 415] on div "Engineers requests R25-11624 A repair request for a motor protection relay was …" at bounding box center [973, 411] width 1187 height 1386
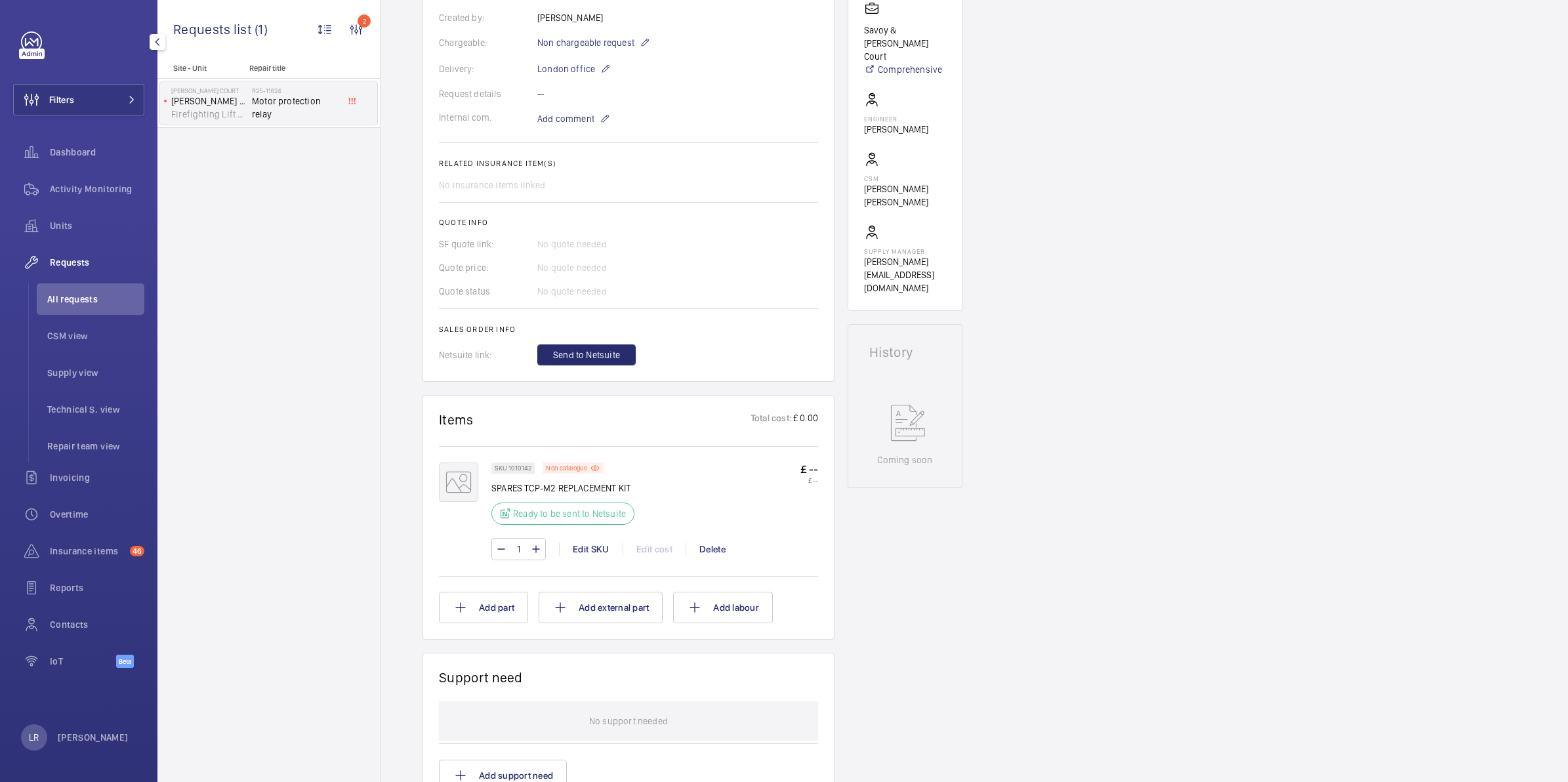
scroll to position [328, 0]
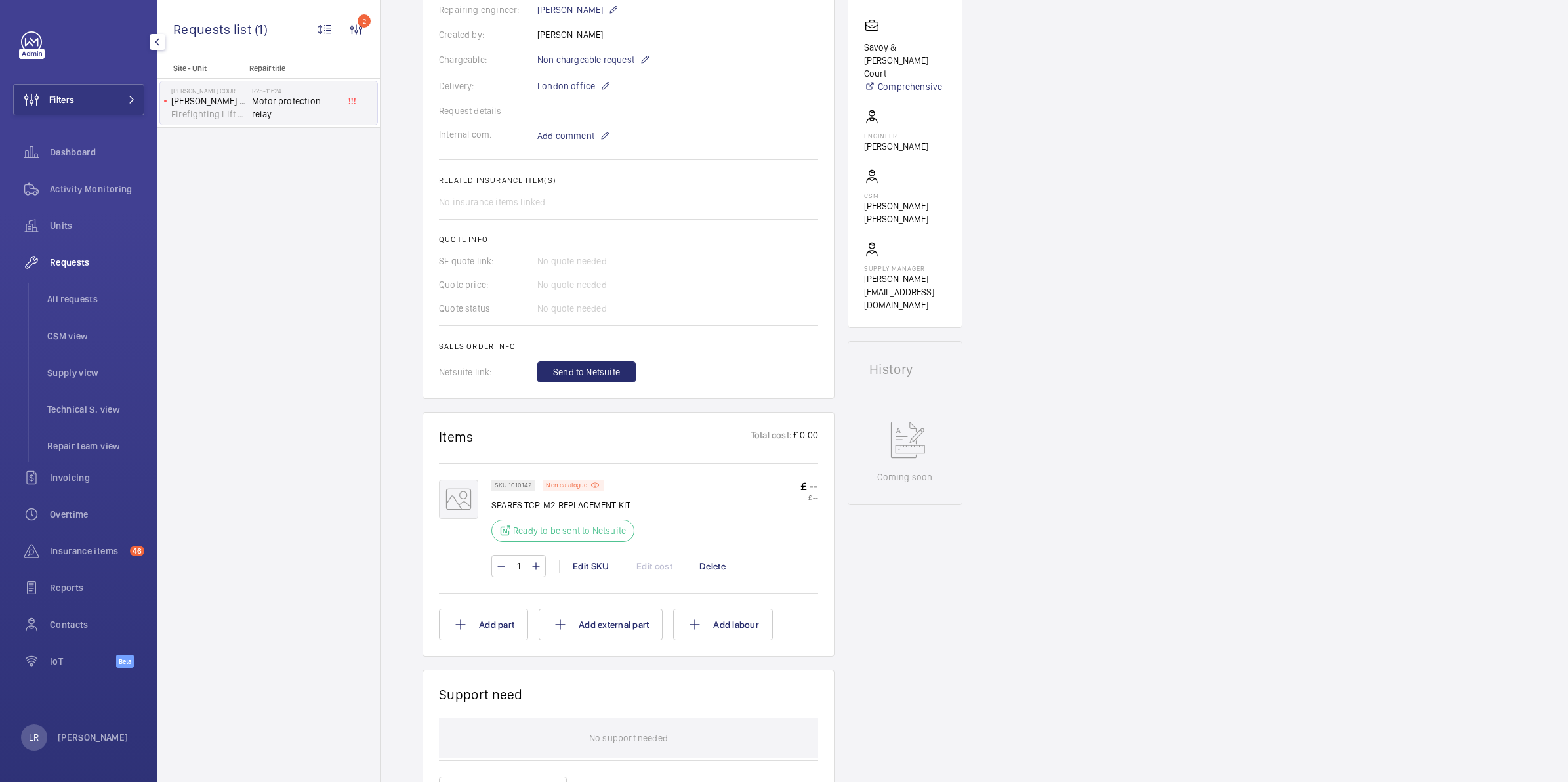
click at [70, 260] on span "Requests" at bounding box center [96, 262] width 94 height 13
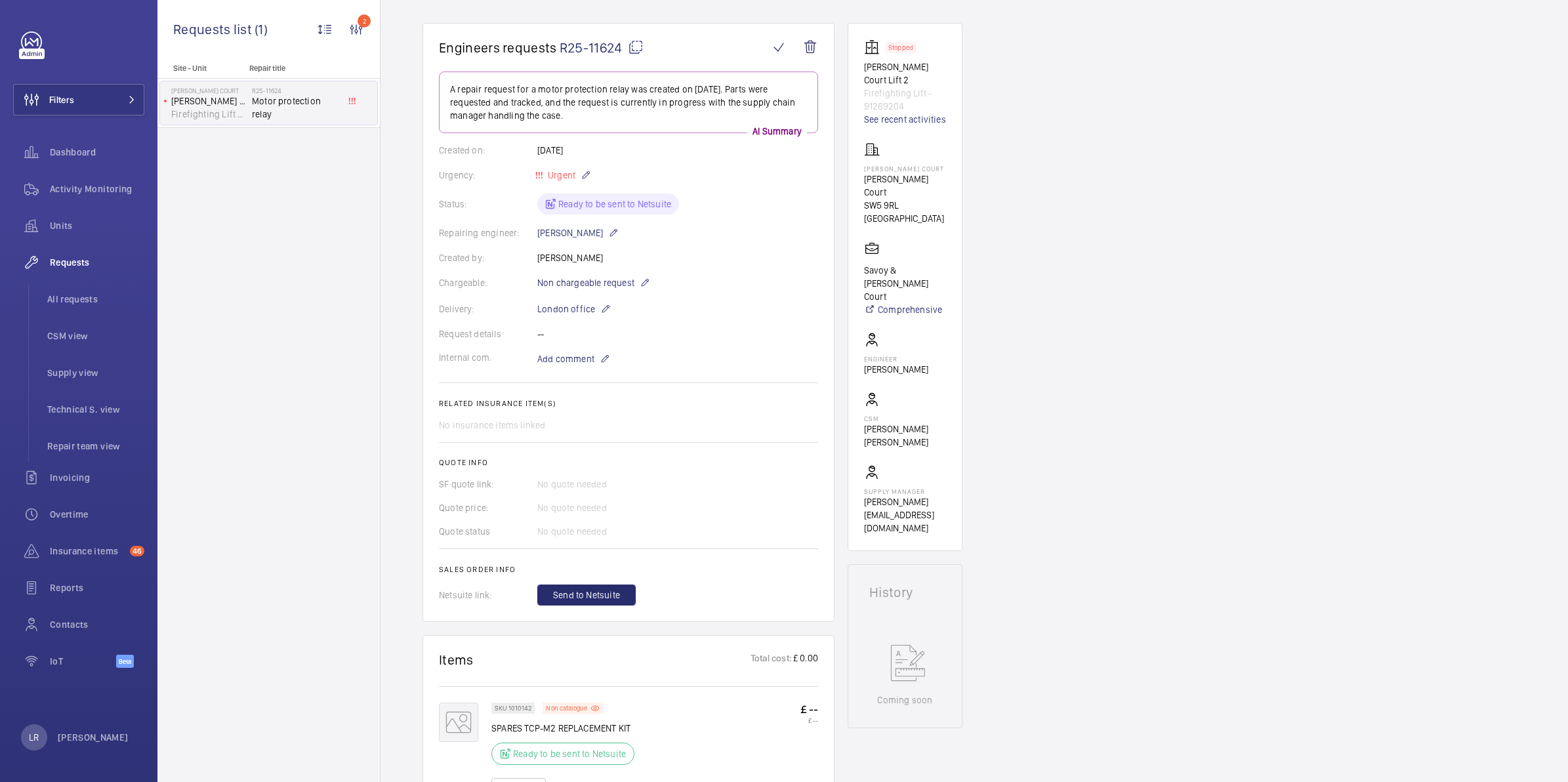
scroll to position [0, 0]
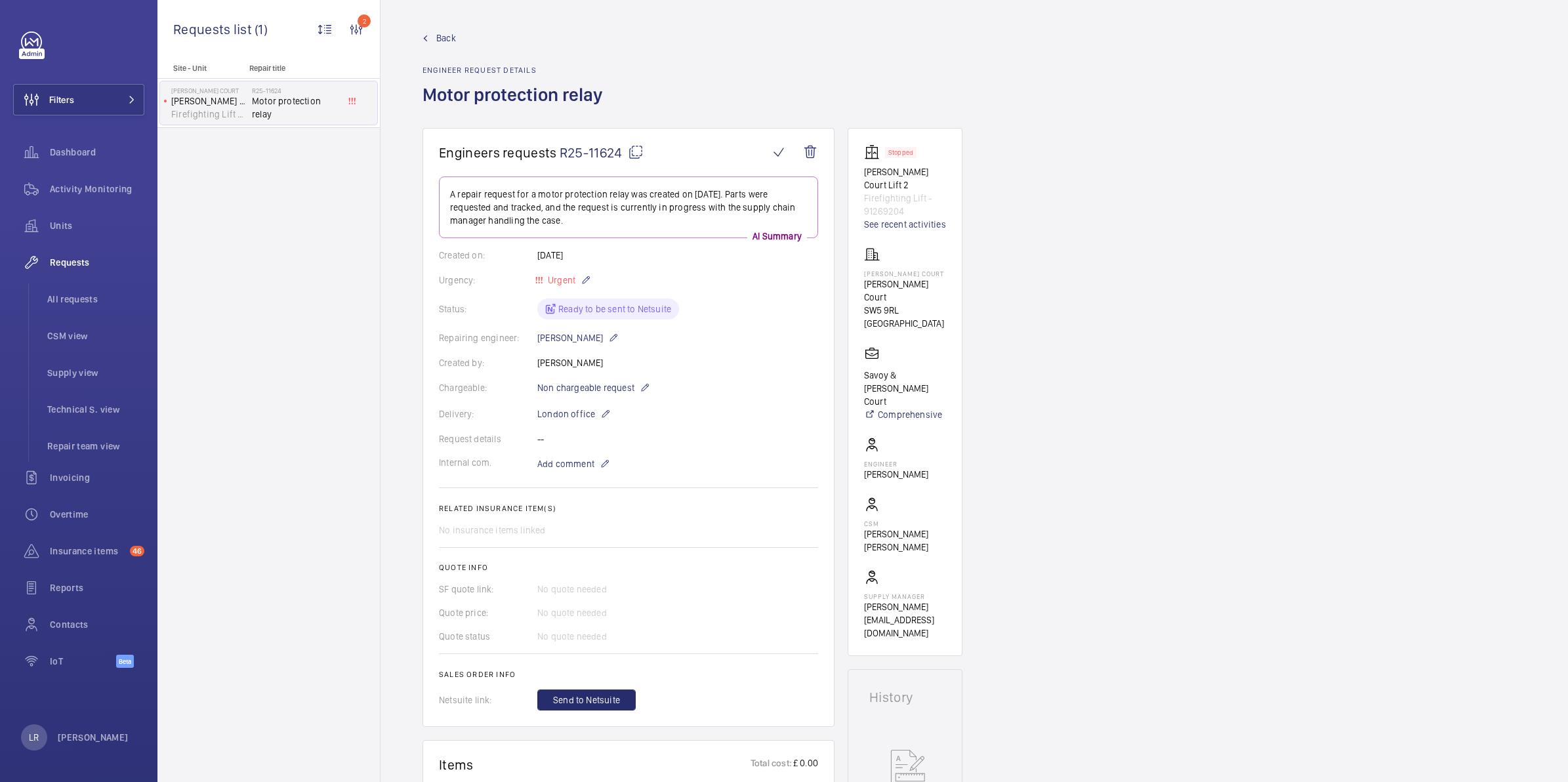
click at [443, 41] on span "Back" at bounding box center [446, 38] width 20 height 13
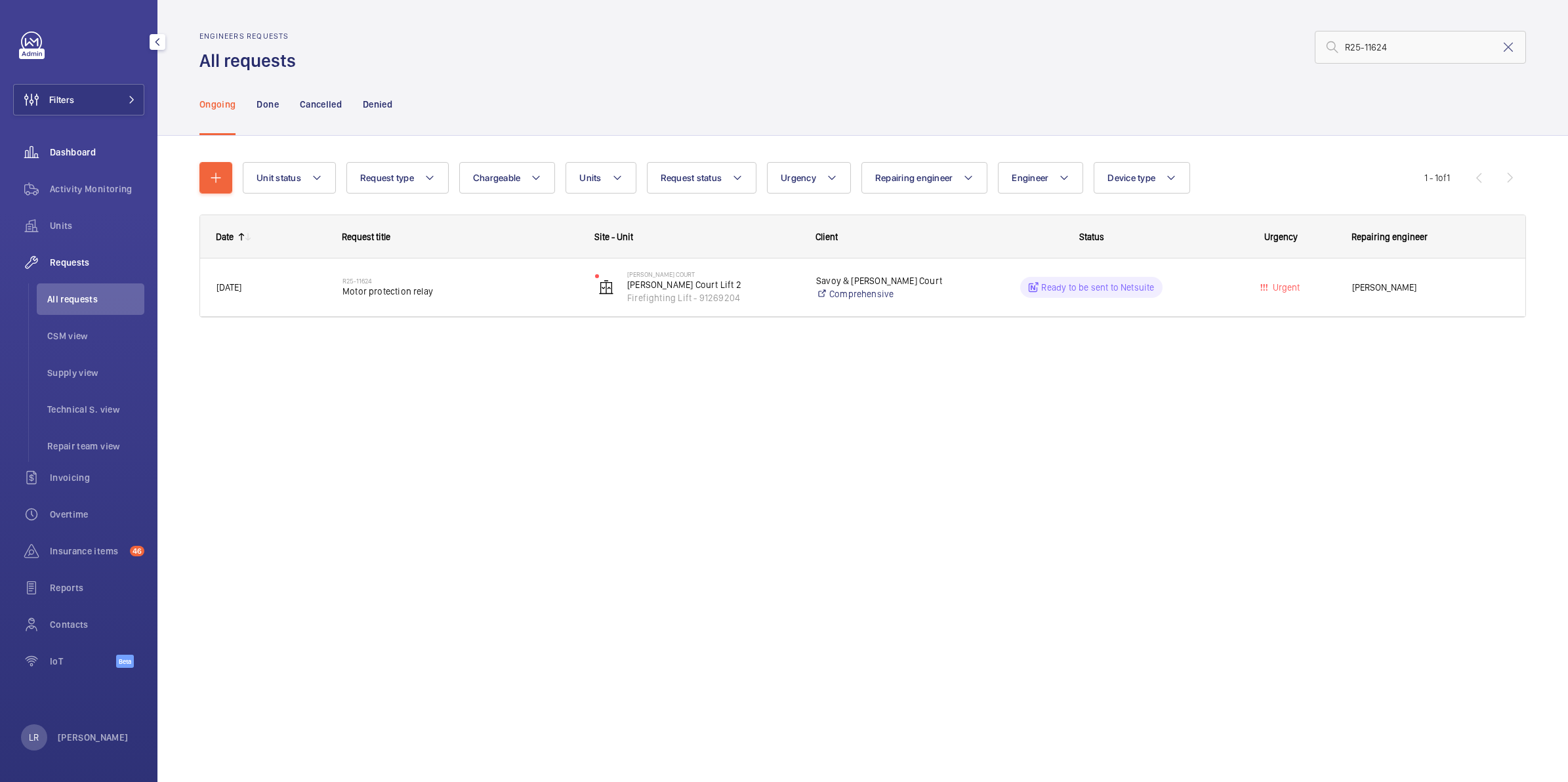
click at [116, 158] on div "Dashboard" at bounding box center [79, 152] width 131 height 32
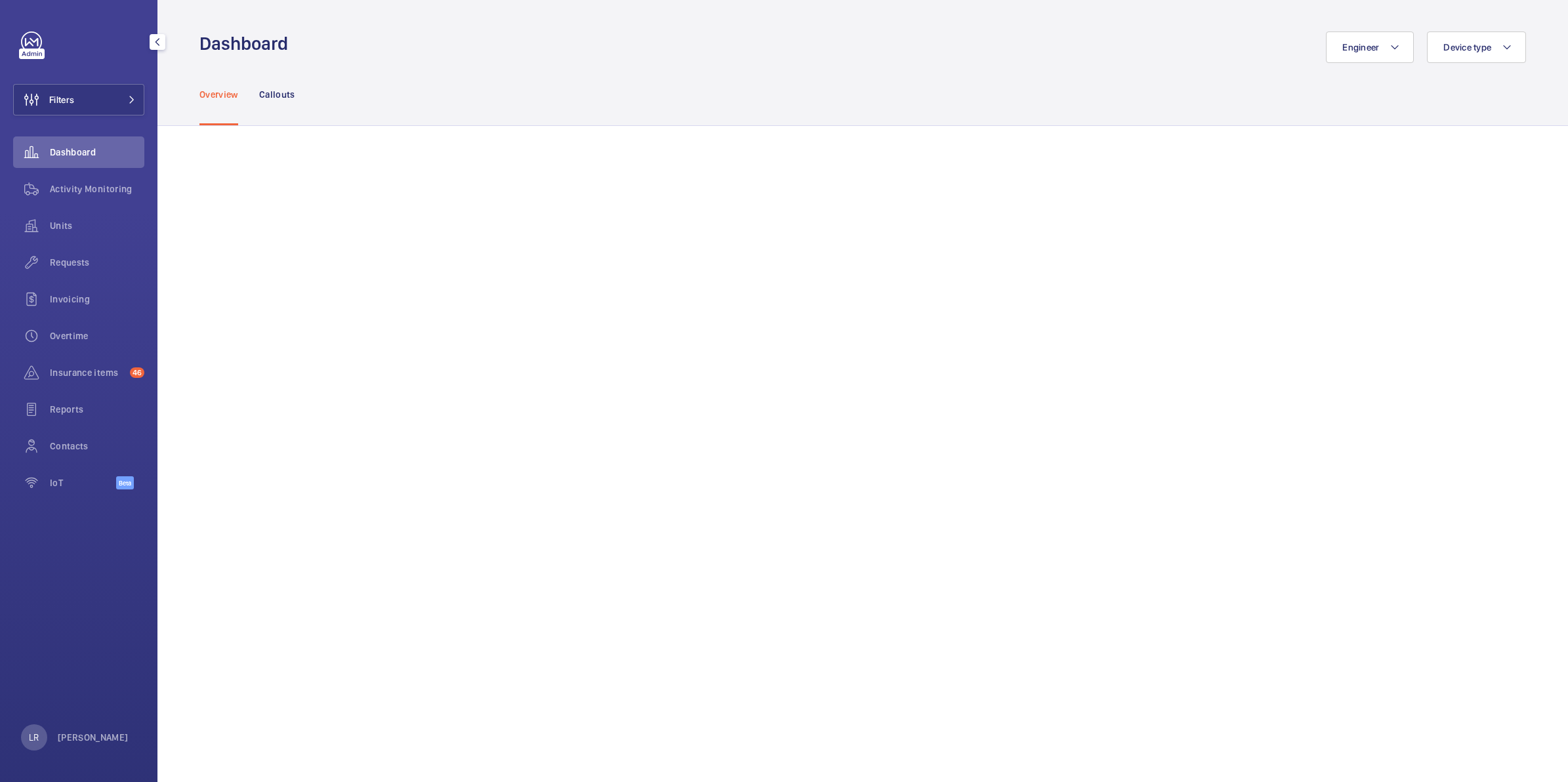
drag, startPoint x: 103, startPoint y: 192, endPoint x: 113, endPoint y: 205, distance: 16.4
click at [103, 192] on span "Activity Monitoring" at bounding box center [96, 189] width 94 height 13
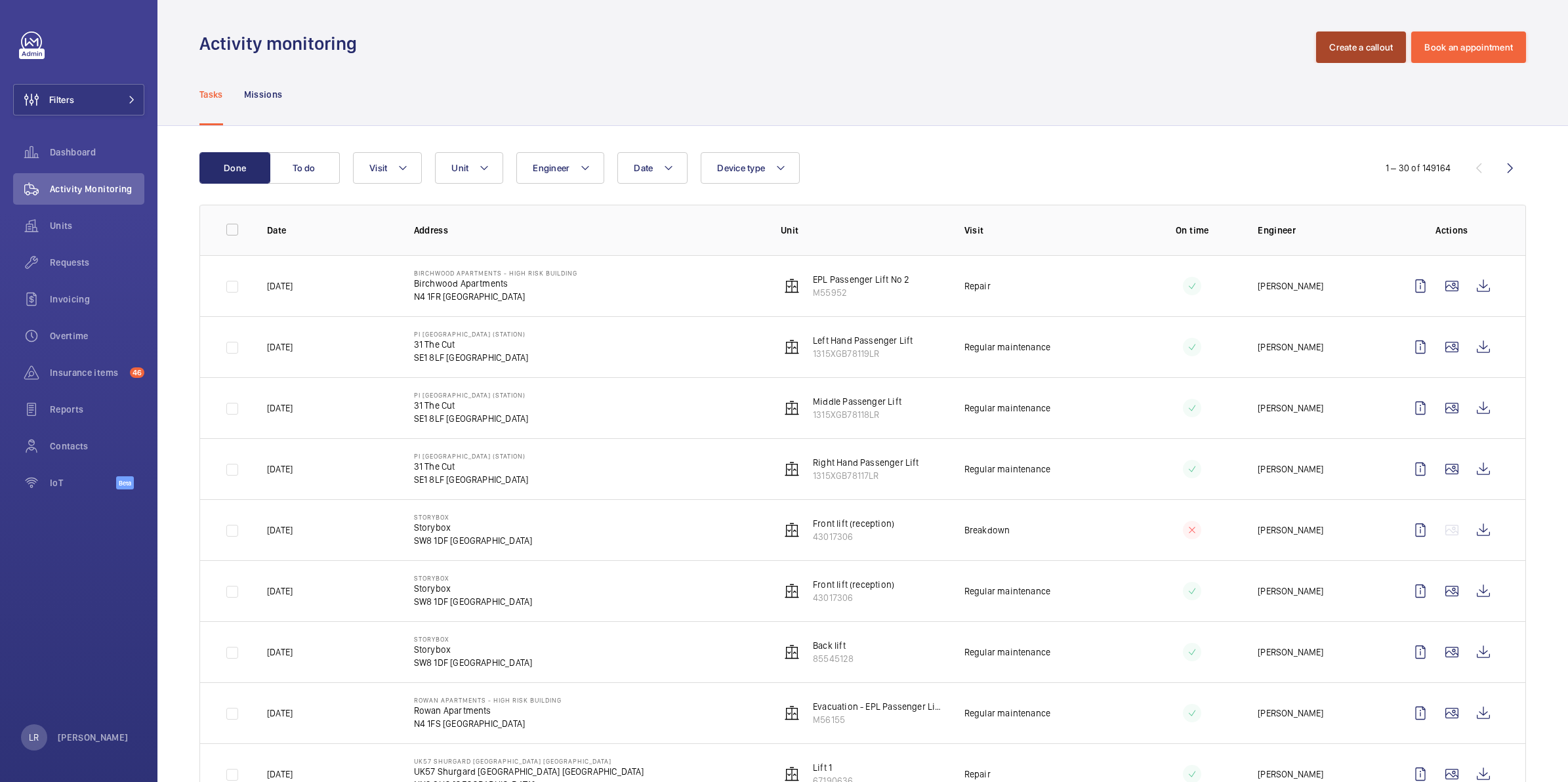
click at [1350, 60] on button "Create a callout" at bounding box center [1361, 48] width 90 height 32
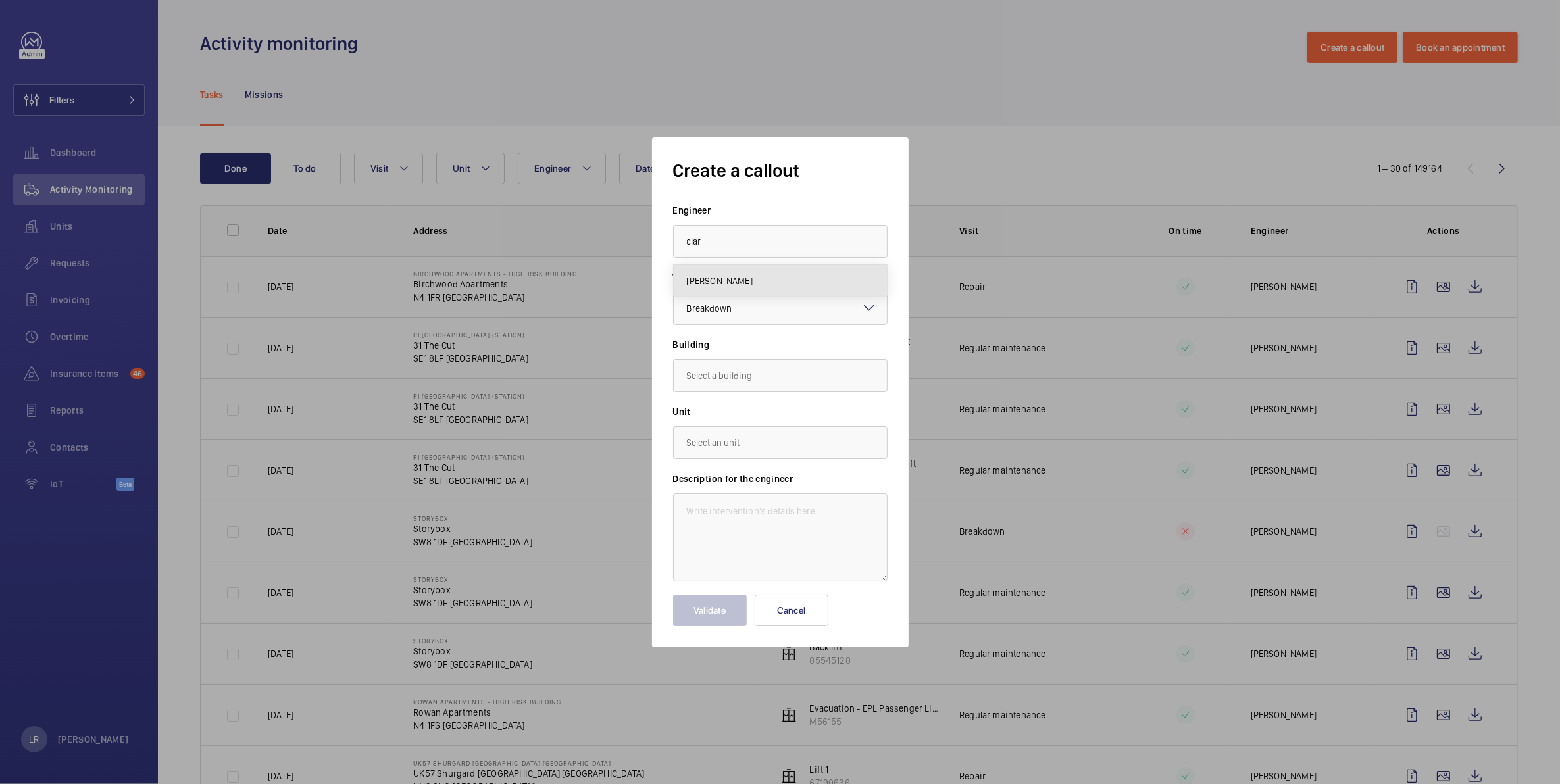
click at [758, 271] on mat-option "[PERSON_NAME]" at bounding box center [780, 281] width 213 height 32
type input "[PERSON_NAME]"
click at [849, 314] on div at bounding box center [780, 309] width 213 height 32
click at [870, 201] on div "Create a callout Engineer [PERSON_NAME] Task type Select a task type × Breakdow…" at bounding box center [780, 392] width 214 height 468
click at [762, 375] on input "text" at bounding box center [780, 376] width 214 height 33
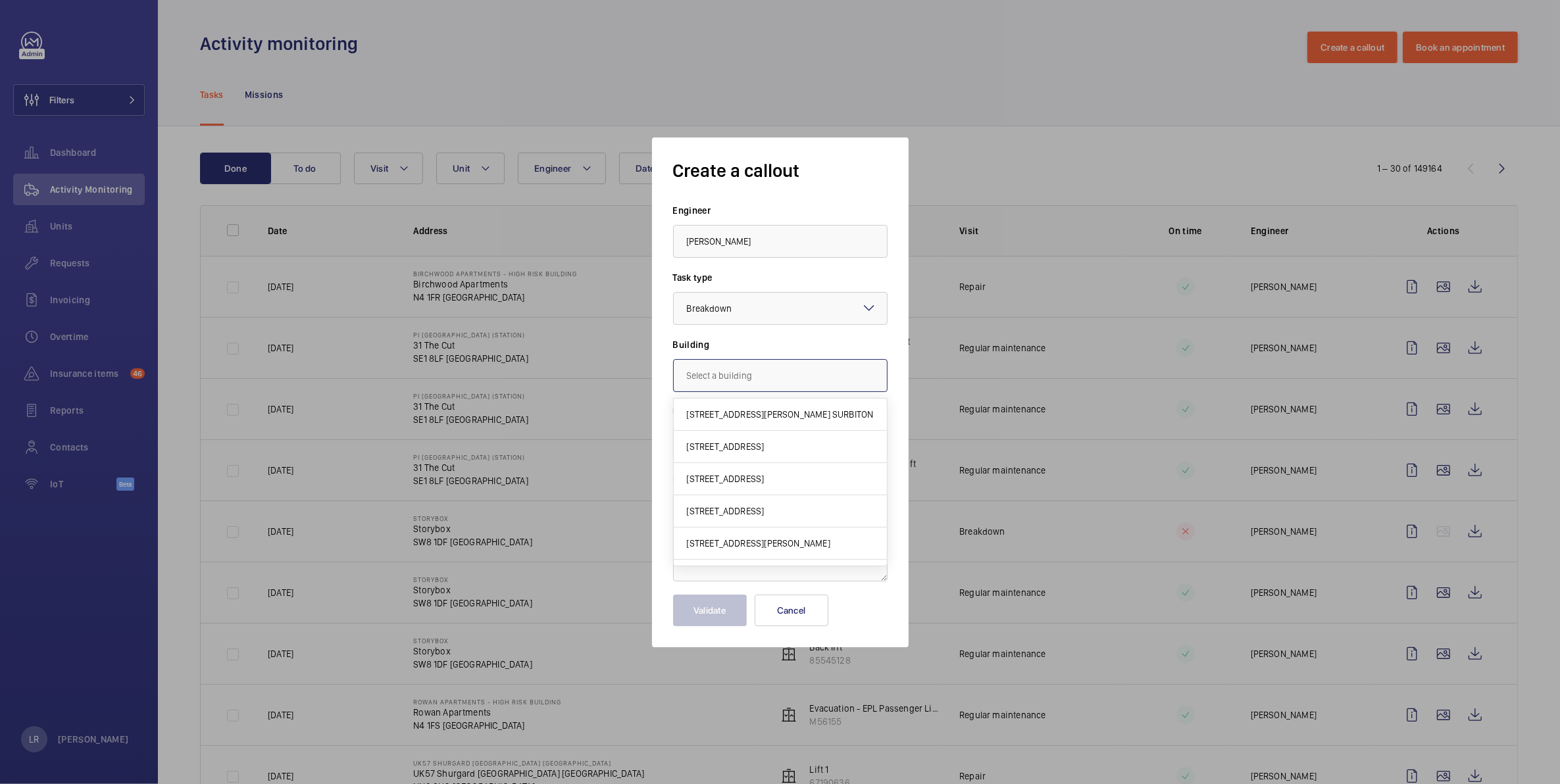
type input "h"
click at [840, 379] on input "text" at bounding box center [780, 376] width 214 height 33
type input "W"
click at [769, 417] on span "[GEOGRAPHIC_DATA]" at bounding box center [727, 414] width 82 height 13
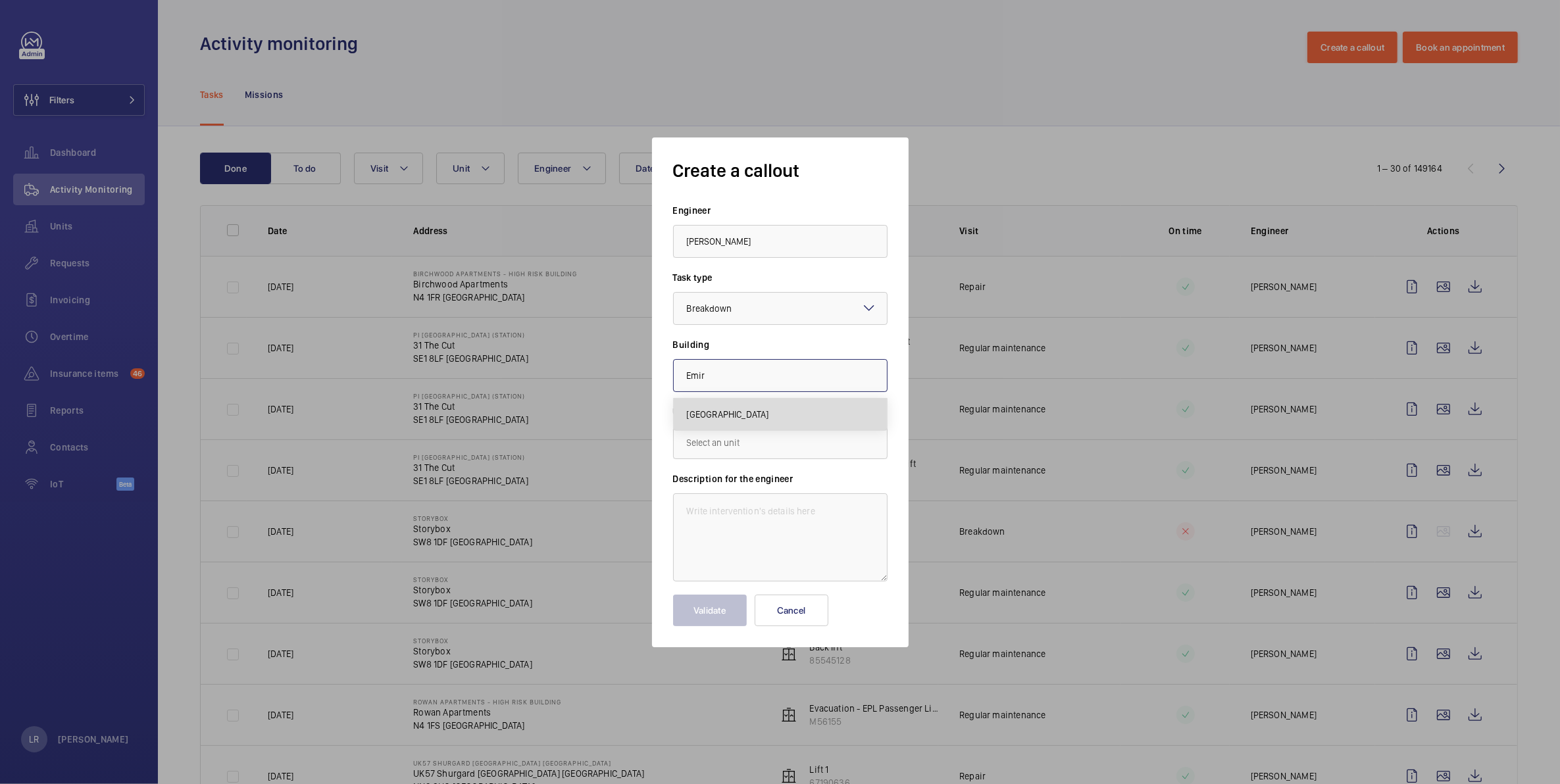
type input "[GEOGRAPHIC_DATA]"
click at [752, 441] on input "text" at bounding box center [780, 443] width 214 height 33
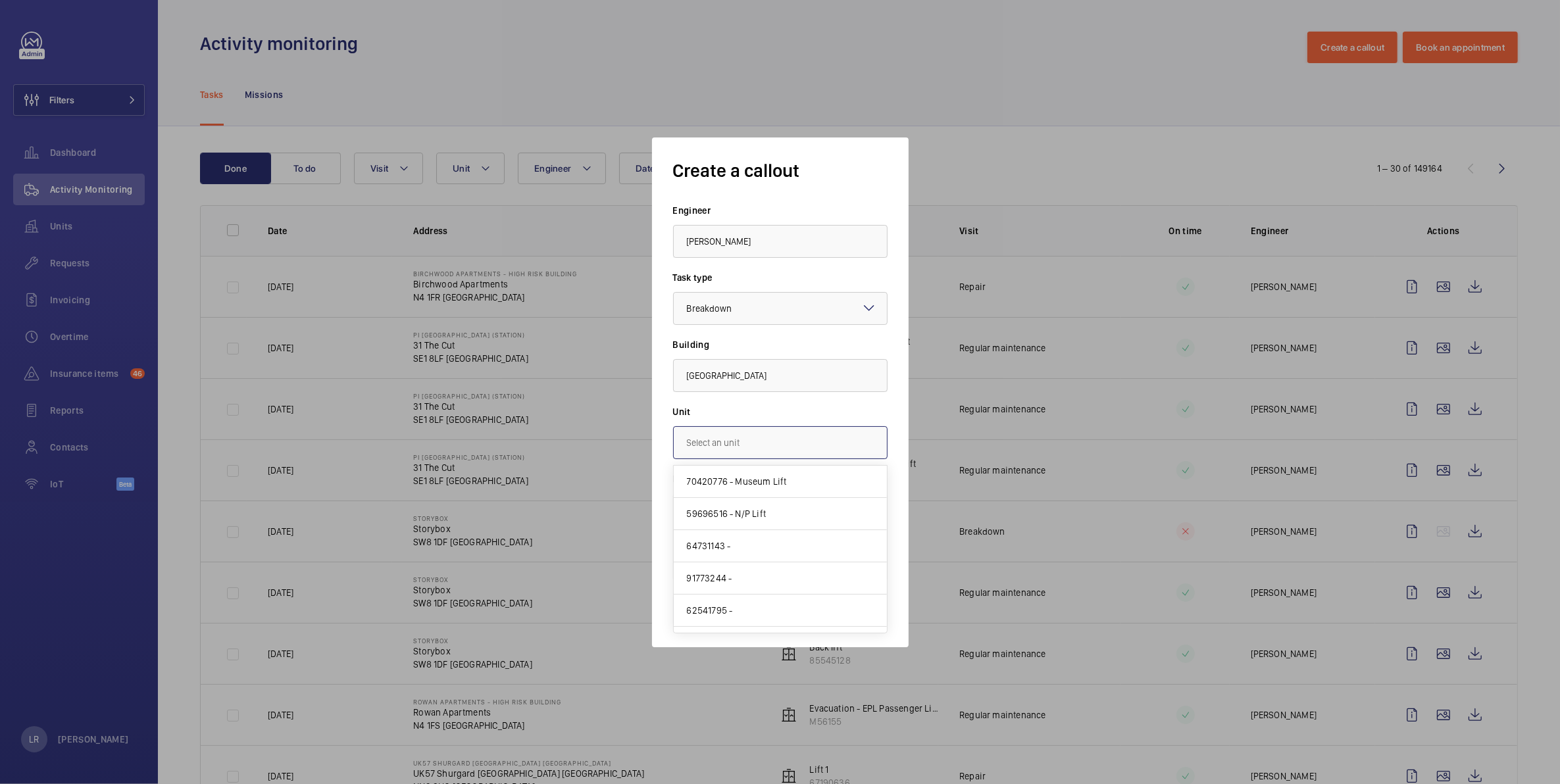
paste input "76160619"
click at [854, 488] on mat-option "76160619 - [GEOGRAPHIC_DATA]/H" at bounding box center [780, 481] width 213 height 32
type input "76160619 - [GEOGRAPHIC_DATA]/H"
click at [810, 511] on textarea at bounding box center [780, 537] width 214 height 88
click at [781, 316] on div at bounding box center [780, 309] width 213 height 32
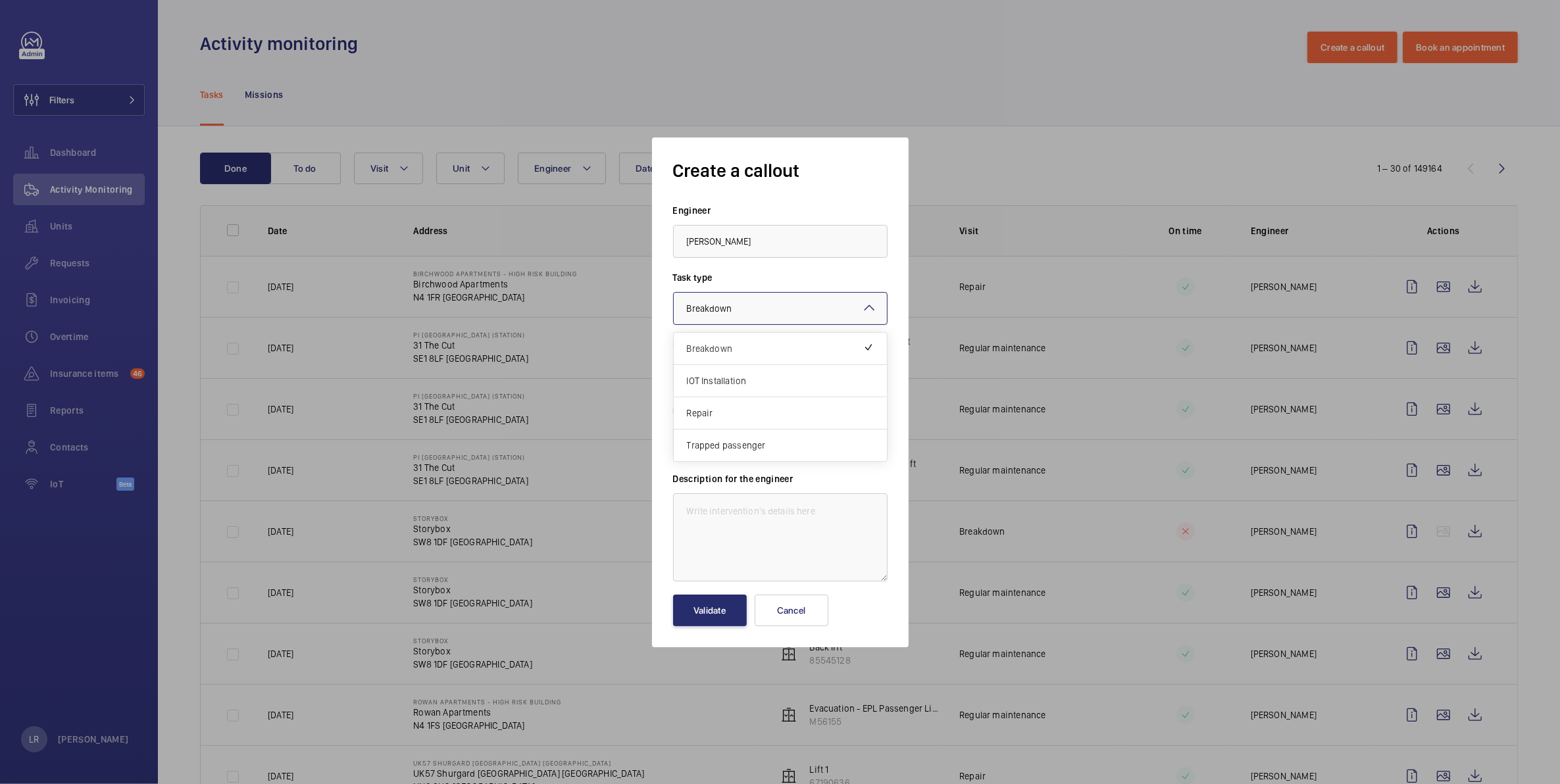
click at [850, 274] on label "Task type" at bounding box center [780, 277] width 214 height 13
click at [829, 528] on textarea at bounding box center [780, 537] width 214 height 88
drag, startPoint x: 783, startPoint y: 517, endPoint x: 762, endPoint y: 515, distance: 21.1
click at [753, 515] on textarea "Lift out of service" at bounding box center [780, 537] width 214 height 88
click at [783, 513] on textarea "Lift out of service" at bounding box center [780, 537] width 214 height 88
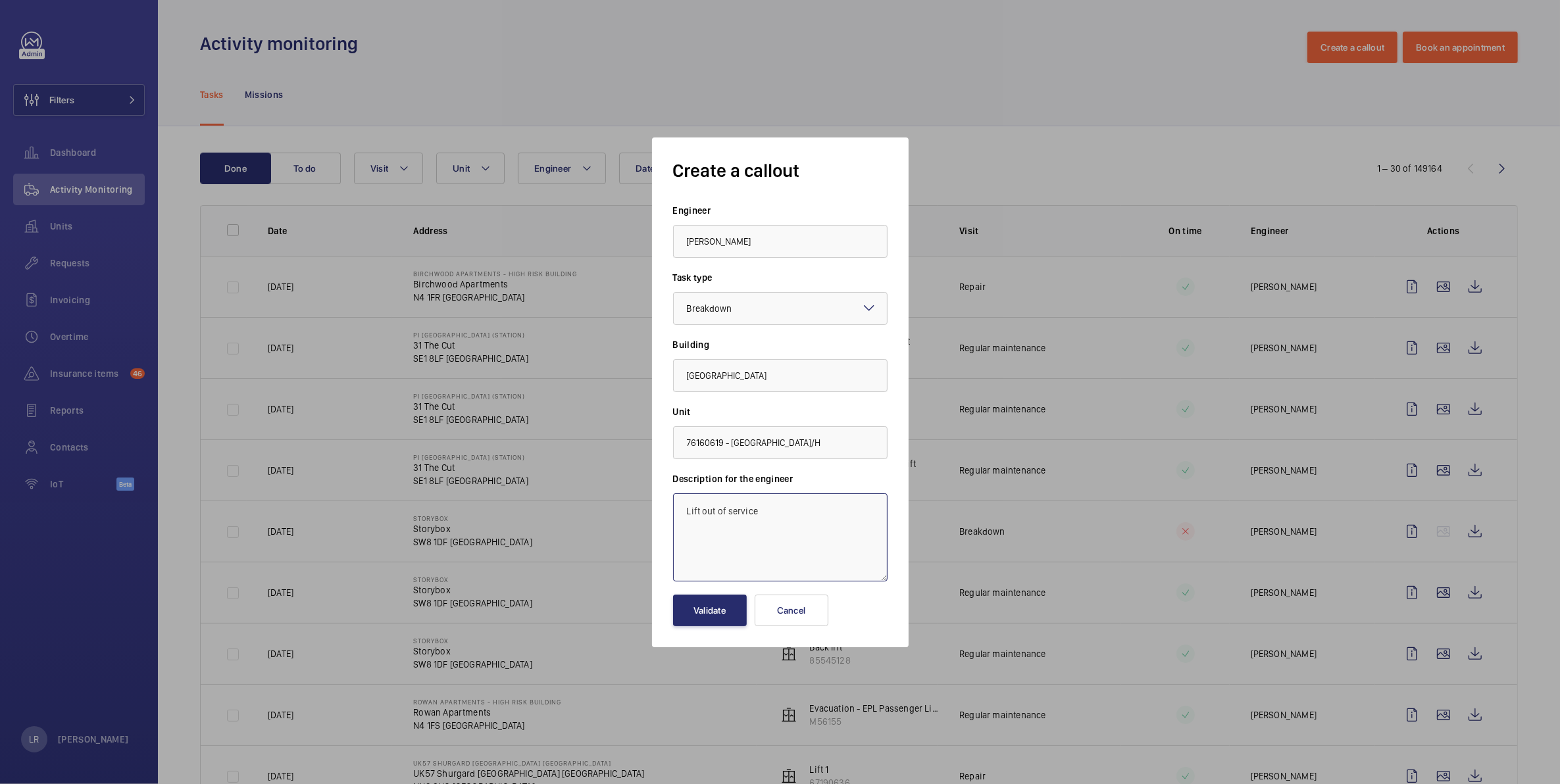
click at [753, 514] on textarea "Lift out of service" at bounding box center [780, 537] width 214 height 88
click at [738, 512] on textarea "Lift out of service" at bounding box center [780, 537] width 214 height 88
click at [773, 543] on textarea "Lift out of service" at bounding box center [780, 537] width 214 height 88
type textarea "Lift out of service"
click at [721, 609] on button "Validate" at bounding box center [710, 611] width 74 height 32
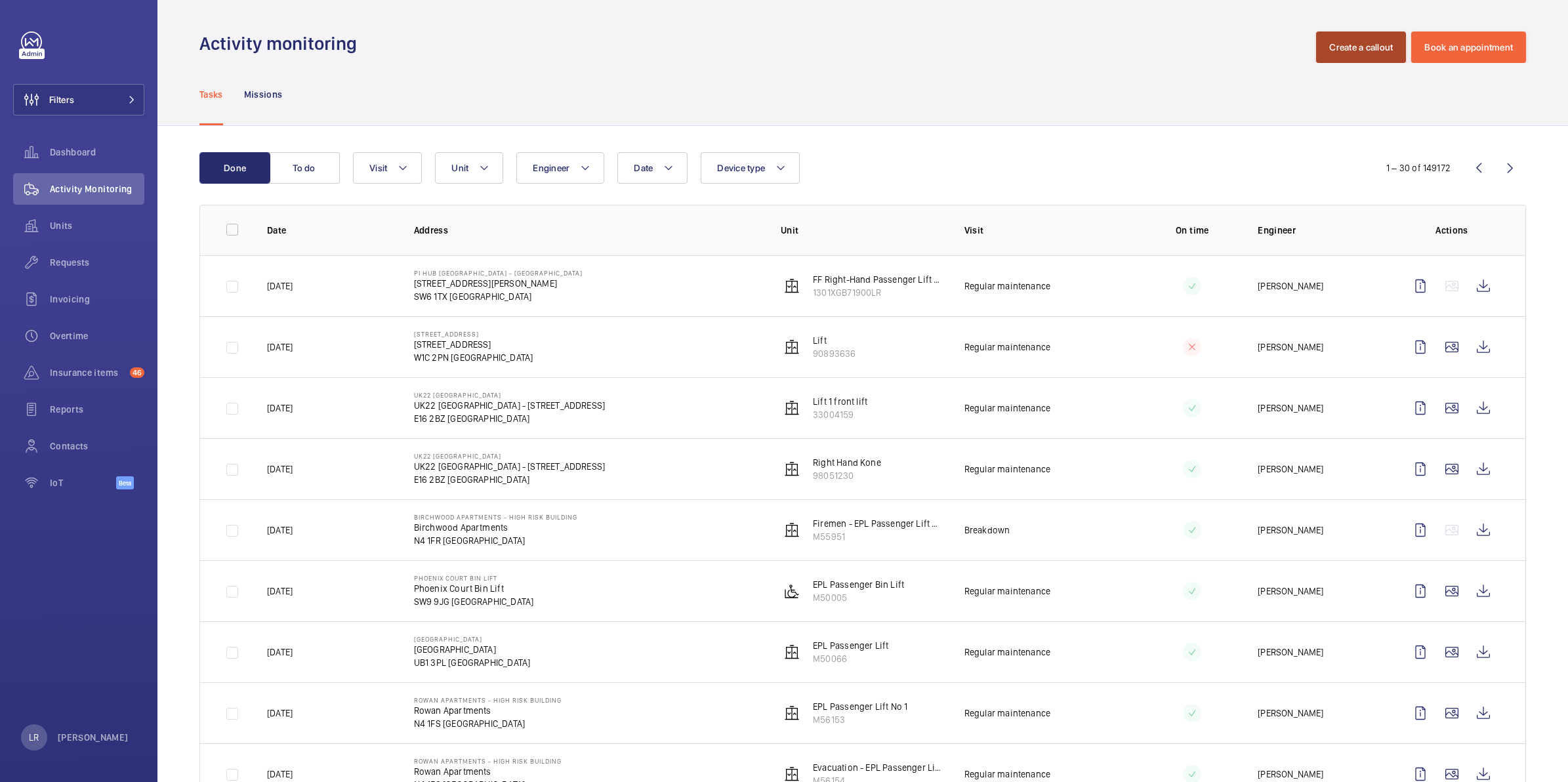
click at [1369, 39] on button "Create a callout" at bounding box center [1361, 48] width 90 height 32
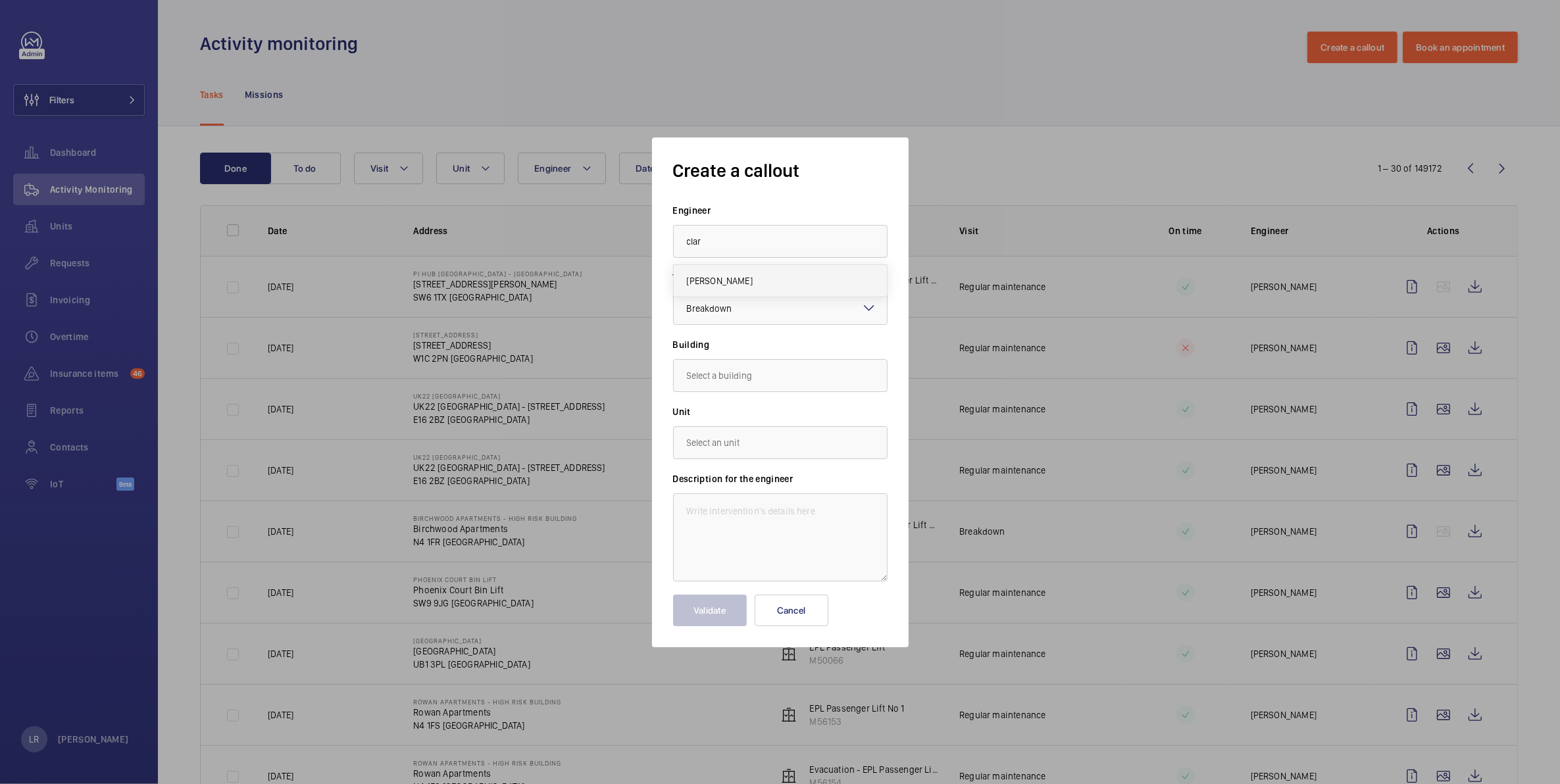
click at [731, 271] on mat-option "[PERSON_NAME]" at bounding box center [780, 281] width 213 height 32
type input "[PERSON_NAME]"
click at [770, 375] on input "text" at bounding box center [780, 376] width 214 height 33
type input "W"
click at [769, 409] on span "[GEOGRAPHIC_DATA]" at bounding box center [727, 414] width 82 height 13
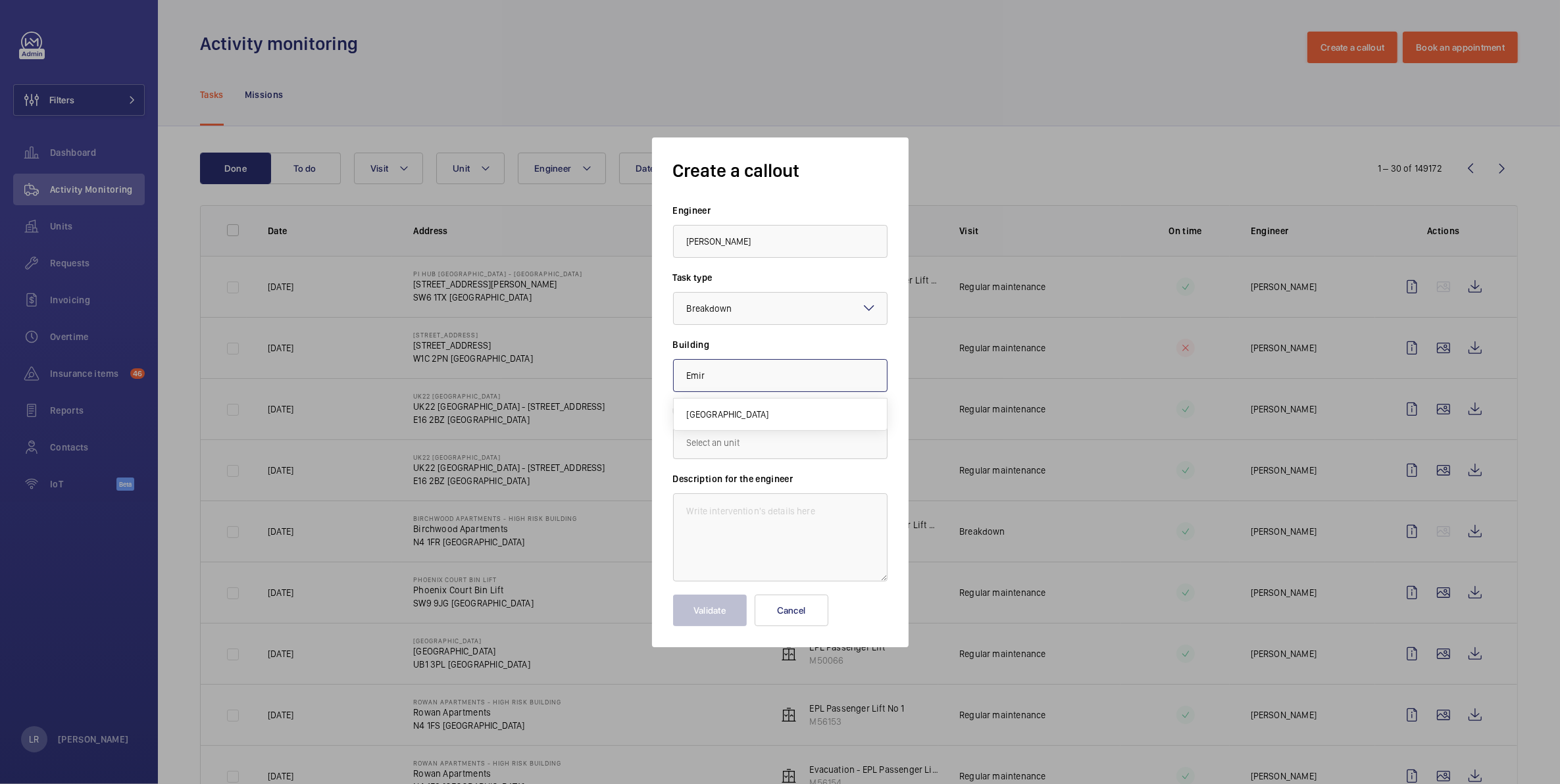
type input "[GEOGRAPHIC_DATA]"
click at [777, 445] on input "text" at bounding box center [780, 443] width 214 height 33
paste input "70550836"
click at [773, 477] on span "70550836 - [GEOGRAPHIC_DATA] L/H" at bounding box center [761, 481] width 149 height 13
type input "70550836 - [GEOGRAPHIC_DATA] L/H"
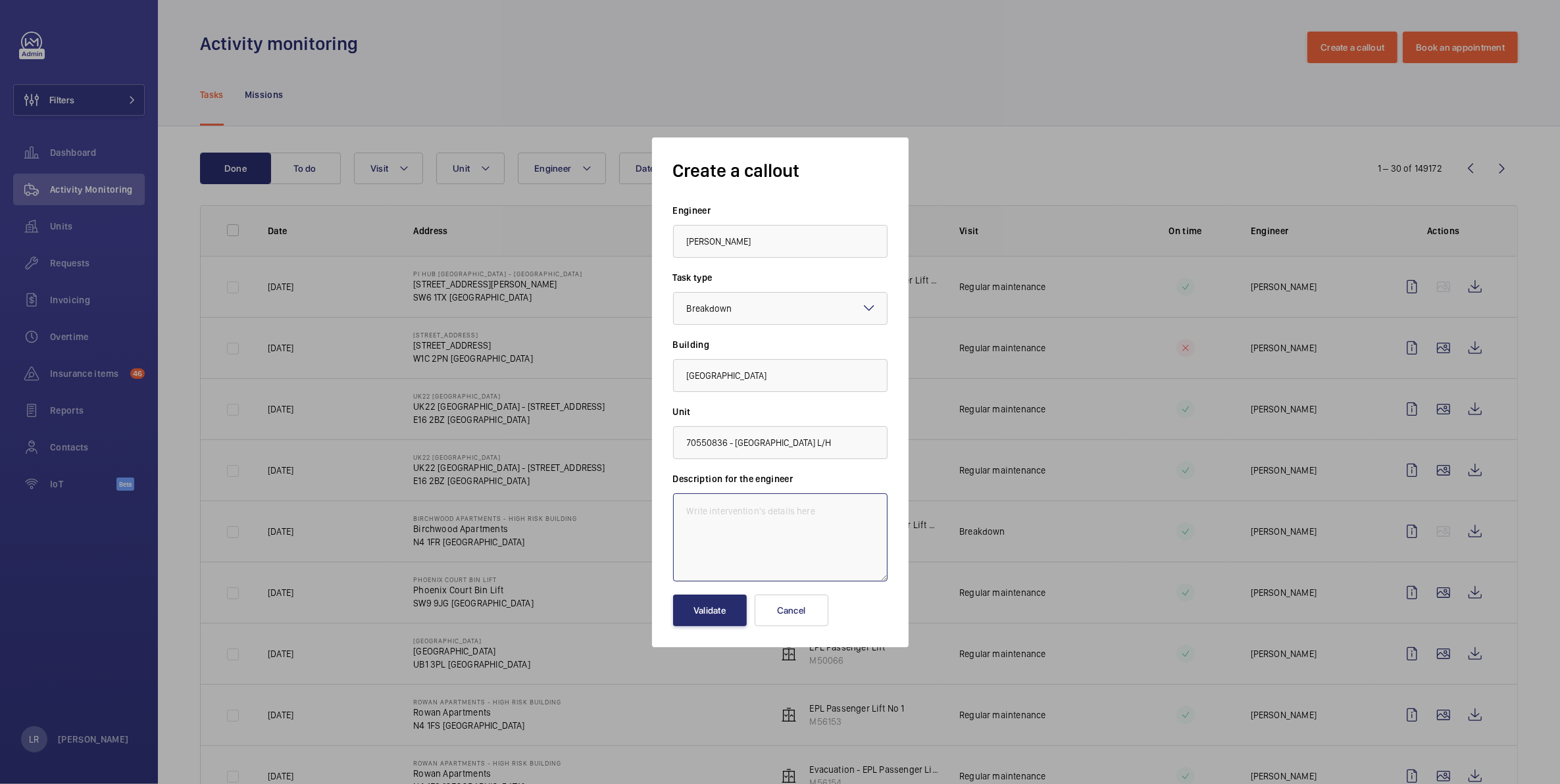
click at [767, 499] on textarea at bounding box center [780, 537] width 214 height 88
type textarea "Lift out of service"
click at [710, 606] on button "Validate" at bounding box center [710, 611] width 74 height 32
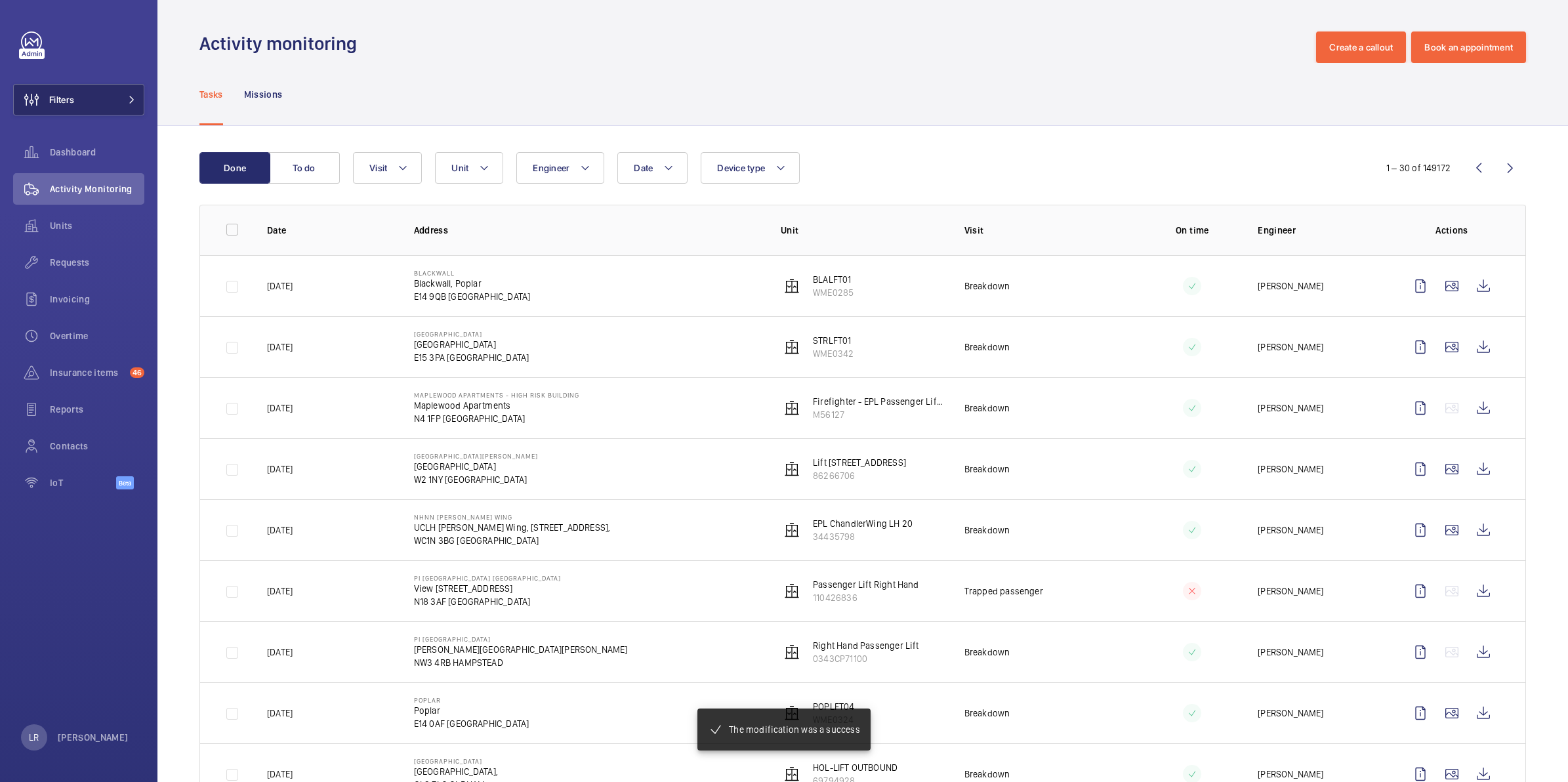
click at [114, 101] on button "Filters" at bounding box center [79, 100] width 131 height 32
click at [132, 100] on mat-icon at bounding box center [132, 99] width 8 height 8
drag, startPoint x: 103, startPoint y: 97, endPoint x: 486, endPoint y: 207, distance: 398.5
click at [103, 97] on button "Filters" at bounding box center [79, 100] width 131 height 32
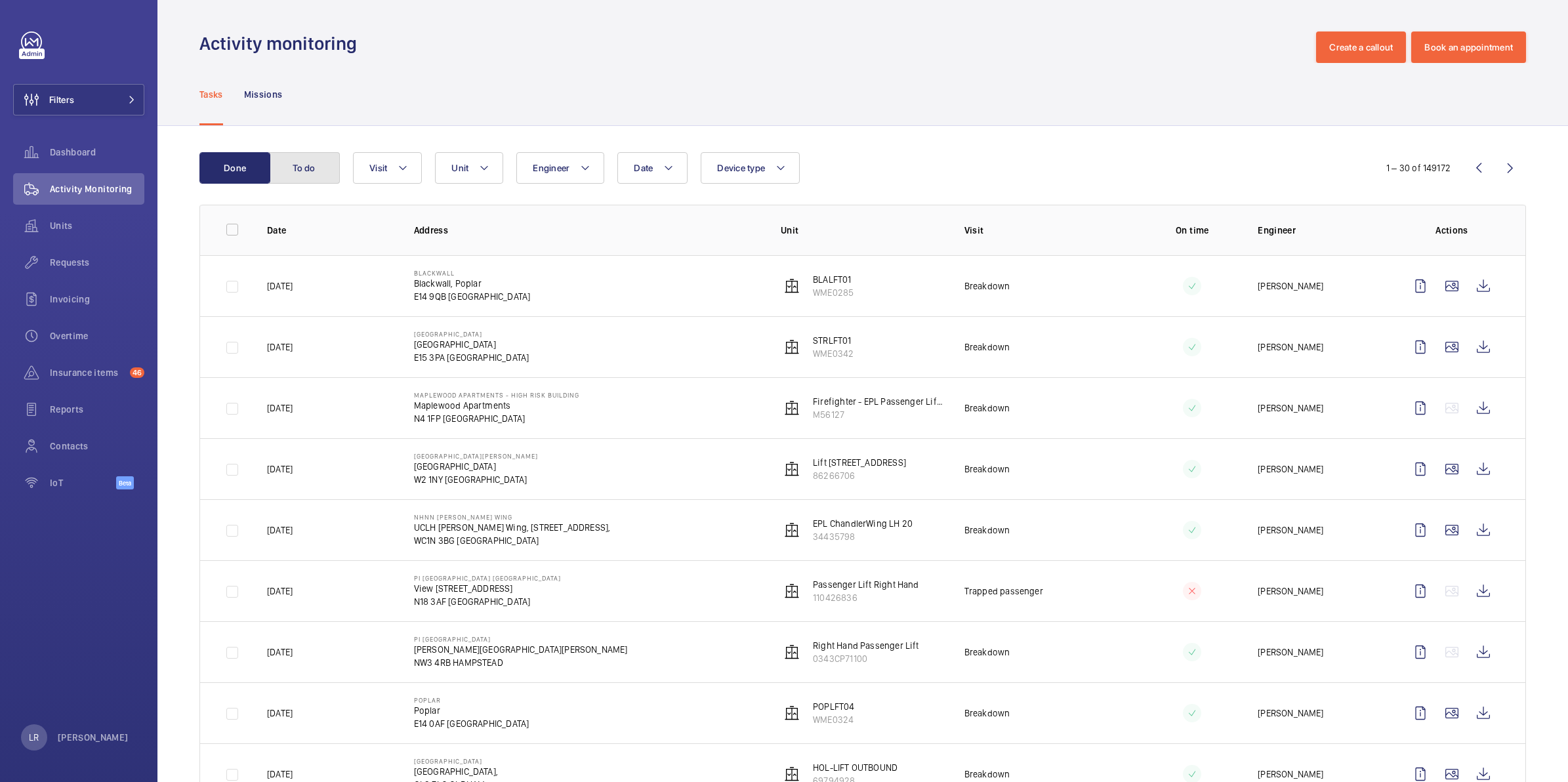
click at [322, 166] on button "To do" at bounding box center [304, 168] width 71 height 32
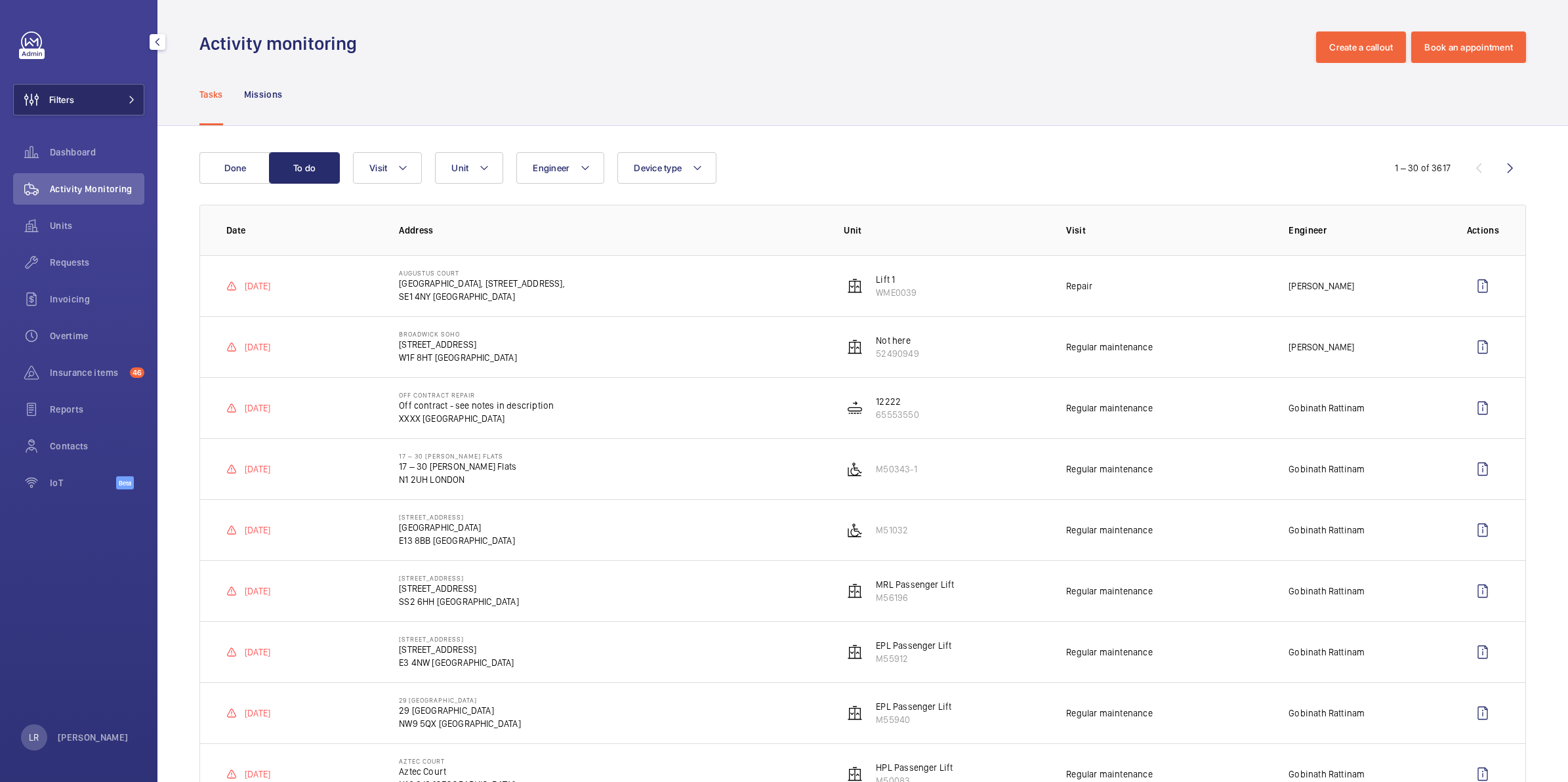
click at [120, 108] on button "Filters" at bounding box center [79, 100] width 131 height 32
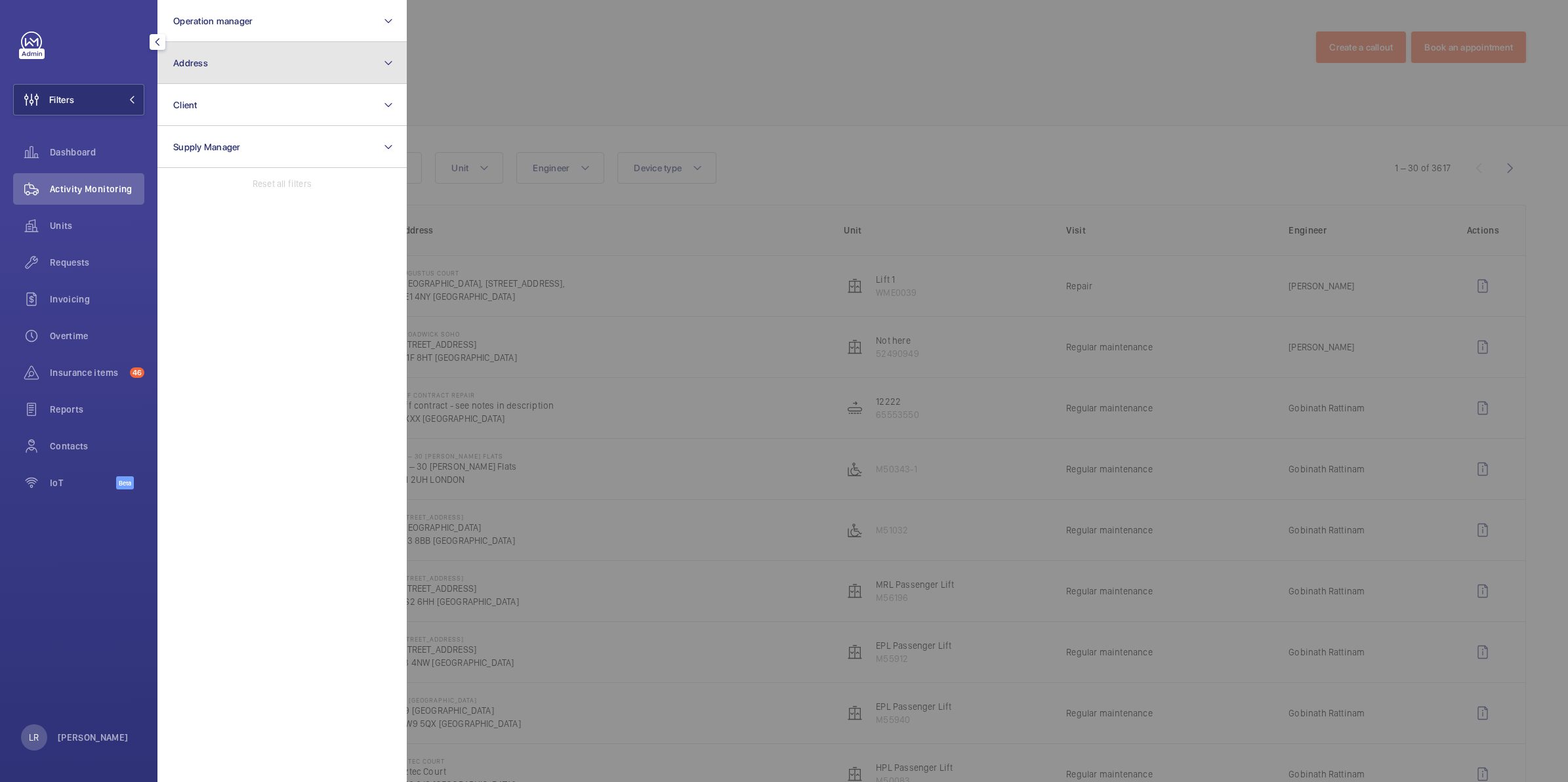
click at [214, 69] on button "Address" at bounding box center [282, 63] width 249 height 42
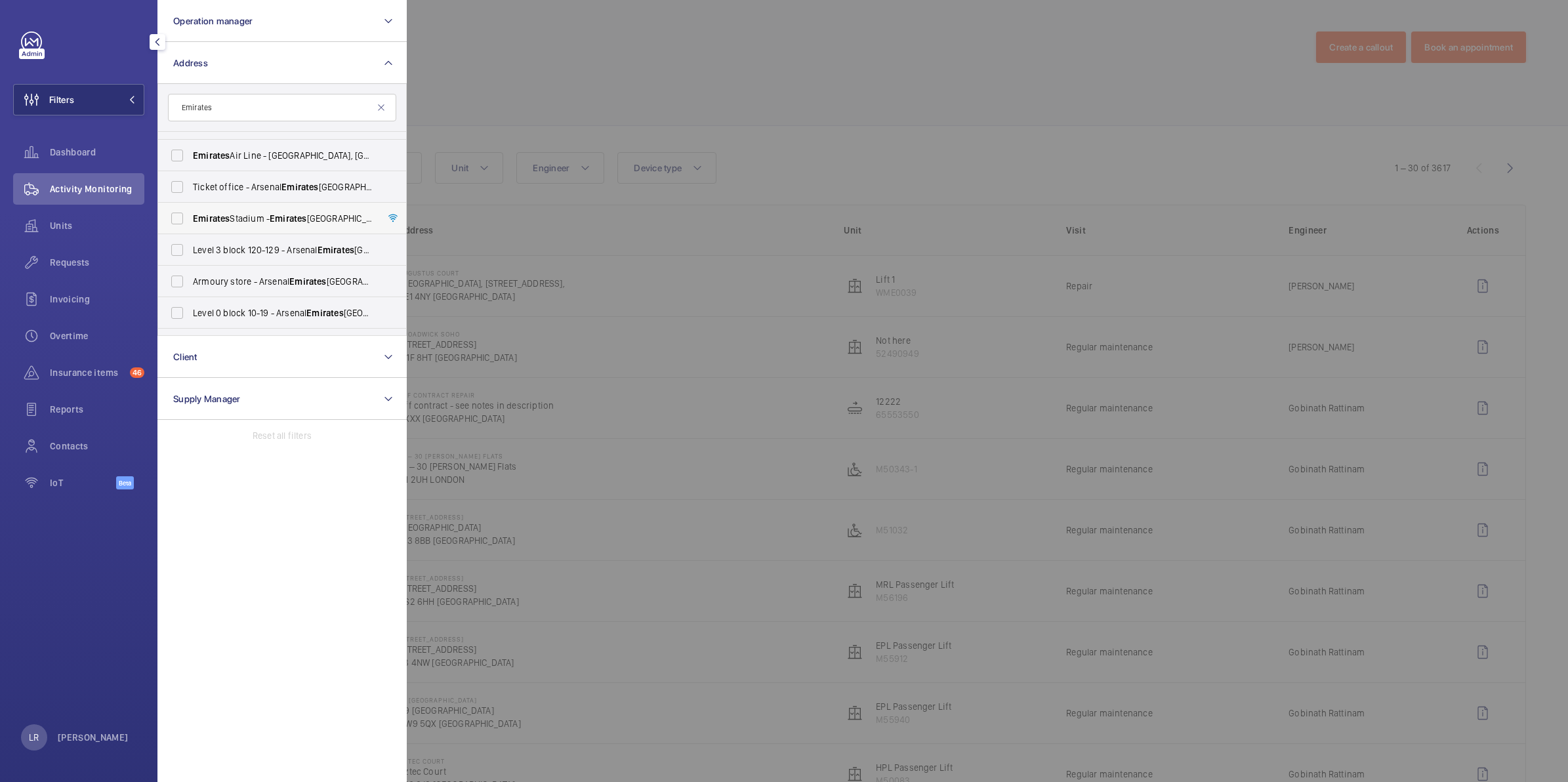
scroll to position [82, 0]
type input "Emirates"
click at [302, 256] on span "Emirates" at bounding box center [287, 254] width 37 height 10
drag, startPoint x: 302, startPoint y: 256, endPoint x: 179, endPoint y: 257, distance: 123.0
click at [179, 257] on label "[GEOGRAPHIC_DATA] - [GEOGRAPHIC_DATA]" at bounding box center [271, 255] width 228 height 32
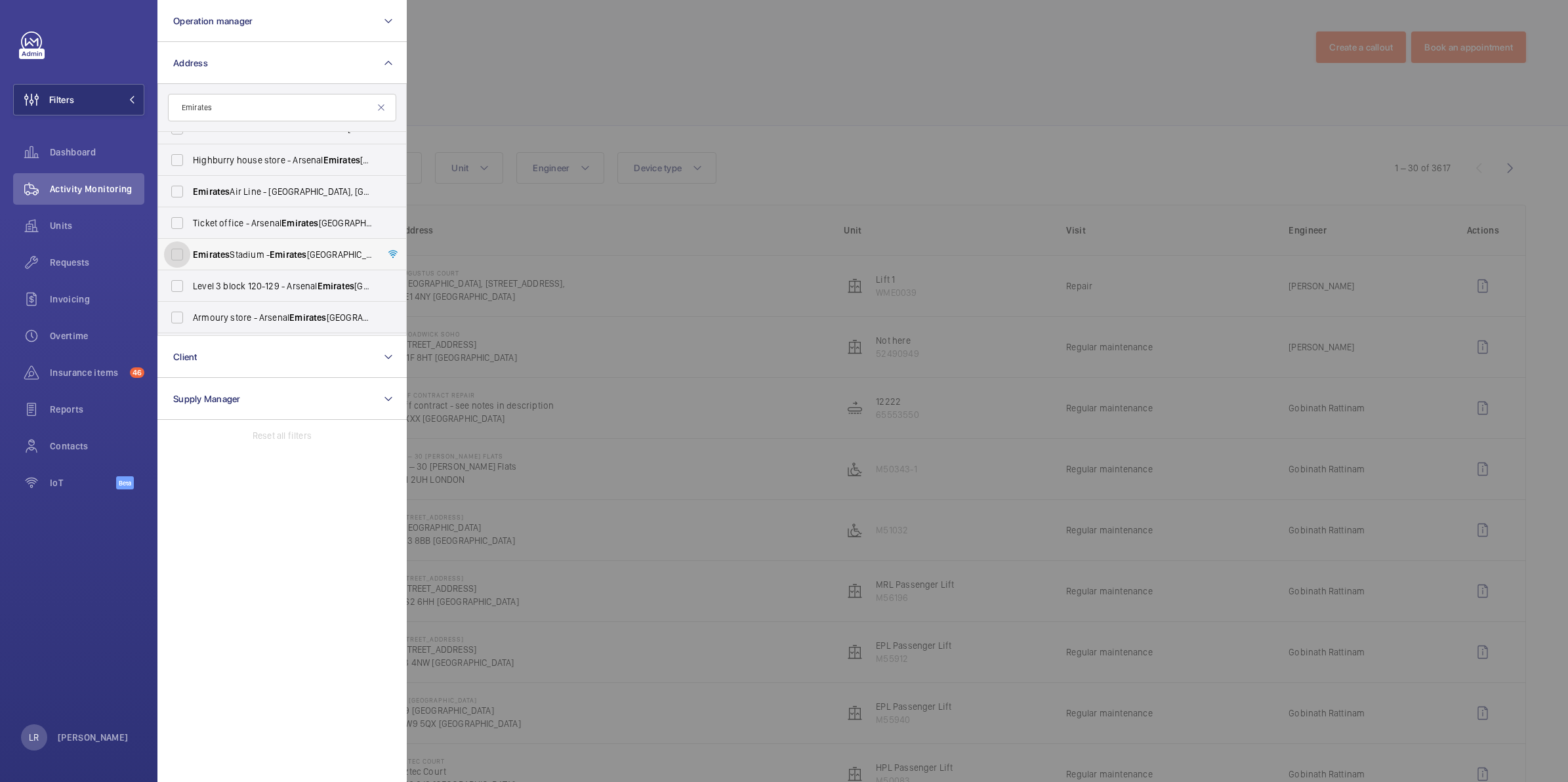
click at [179, 257] on input "[GEOGRAPHIC_DATA] - [GEOGRAPHIC_DATA]" at bounding box center [177, 254] width 26 height 26
checkbox input "true"
click at [666, 172] on div at bounding box center [1190, 391] width 1568 height 782
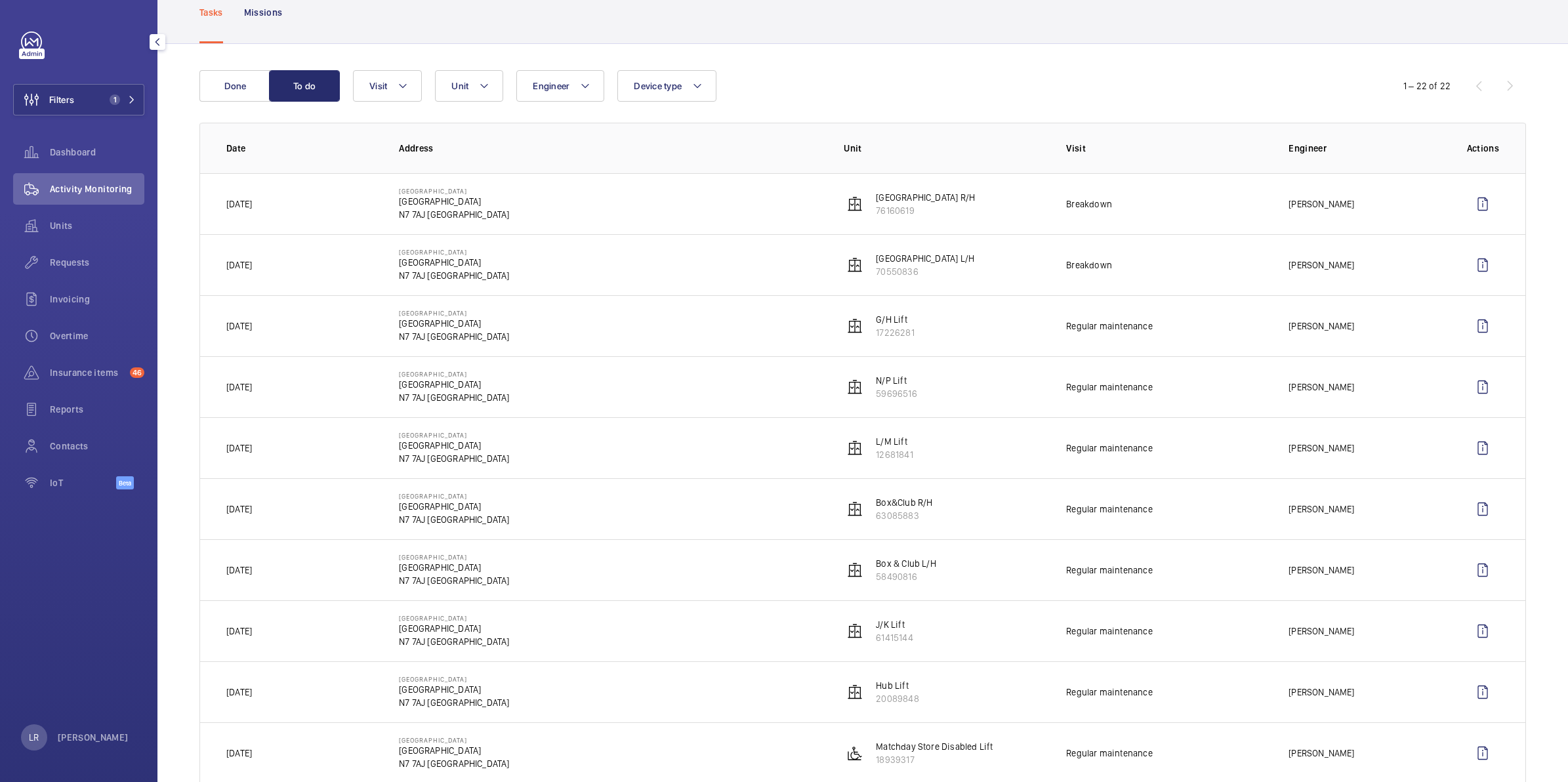
scroll to position [82, 0]
